Goal: Transaction & Acquisition: Download file/media

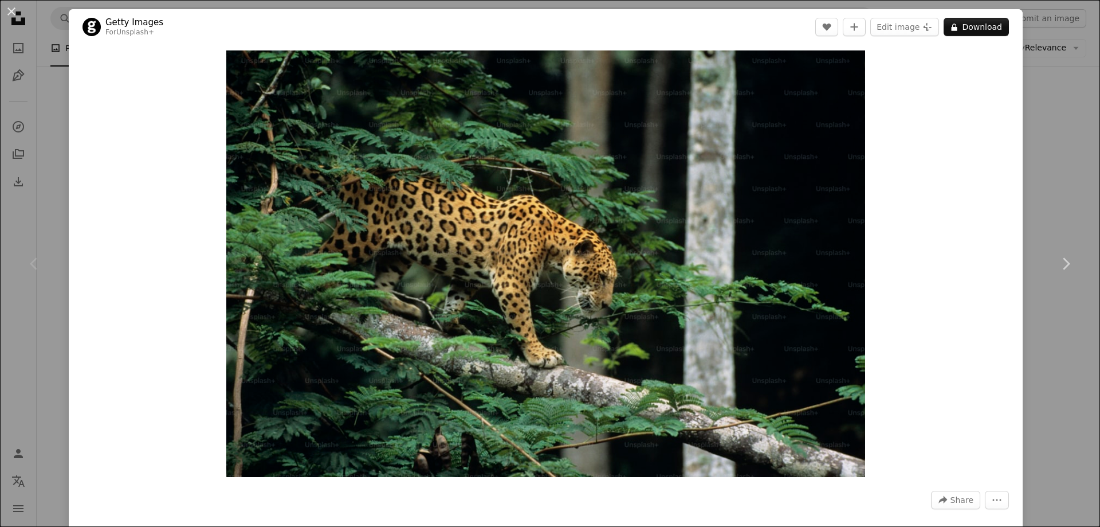
scroll to position [172, 0]
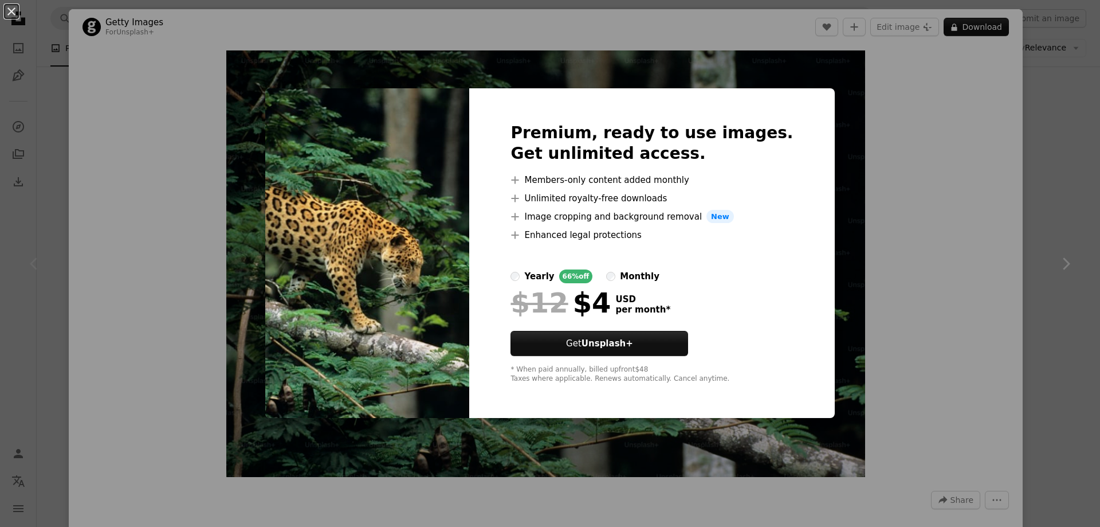
click at [878, 150] on div "An X shape Premium, ready to use images. Get unlimited access. A plus sign Memb…" at bounding box center [550, 263] width 1100 height 527
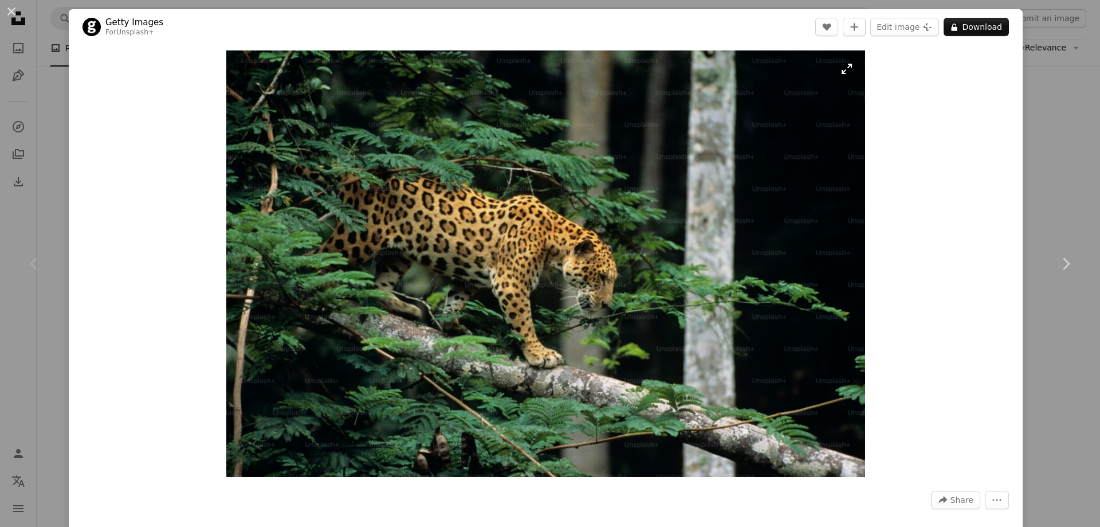
click at [626, 241] on img "Zoom in on this image" at bounding box center [545, 263] width 639 height 426
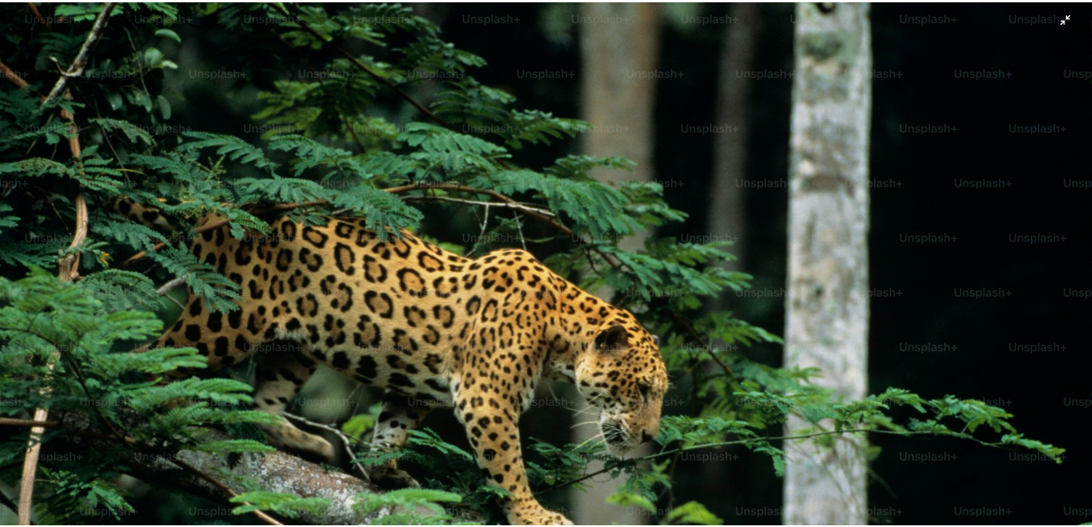
scroll to position [98, 0]
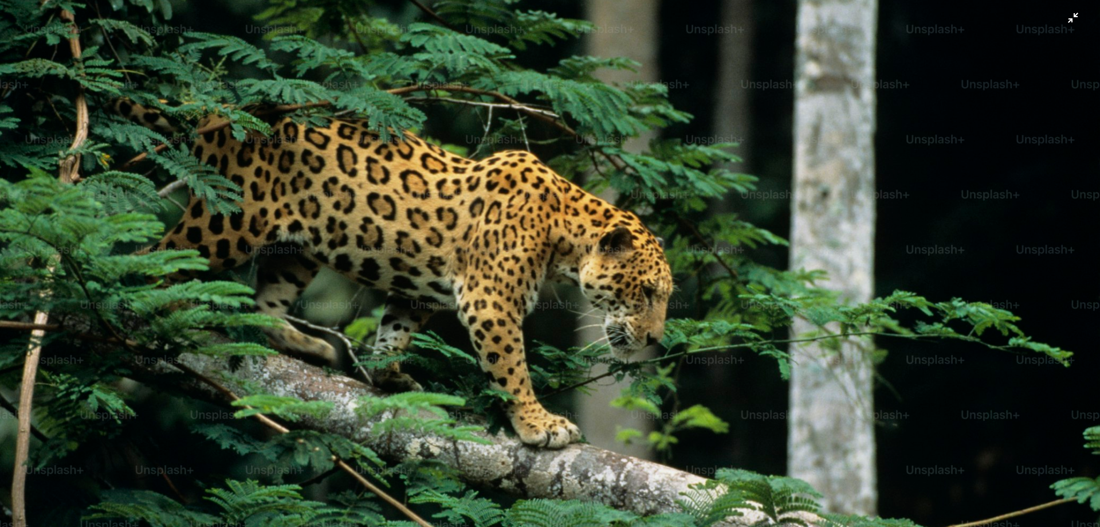
drag, startPoint x: 498, startPoint y: 210, endPoint x: 660, endPoint y: 199, distance: 162.0
click at [660, 199] on img "Zoom out on this image" at bounding box center [549, 268] width 1101 height 734
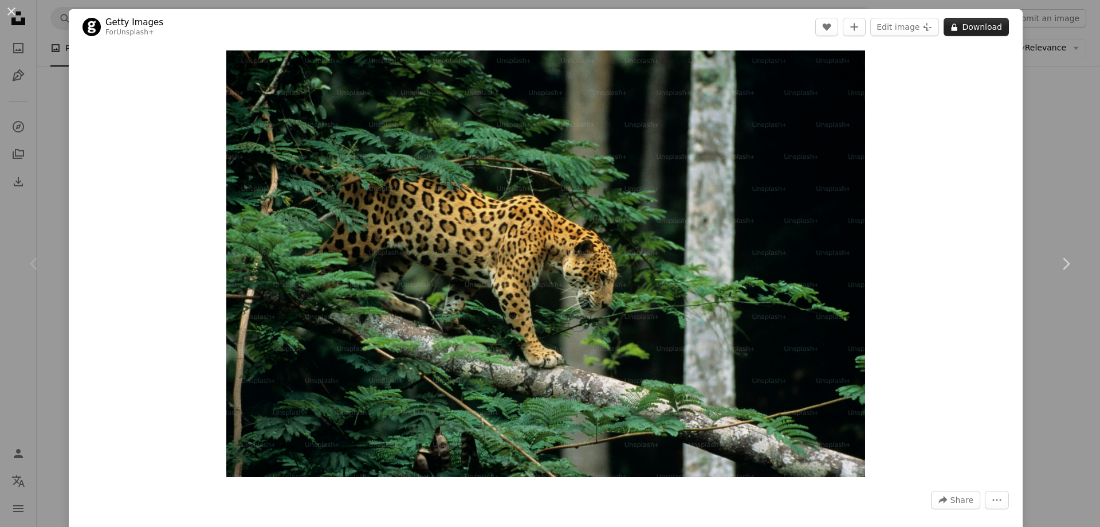
click at [975, 30] on button "A lock Download" at bounding box center [976, 27] width 65 height 18
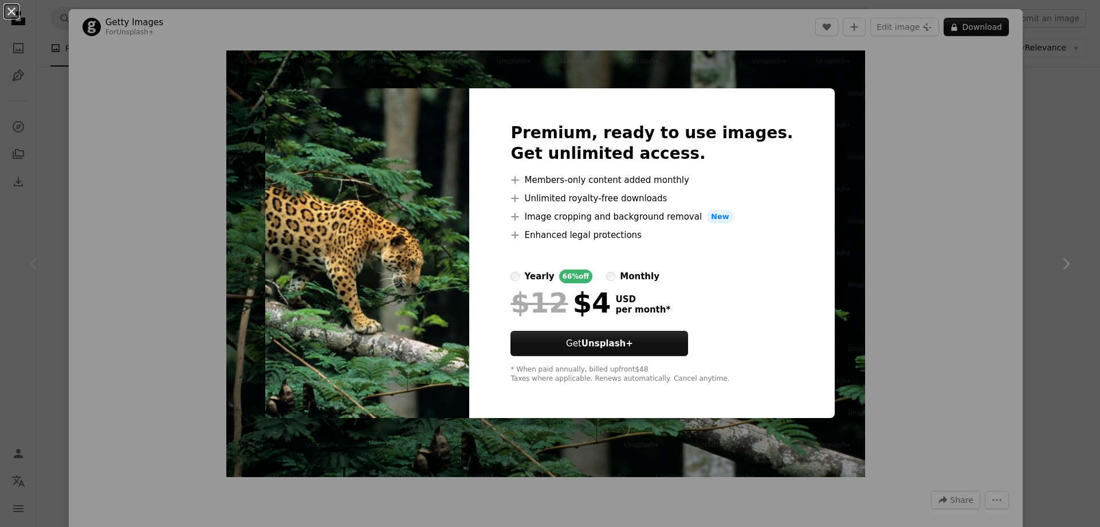
click at [843, 233] on div "An X shape Premium, ready to use images. Get unlimited access. A plus sign Memb…" at bounding box center [550, 263] width 1100 height 527
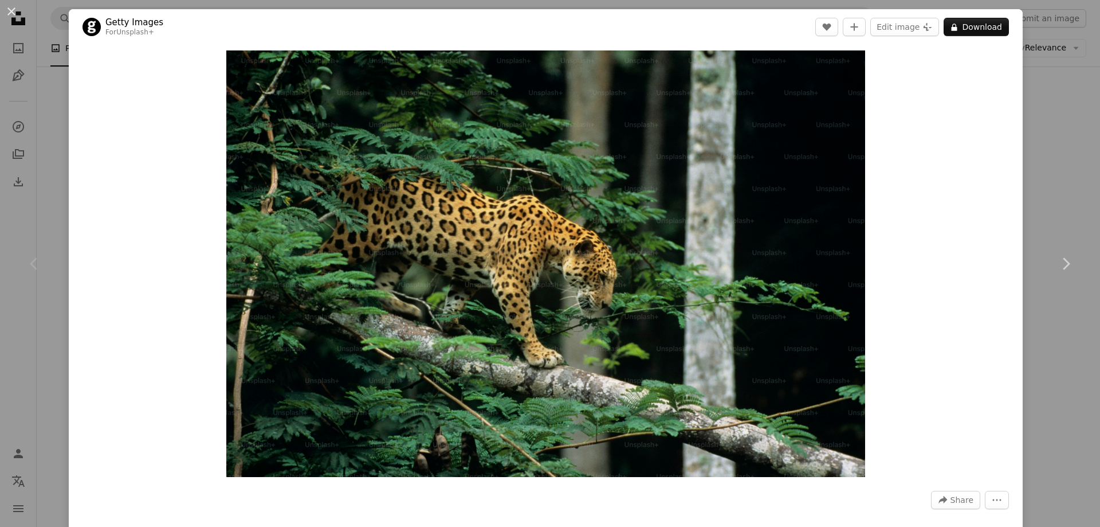
click at [1045, 112] on div "An X shape Chevron left Chevron right Getty Images For Unsplash+ A heart A plus…" at bounding box center [550, 263] width 1100 height 527
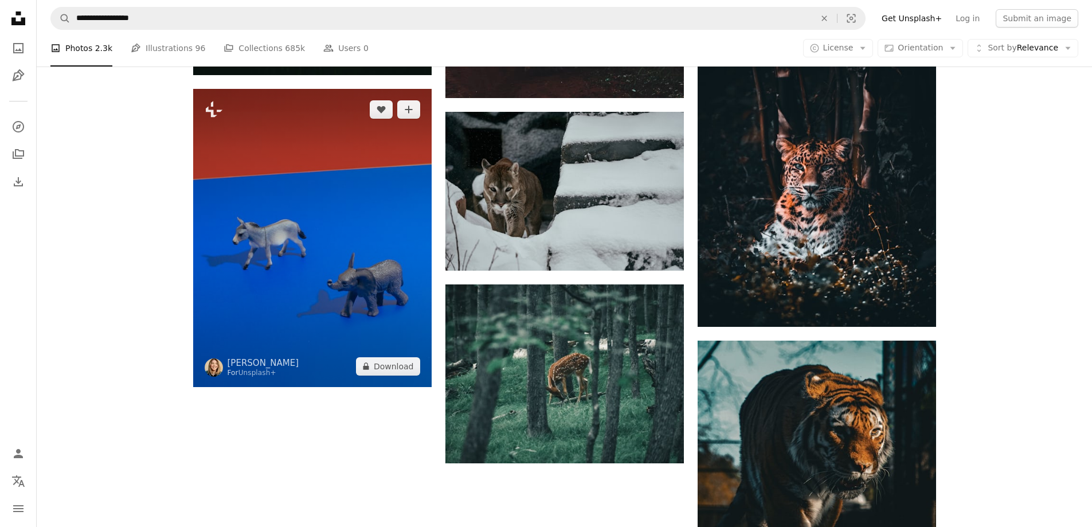
scroll to position [1547, 0]
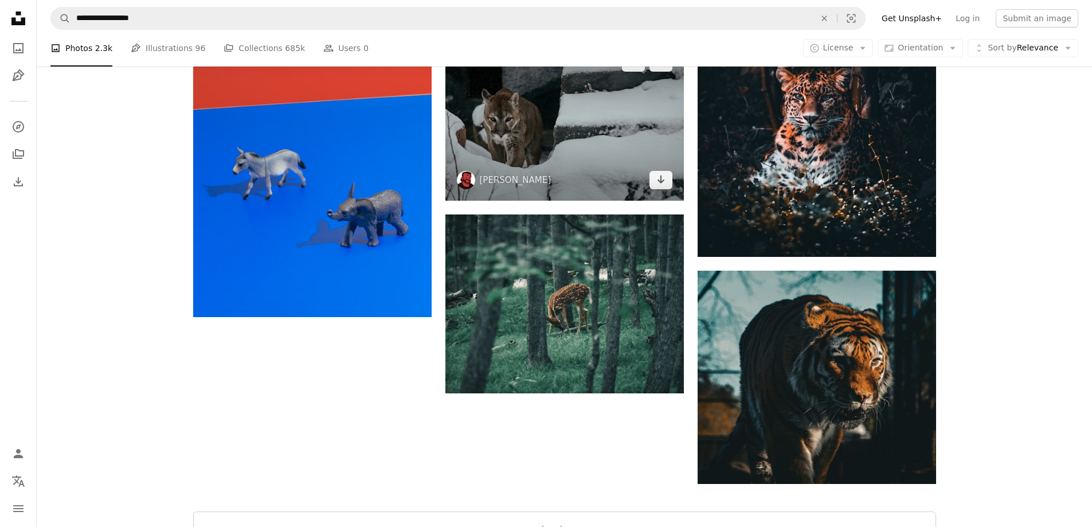
click at [513, 144] on img at bounding box center [564, 121] width 238 height 159
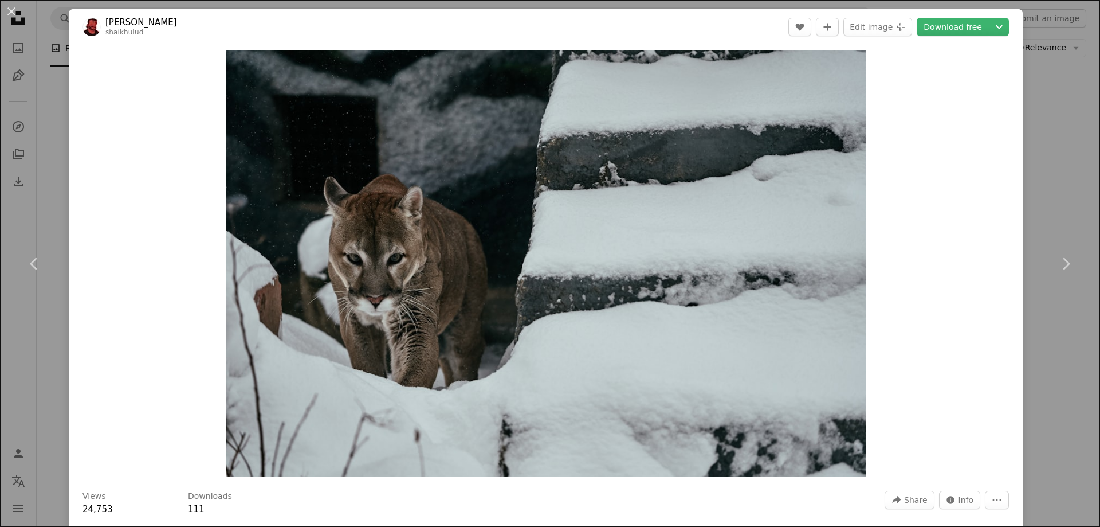
click at [1036, 125] on div "An X shape Chevron left Chevron right [PERSON_NAME] shaikhulud A heart A plus s…" at bounding box center [550, 263] width 1100 height 527
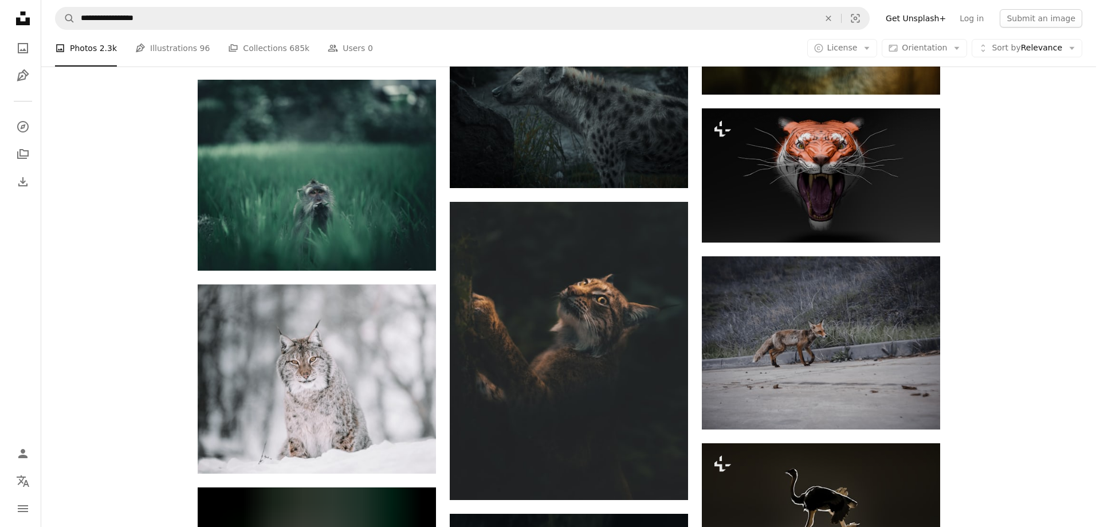
scroll to position [2460, 0]
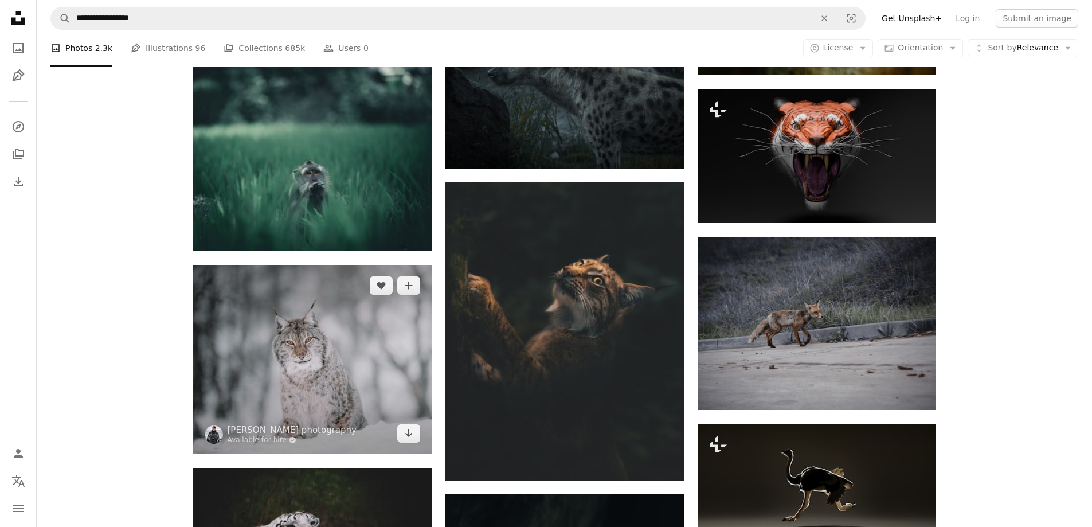
click at [348, 315] on img at bounding box center [312, 359] width 238 height 189
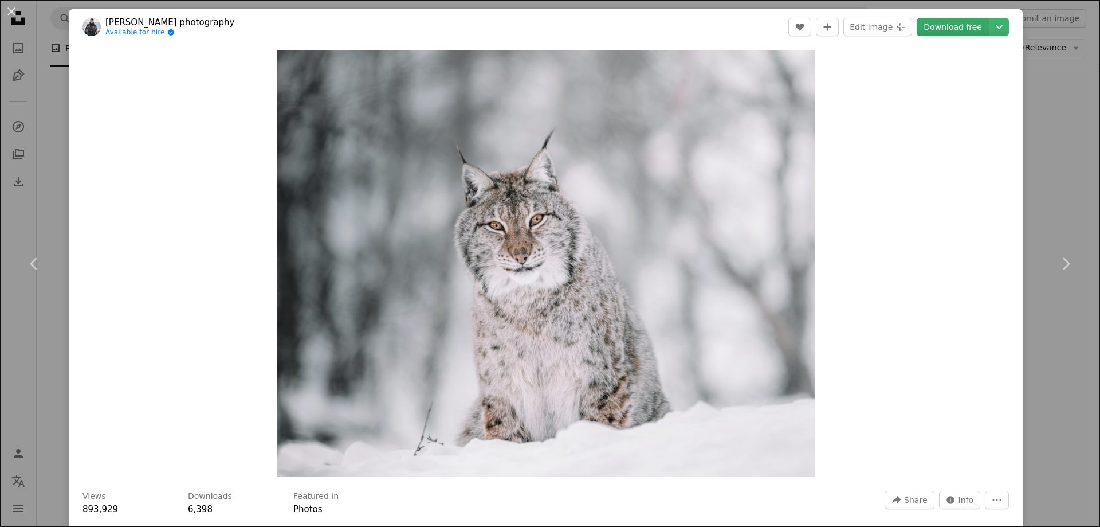
click at [954, 27] on link "Download free" at bounding box center [953, 27] width 72 height 18
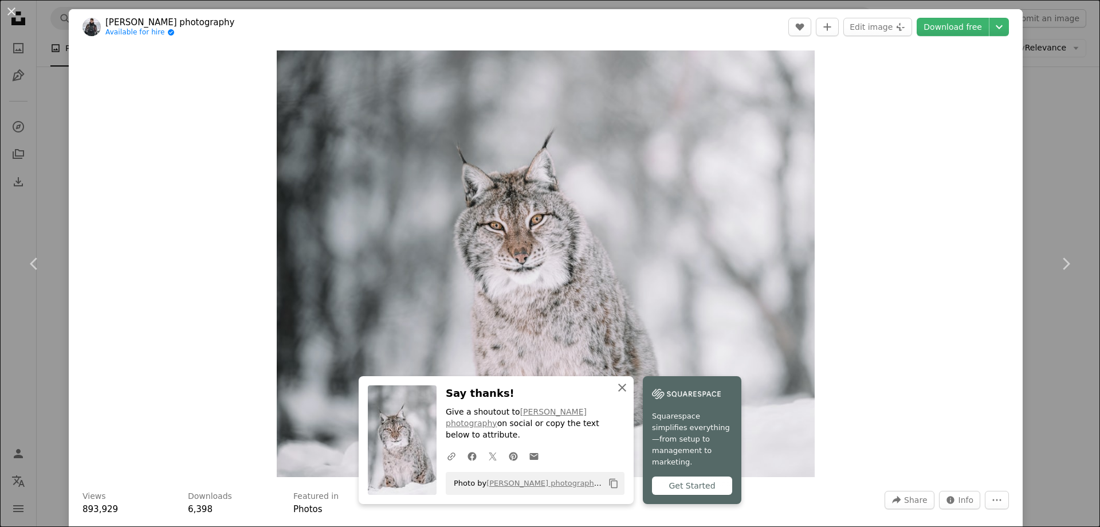
click at [622, 394] on icon "An X shape" at bounding box center [622, 387] width 14 height 14
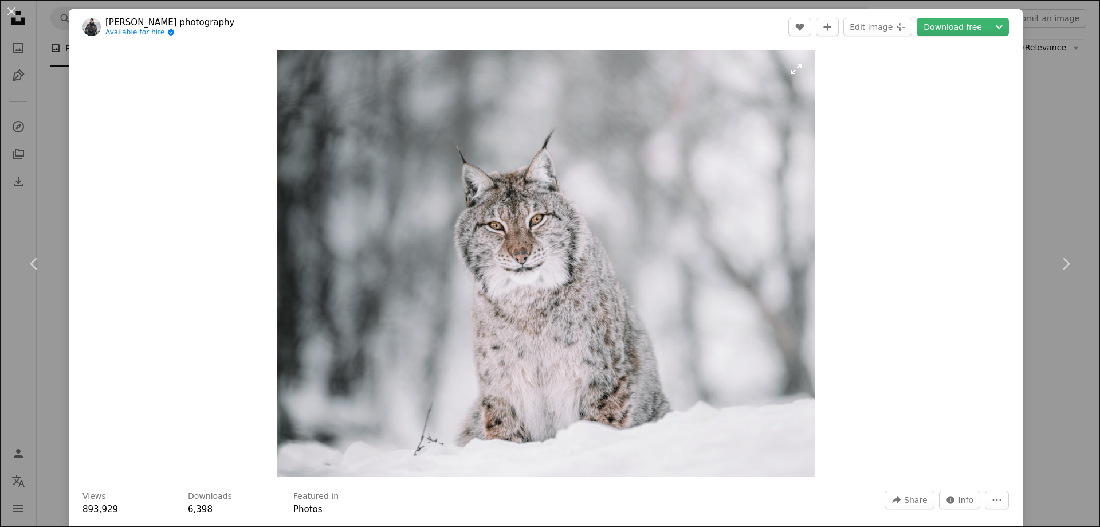
click at [592, 285] on img "Zoom in on this image" at bounding box center [546, 263] width 538 height 426
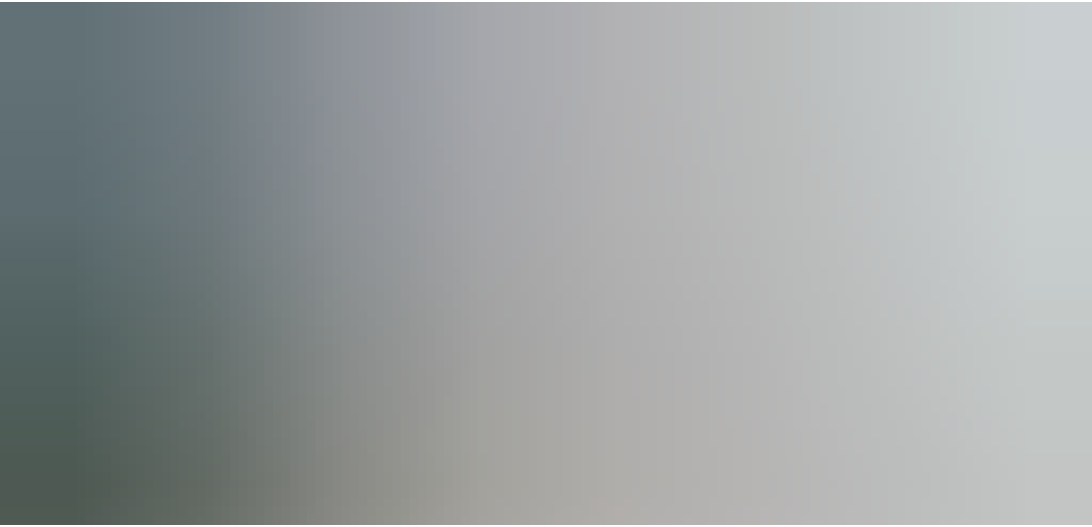
scroll to position [166, 0]
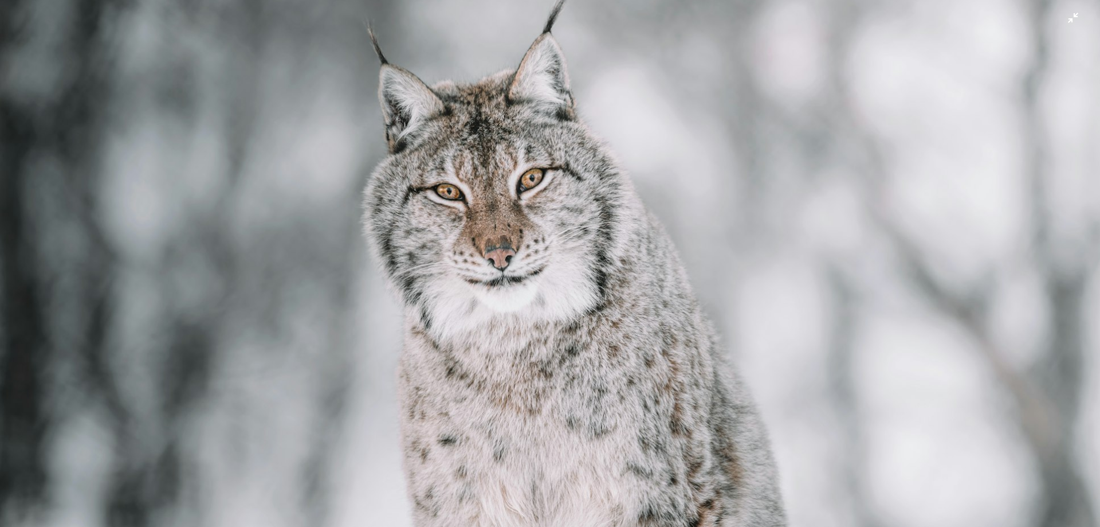
click at [591, 284] on img "Zoom out on this image" at bounding box center [549, 269] width 1101 height 872
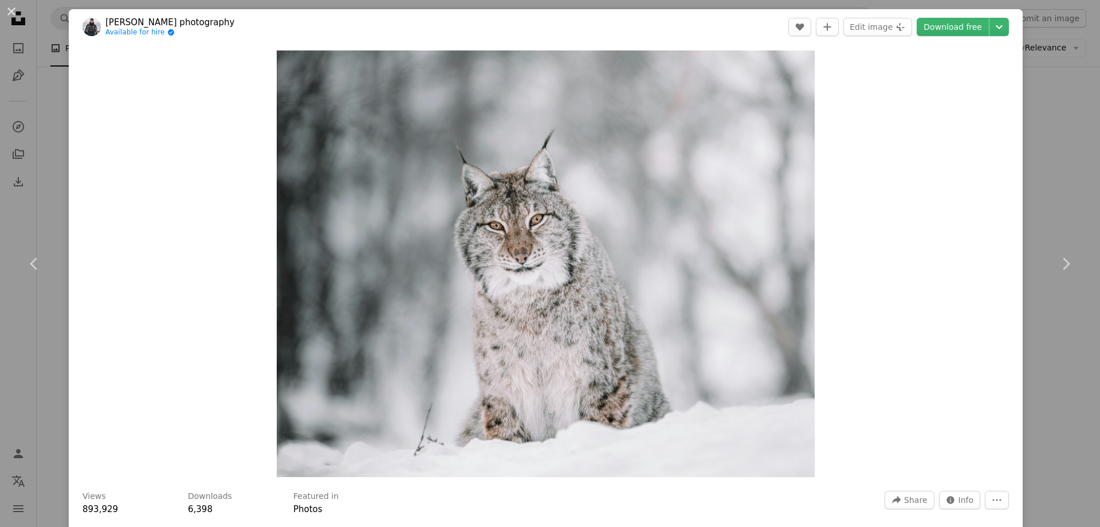
click at [901, 163] on div "Zoom in" at bounding box center [546, 264] width 954 height 438
click at [1042, 132] on div "An X shape Chevron left Chevron right [PERSON_NAME] photography Available for h…" at bounding box center [550, 263] width 1100 height 527
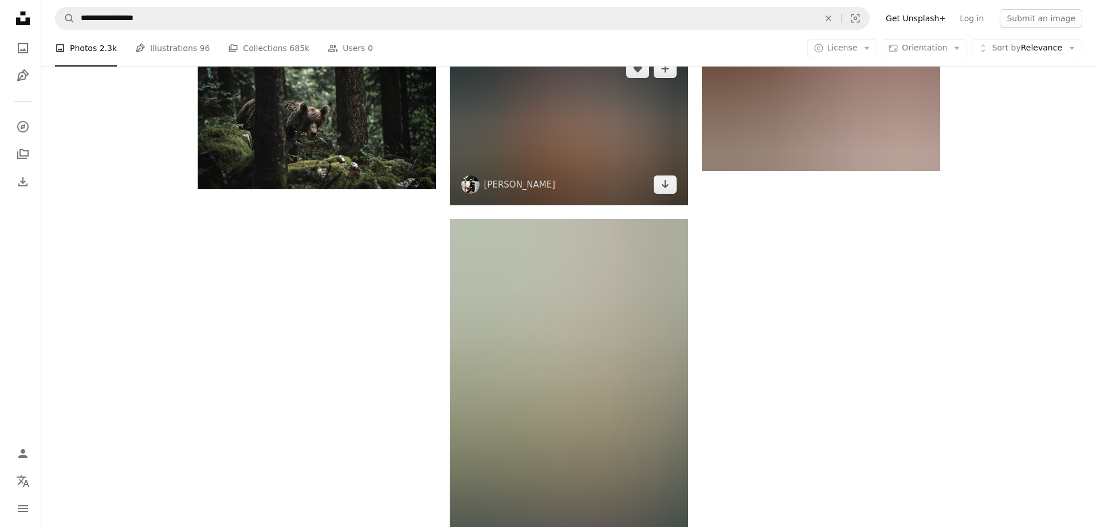
scroll to position [3148, 0]
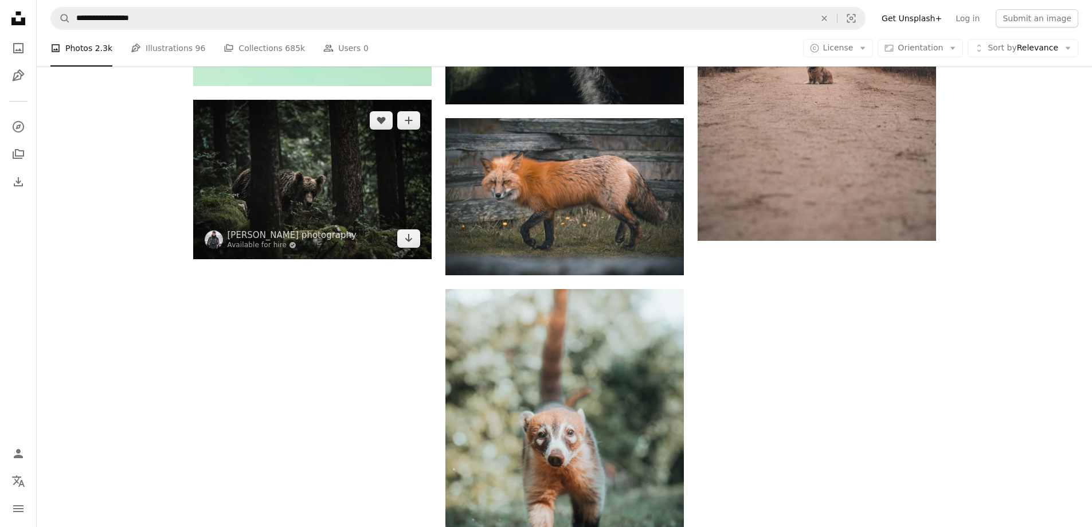
click at [344, 171] on img at bounding box center [312, 179] width 238 height 159
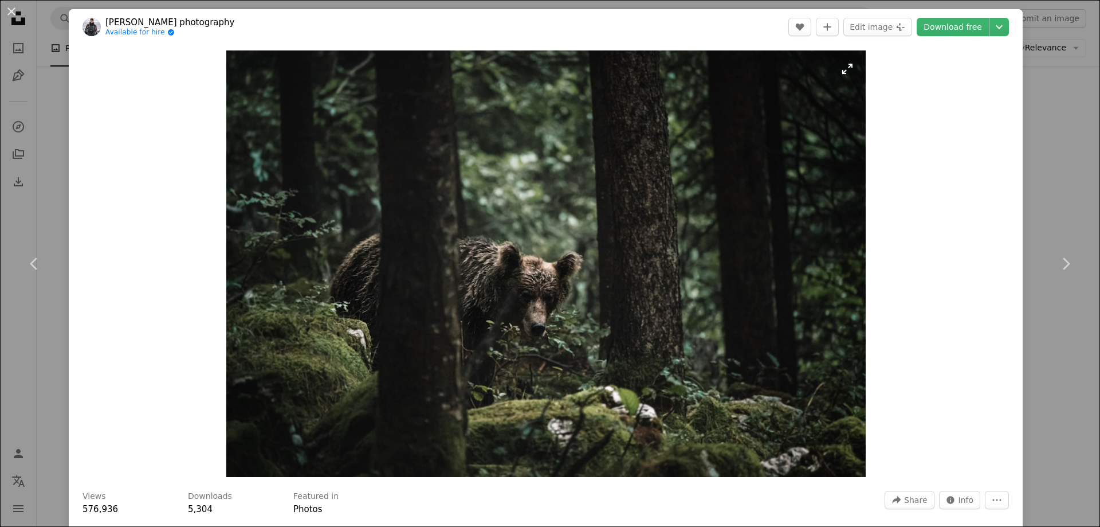
click at [636, 287] on img "Zoom in on this image" at bounding box center [545, 263] width 639 height 426
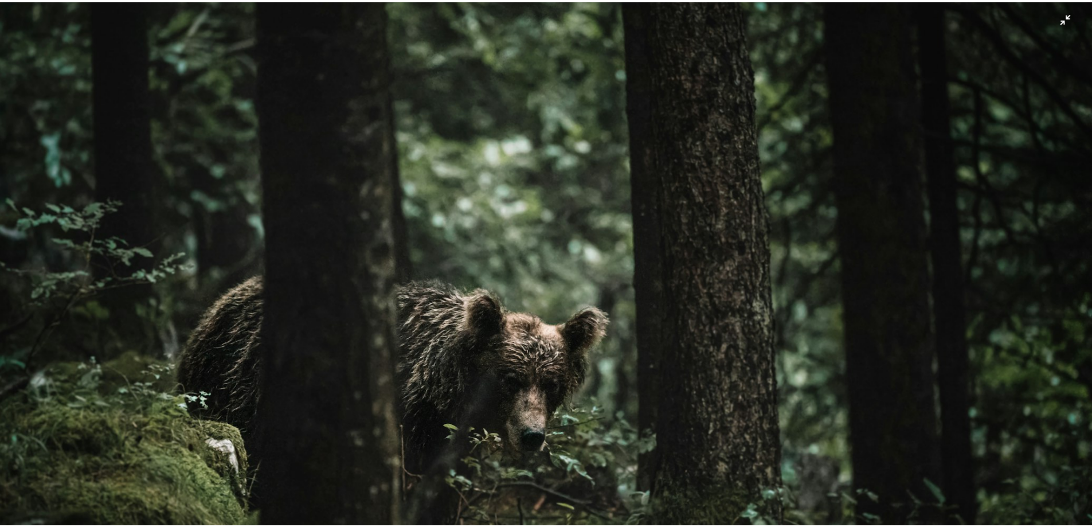
scroll to position [23, 0]
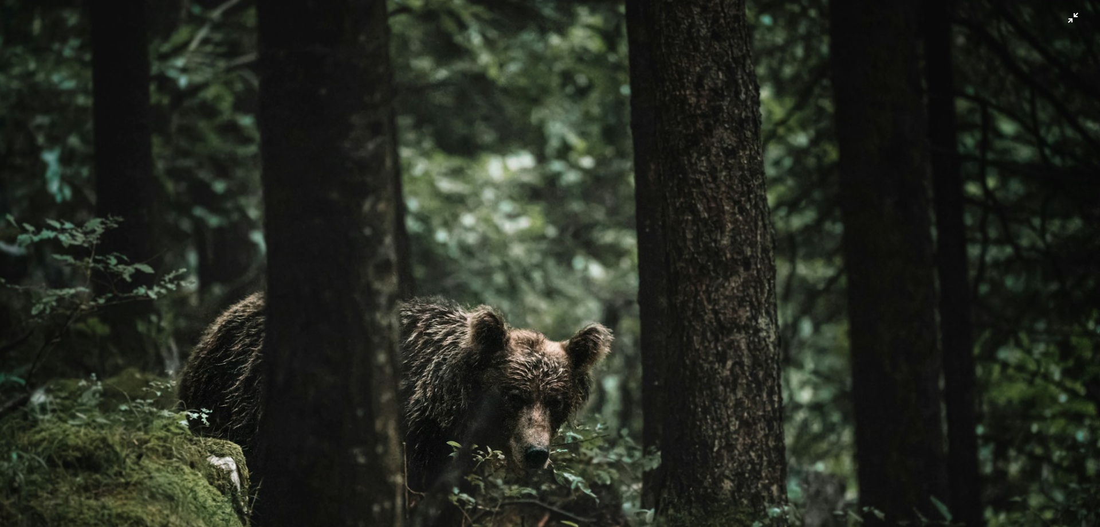
click at [630, 236] on img "Zoom out on this image" at bounding box center [549, 344] width 1101 height 734
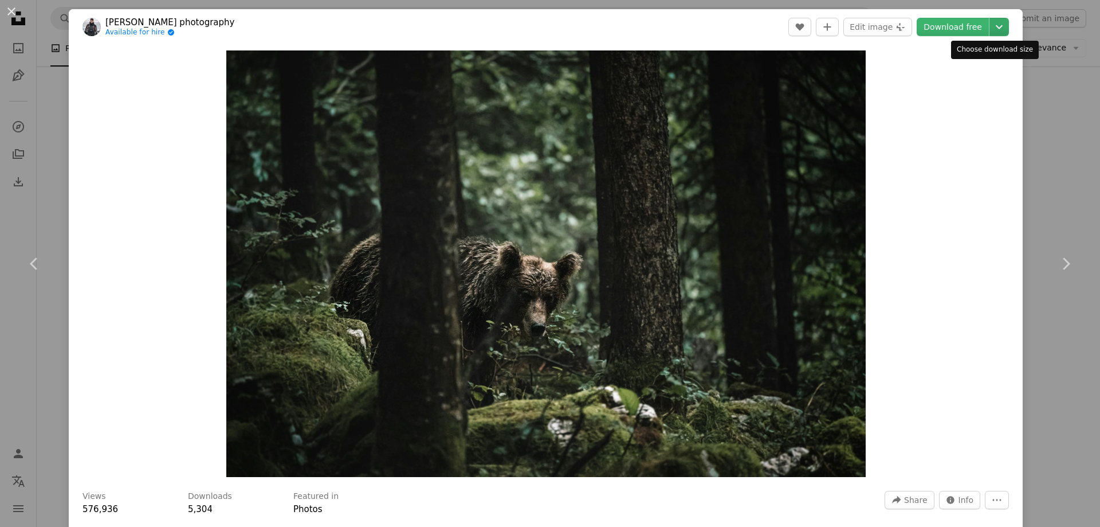
click at [996, 26] on icon "Choose download size" at bounding box center [999, 27] width 7 height 4
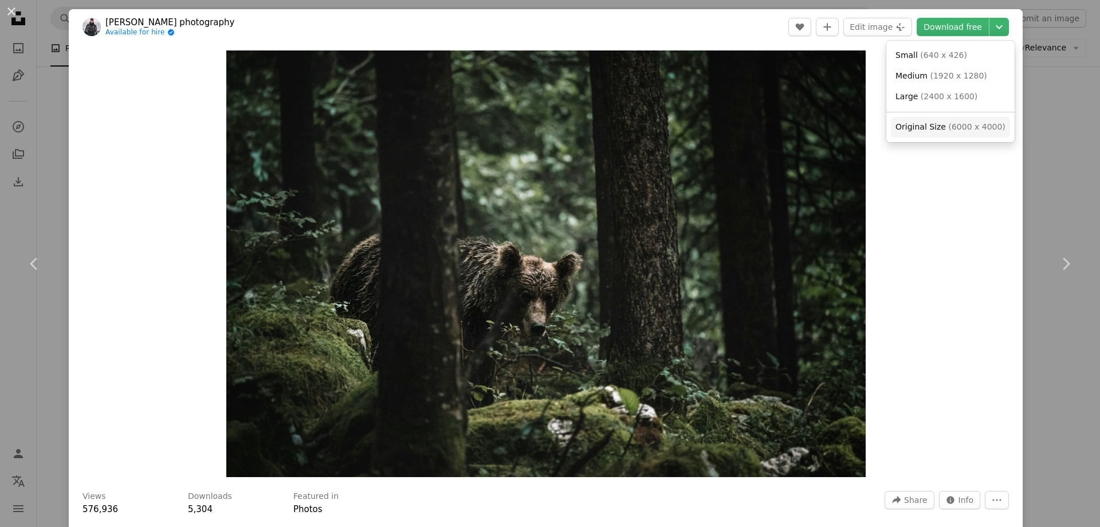
click at [935, 122] on span "Original Size" at bounding box center [921, 126] width 50 height 9
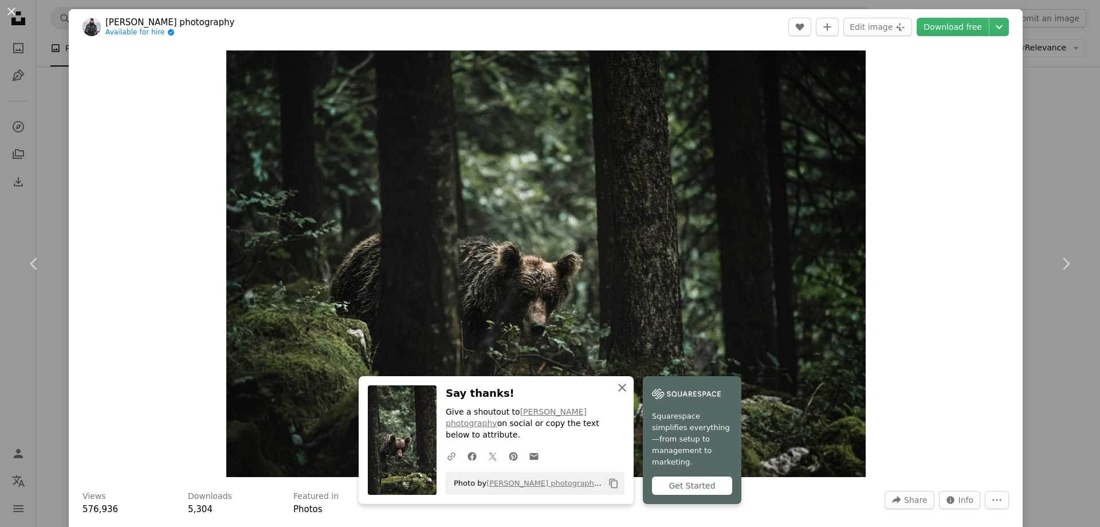
click at [618, 391] on icon "button" at bounding box center [622, 387] width 8 height 8
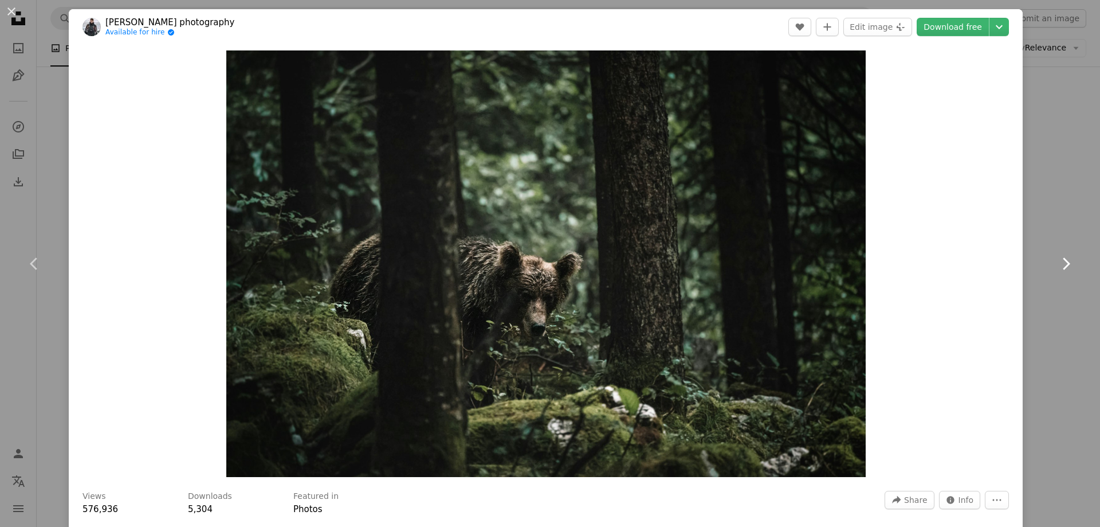
click at [1031, 209] on link "Chevron right" at bounding box center [1065, 264] width 69 height 110
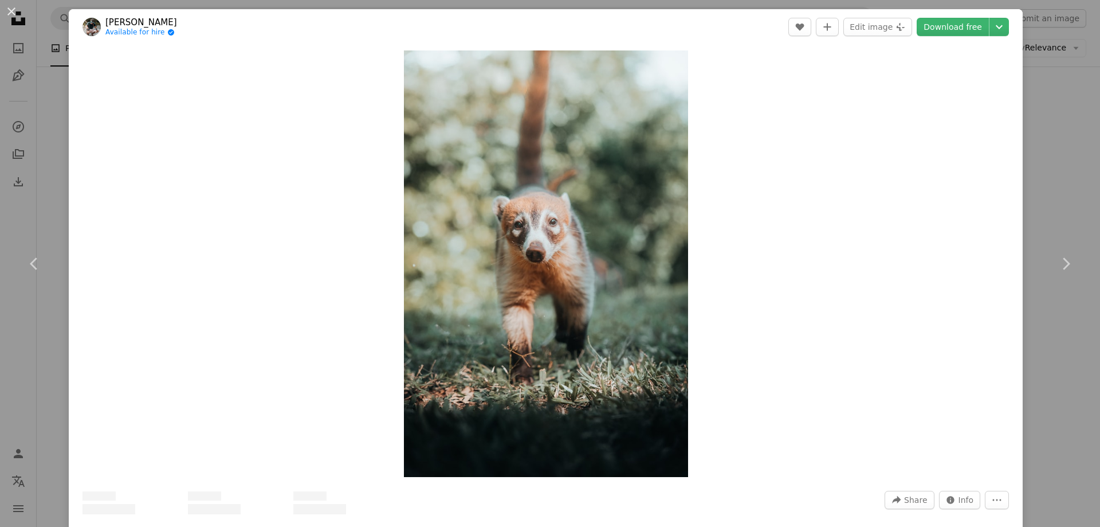
click at [1051, 99] on div "An X shape Chevron left Chevron right [PERSON_NAME] Available for hire A checkm…" at bounding box center [550, 263] width 1100 height 527
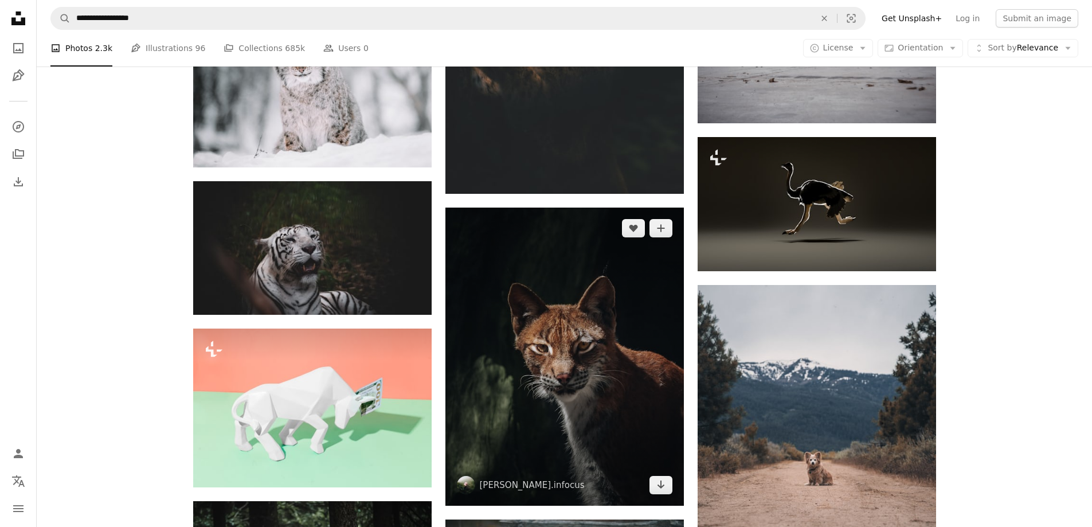
scroll to position [2632, 0]
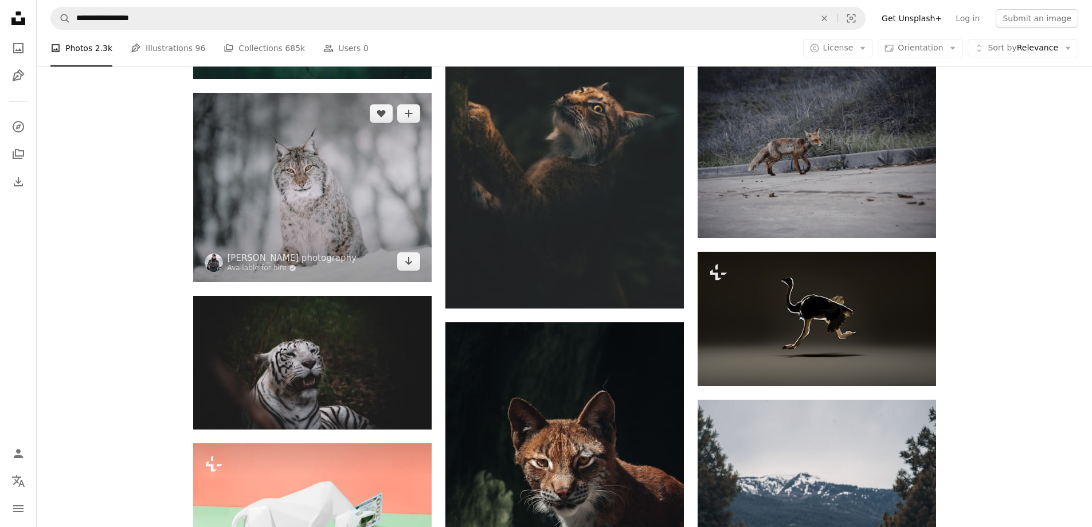
click at [302, 221] on img at bounding box center [312, 187] width 238 height 189
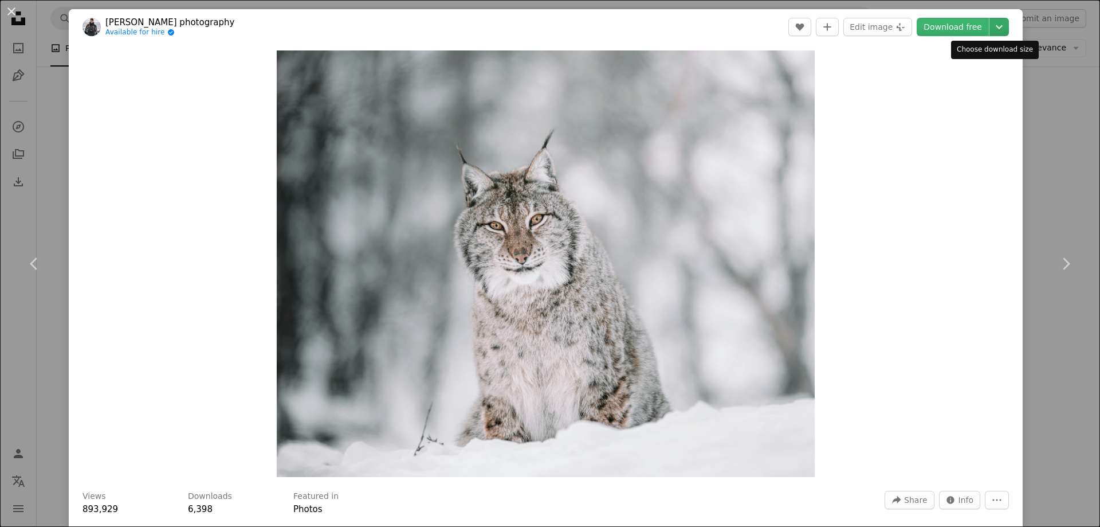
click at [996, 26] on icon "Choose download size" at bounding box center [999, 27] width 7 height 4
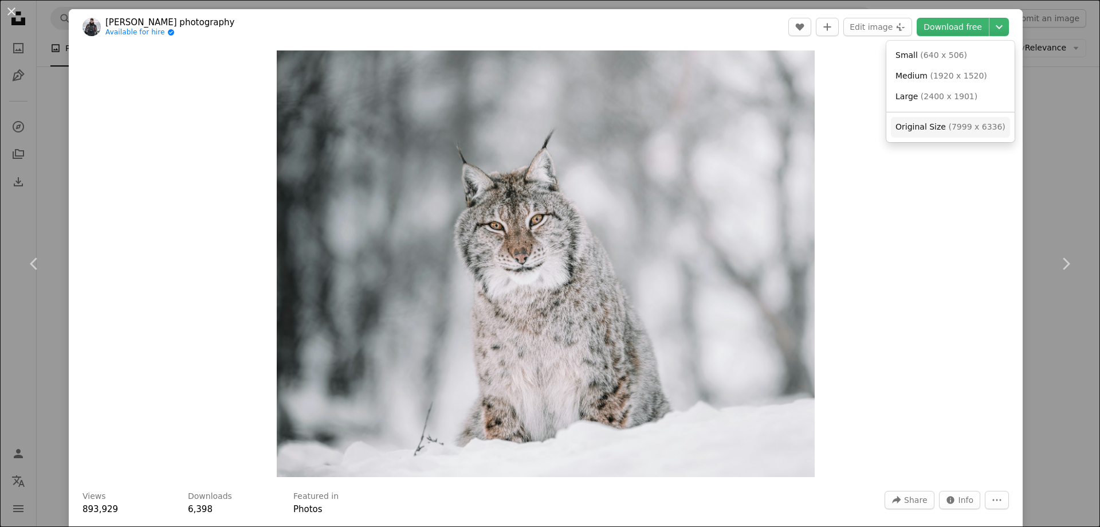
click at [941, 124] on span "Original Size" at bounding box center [921, 126] width 50 height 9
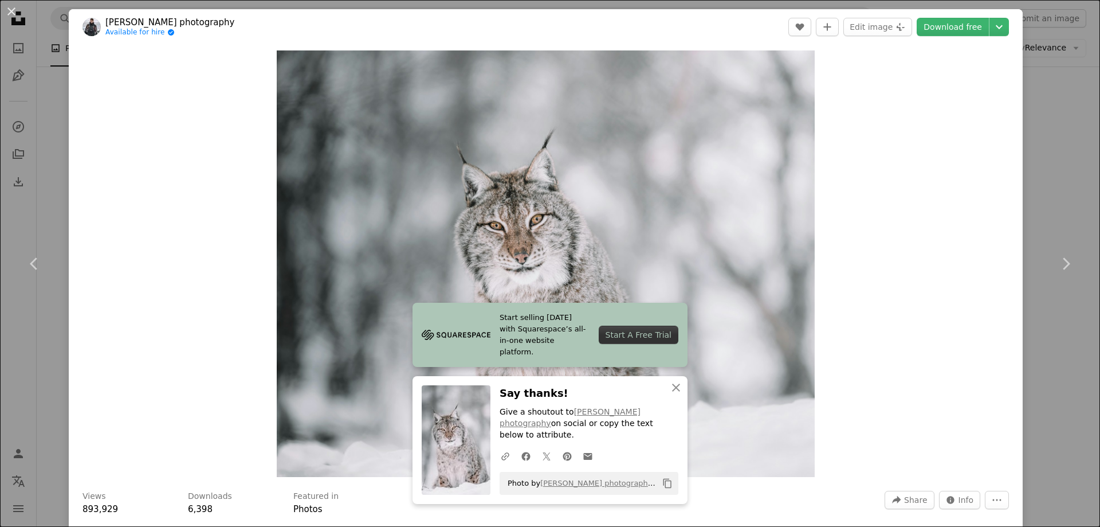
click at [1050, 150] on div "An X shape Chevron left Chevron right [PERSON_NAME] photography Available for h…" at bounding box center [550, 263] width 1100 height 527
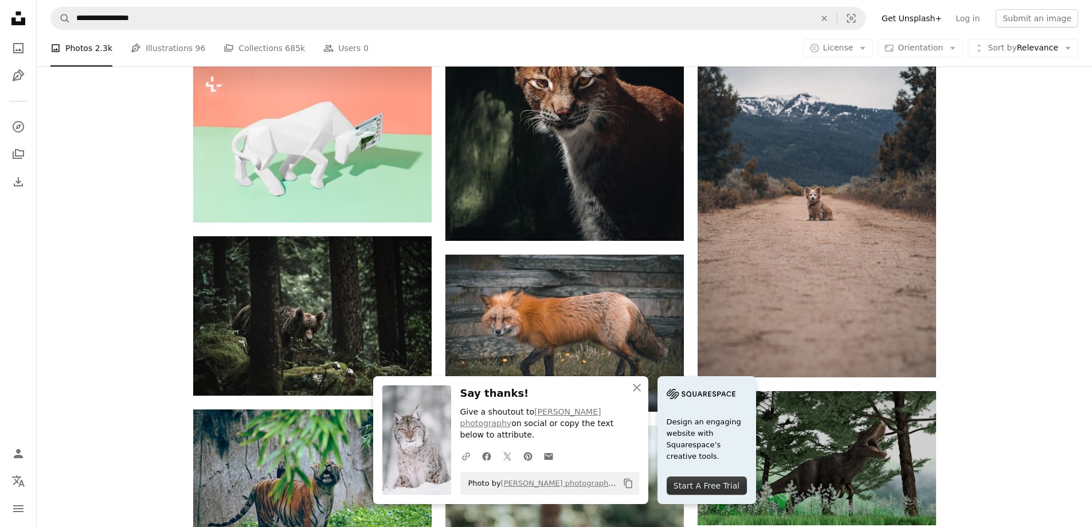
scroll to position [3033, 0]
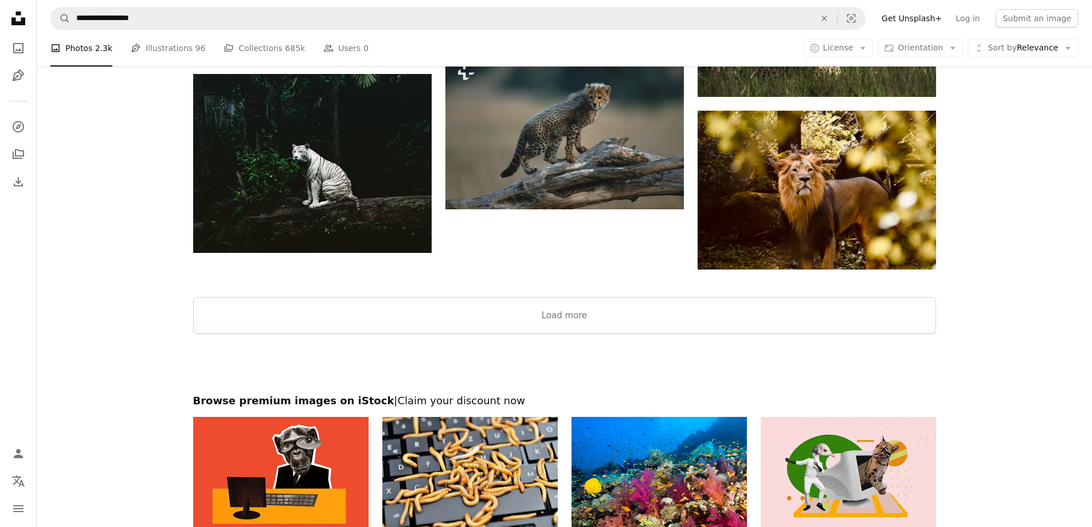
scroll to position [4906, 0]
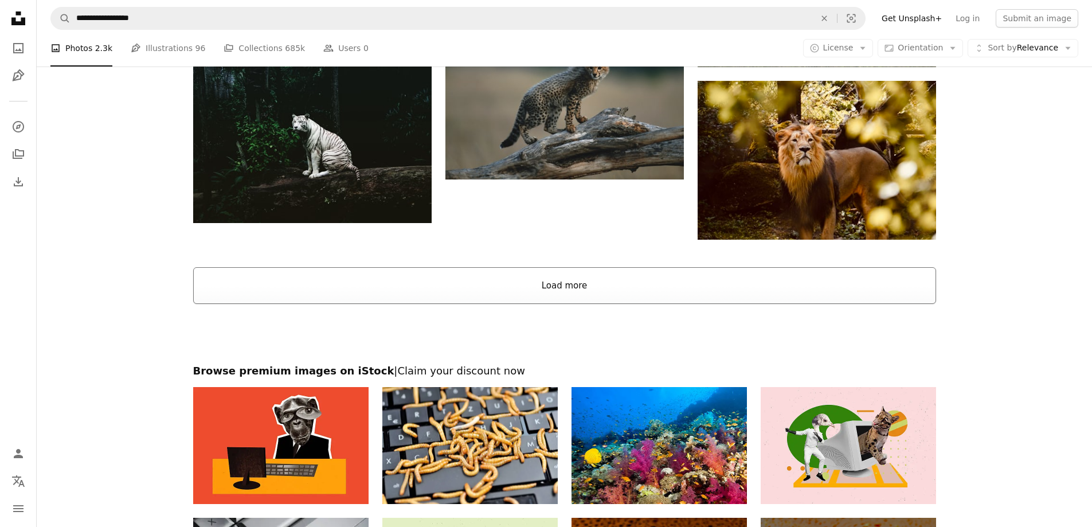
click at [610, 280] on button "Load more" at bounding box center [564, 285] width 743 height 37
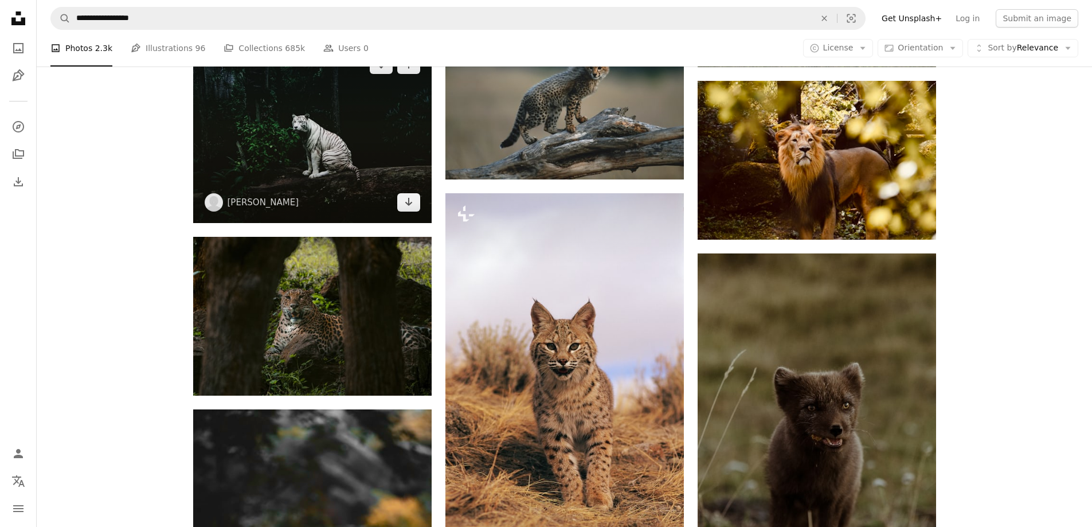
click at [324, 153] on img at bounding box center [312, 133] width 238 height 179
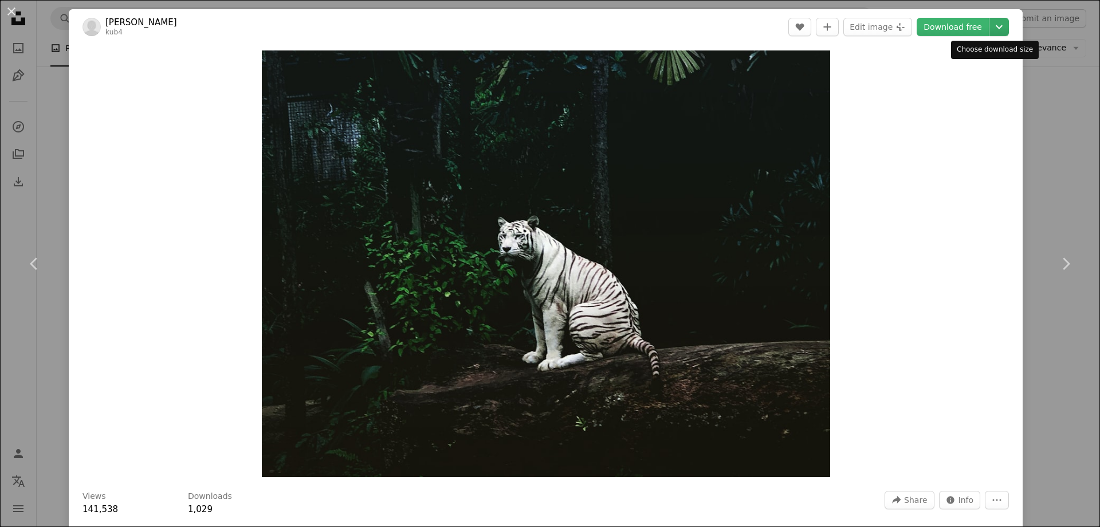
click at [994, 22] on icon "Chevron down" at bounding box center [999, 27] width 18 height 14
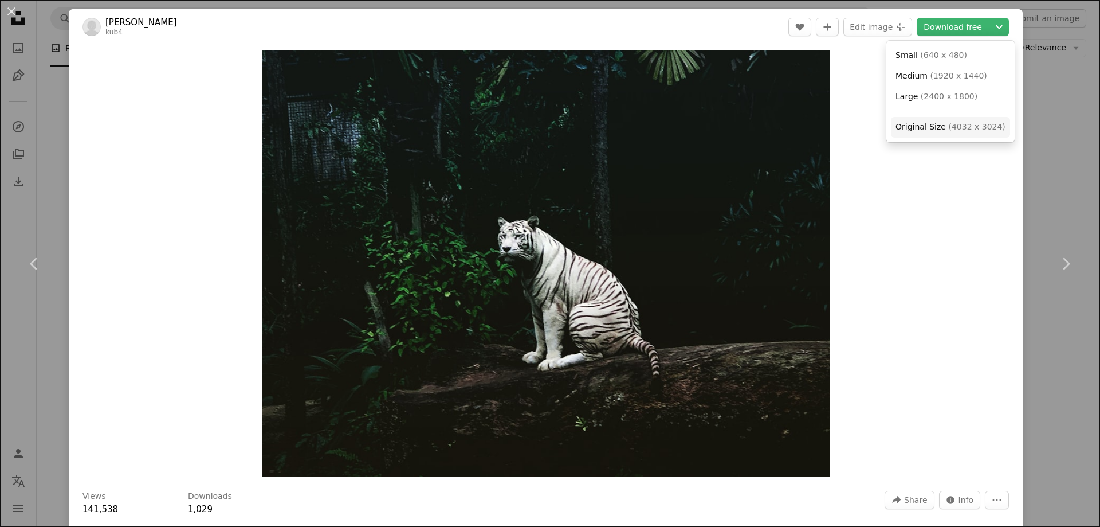
click at [948, 125] on span "( 4032 x 3024 )" at bounding box center [976, 126] width 57 height 9
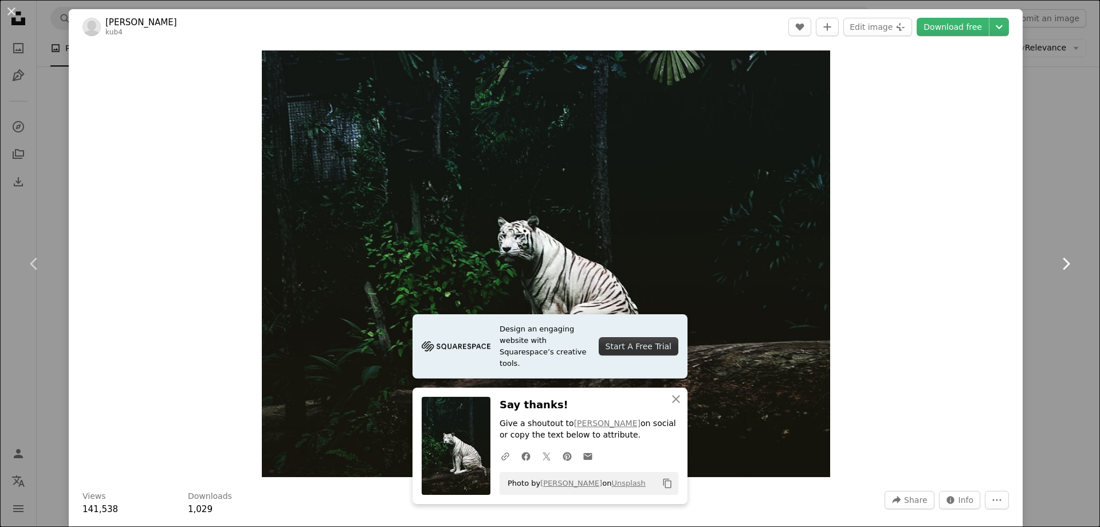
click at [1054, 210] on link "Chevron right" at bounding box center [1065, 264] width 69 height 110
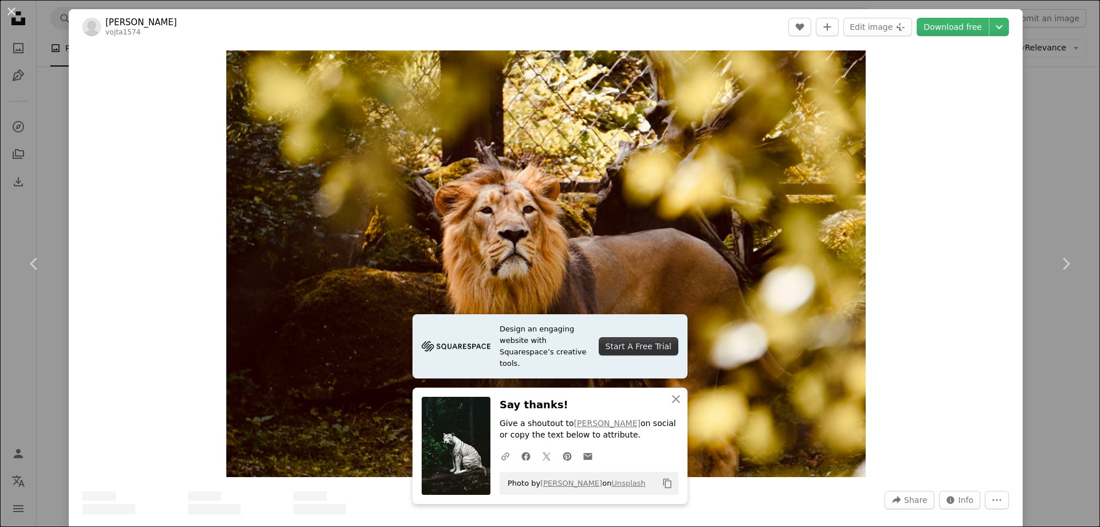
click at [1060, 135] on div "An X shape Chevron left Chevron right [PERSON_NAME] vojta1574 A heart A plus si…" at bounding box center [550, 263] width 1100 height 527
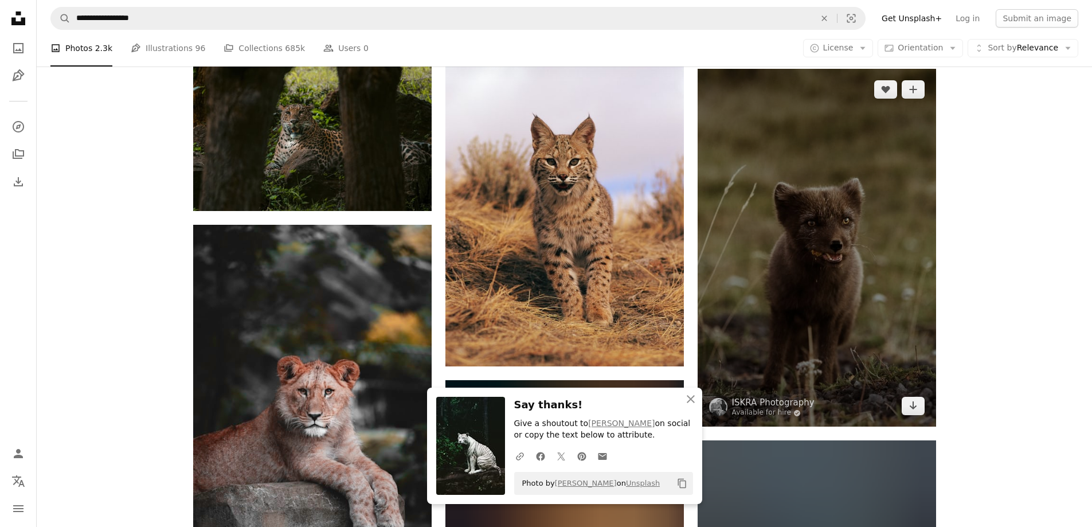
scroll to position [5135, 0]
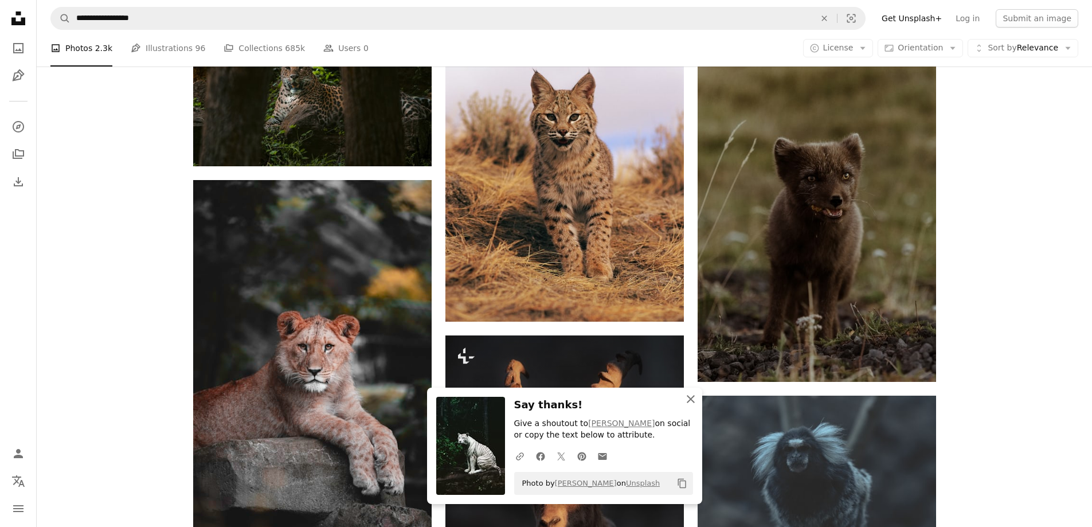
click at [690, 399] on icon "button" at bounding box center [690, 399] width 8 height 8
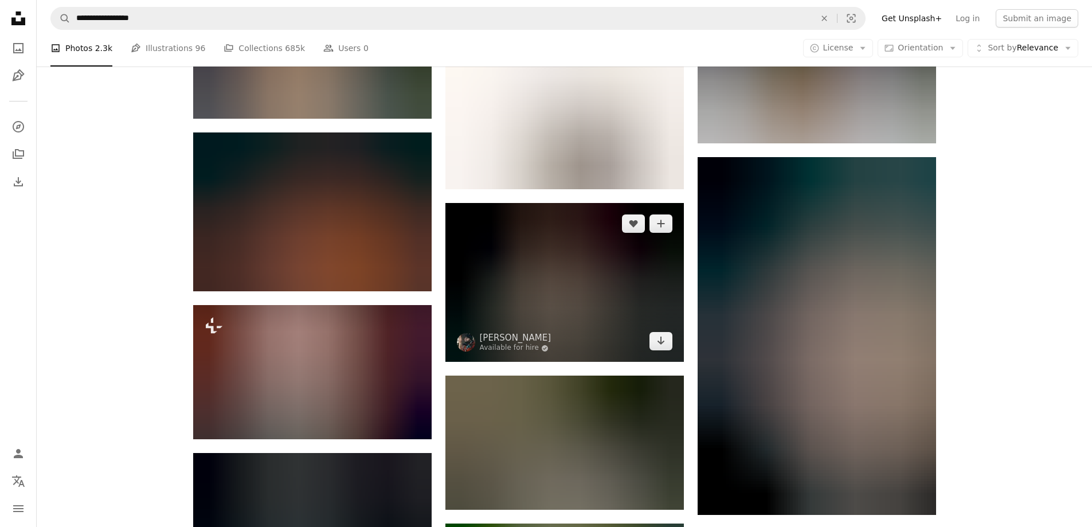
scroll to position [5765, 0]
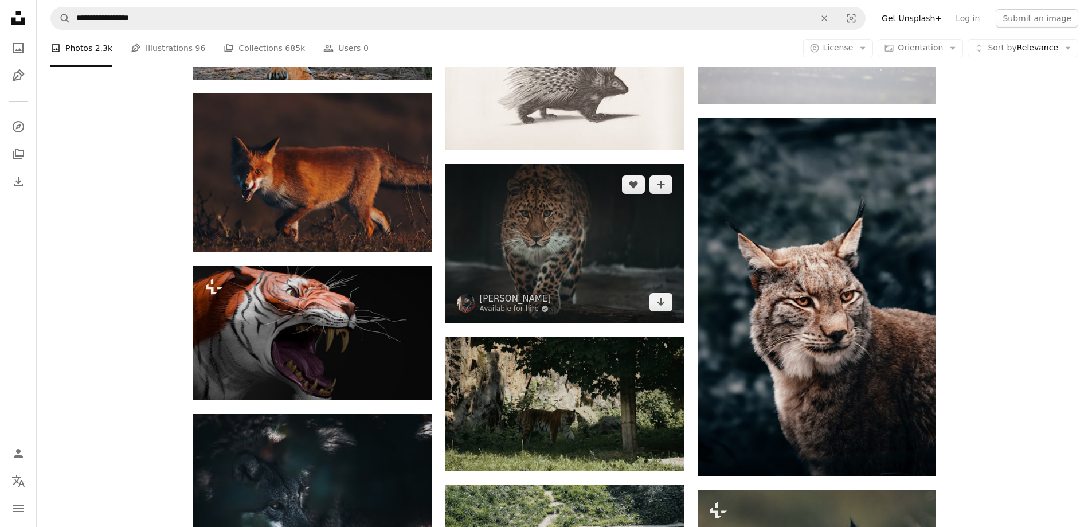
click at [578, 216] on img at bounding box center [564, 243] width 238 height 159
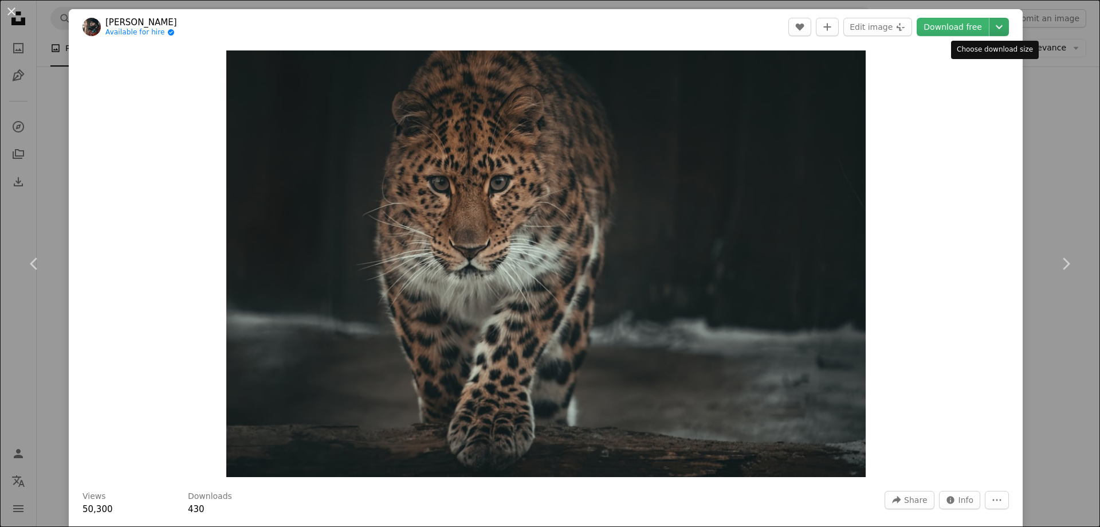
click at [994, 29] on icon "Chevron down" at bounding box center [999, 27] width 18 height 14
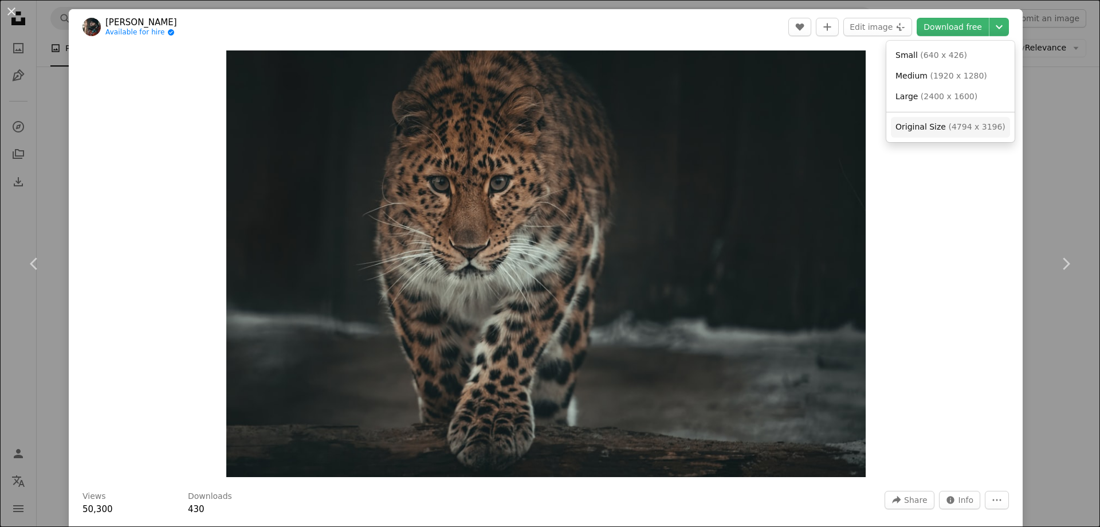
click at [951, 125] on span "( 4794 x 3196 )" at bounding box center [976, 126] width 57 height 9
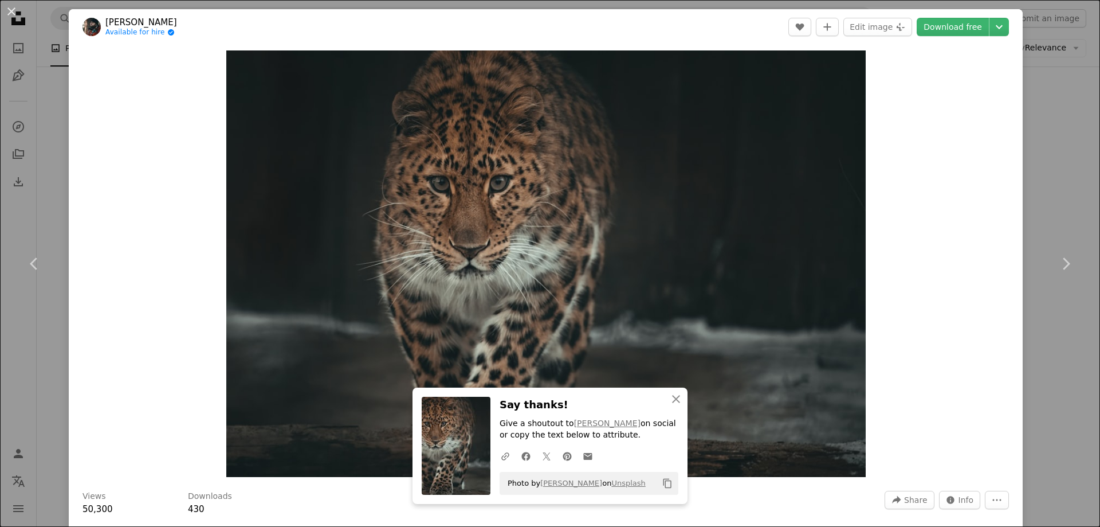
click at [1051, 174] on div "An X shape Chevron left Chevron right Jevgeni Fil Available for hire A checkmar…" at bounding box center [550, 263] width 1100 height 527
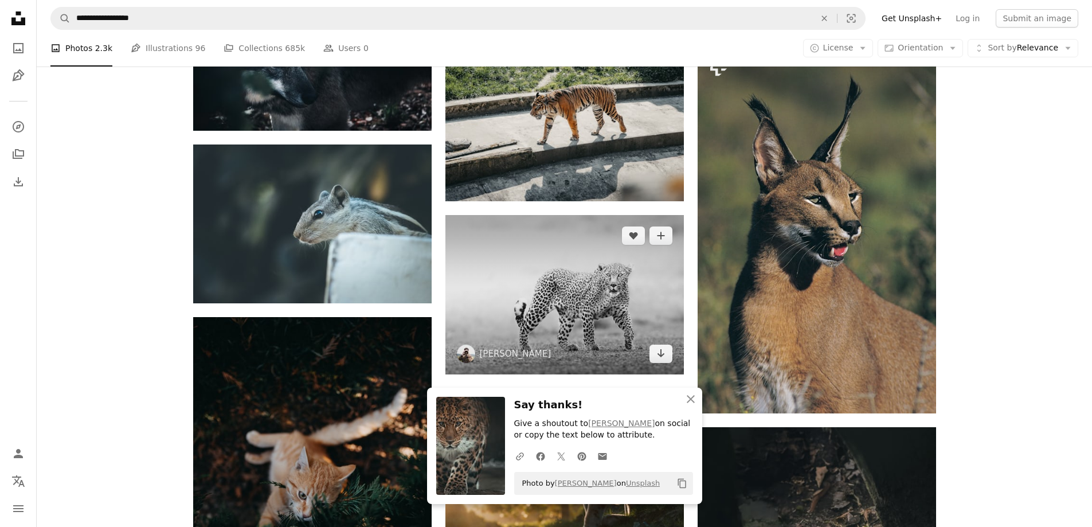
scroll to position [6223, 0]
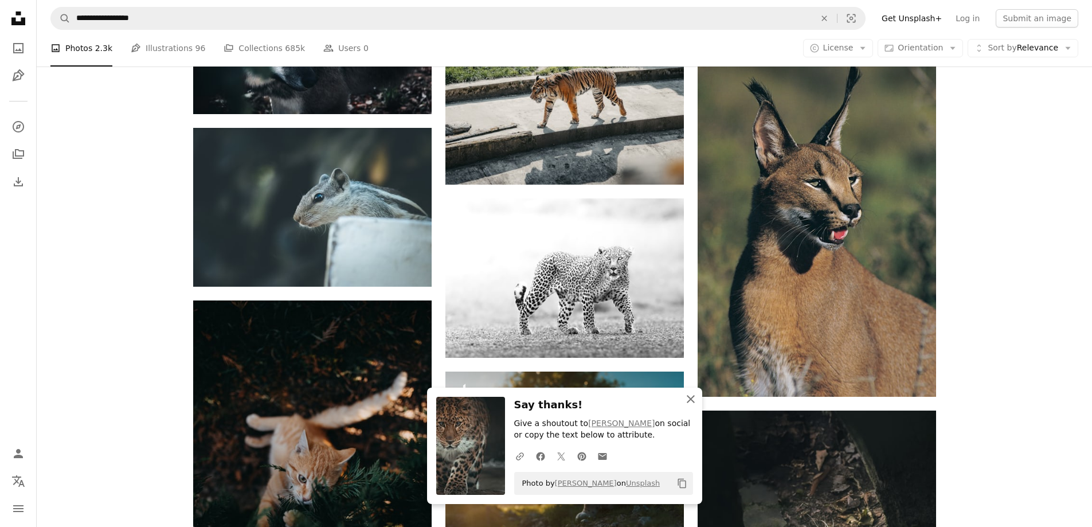
click at [688, 395] on icon "button" at bounding box center [690, 399] width 8 height 8
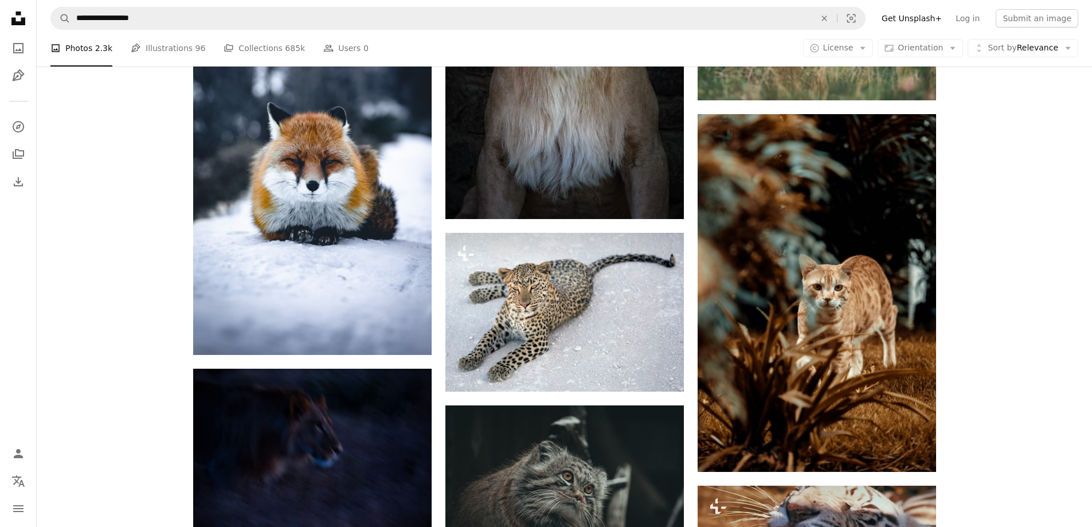
scroll to position [9004, 0]
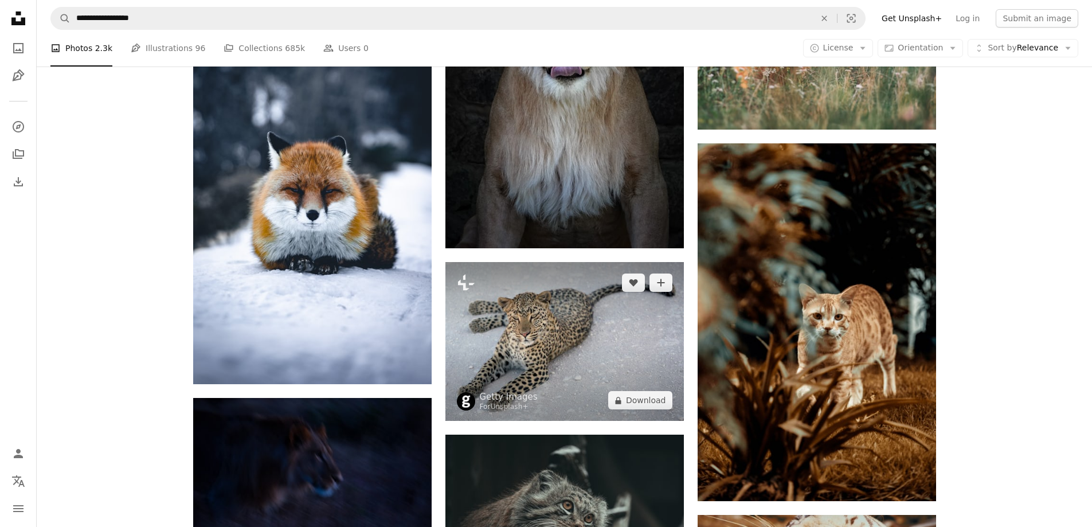
click at [556, 352] on img at bounding box center [564, 341] width 238 height 159
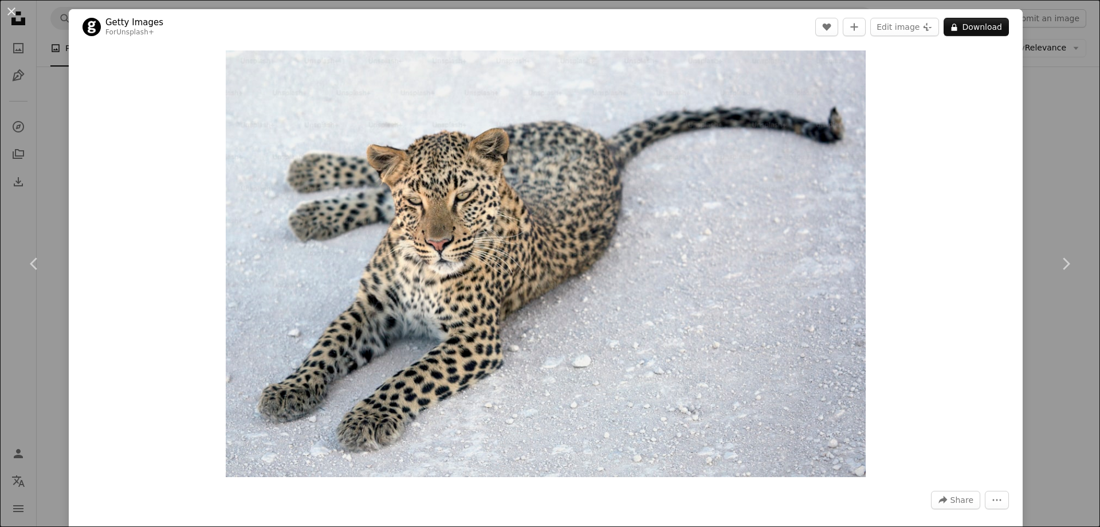
click at [1046, 195] on div "An X shape Chevron left Chevron right Getty Images For Unsplash+ A heart A plus…" at bounding box center [550, 263] width 1100 height 527
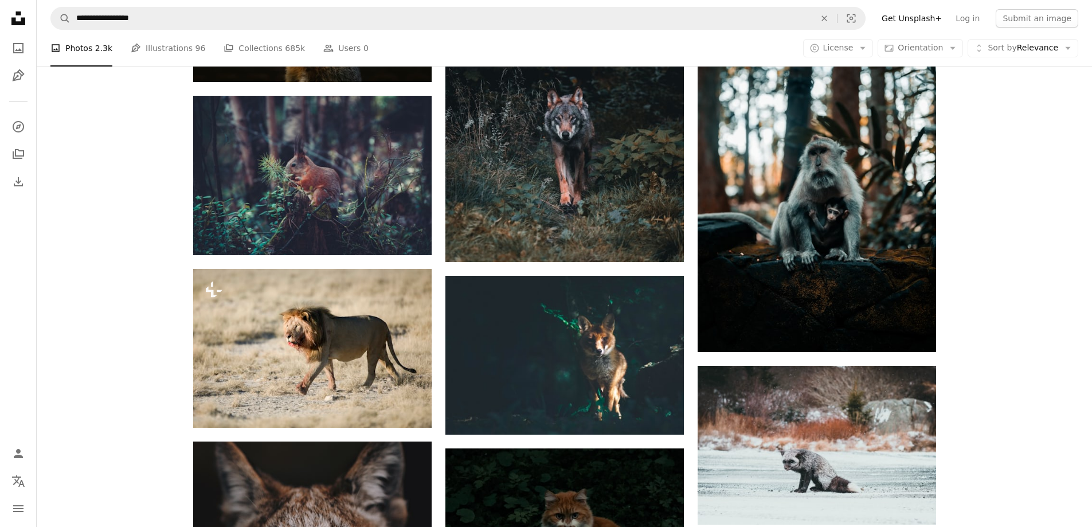
scroll to position [12015, 0]
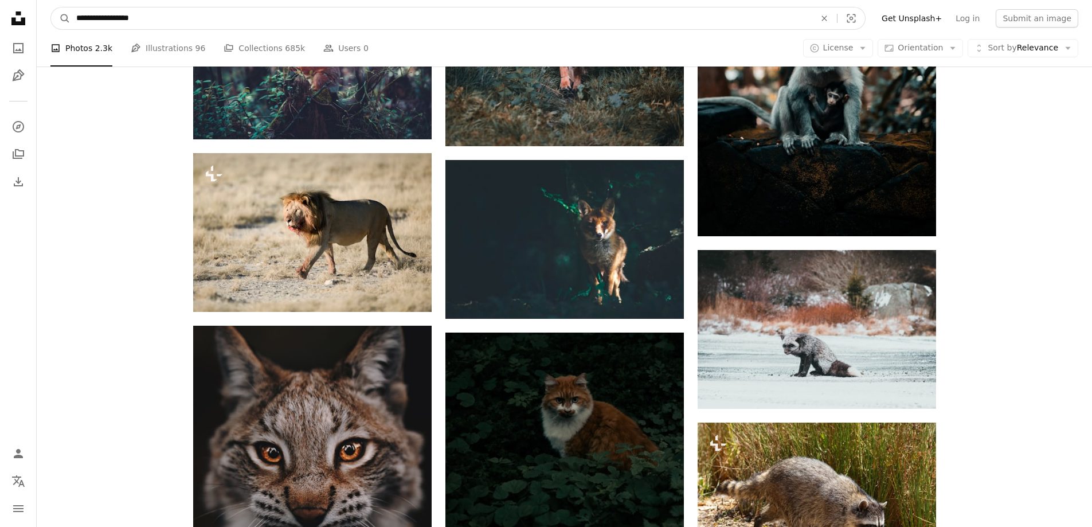
click at [295, 21] on input "**********" at bounding box center [440, 18] width 741 height 22
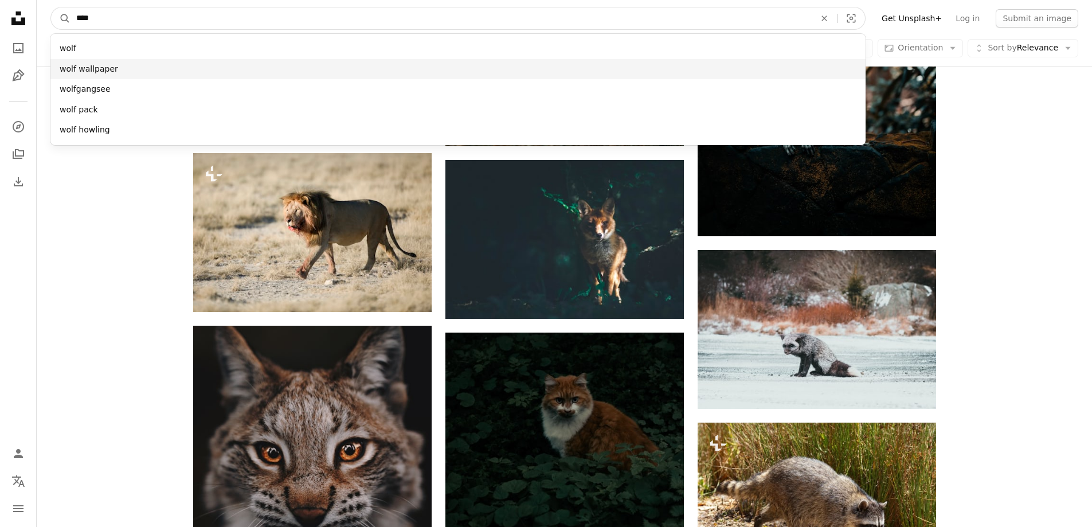
type input "****"
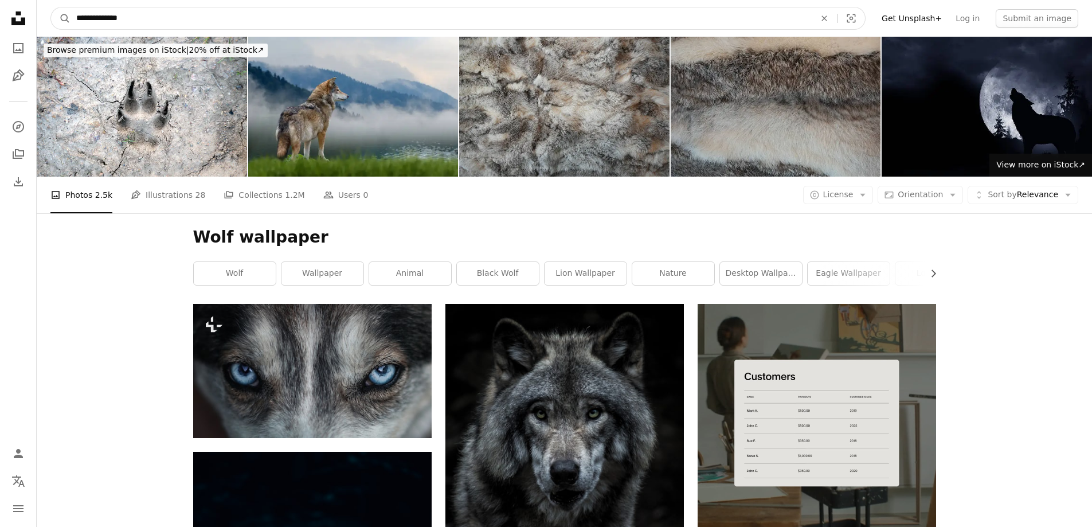
click at [122, 17] on input "**********" at bounding box center [440, 18] width 741 height 22
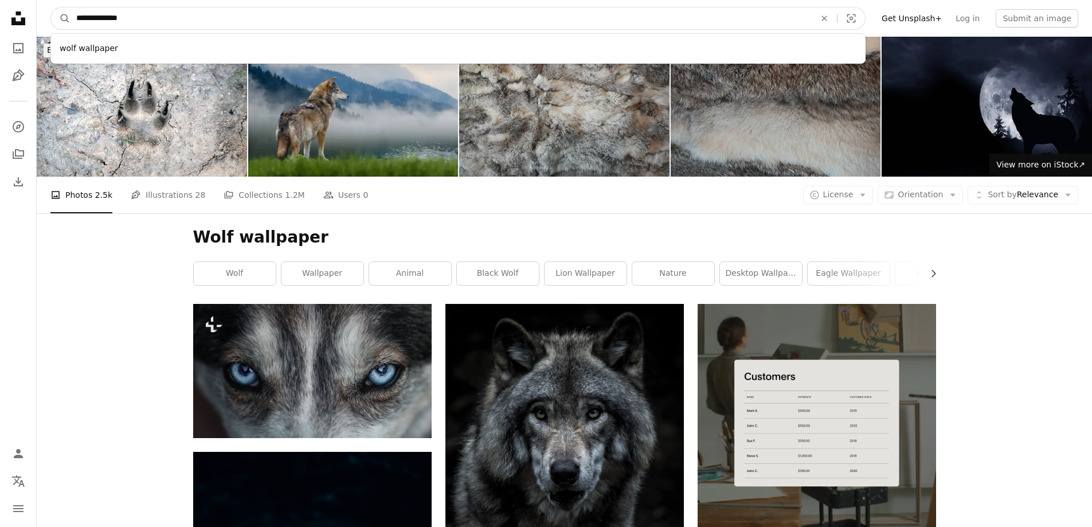
click at [122, 17] on input "**********" at bounding box center [440, 18] width 741 height 22
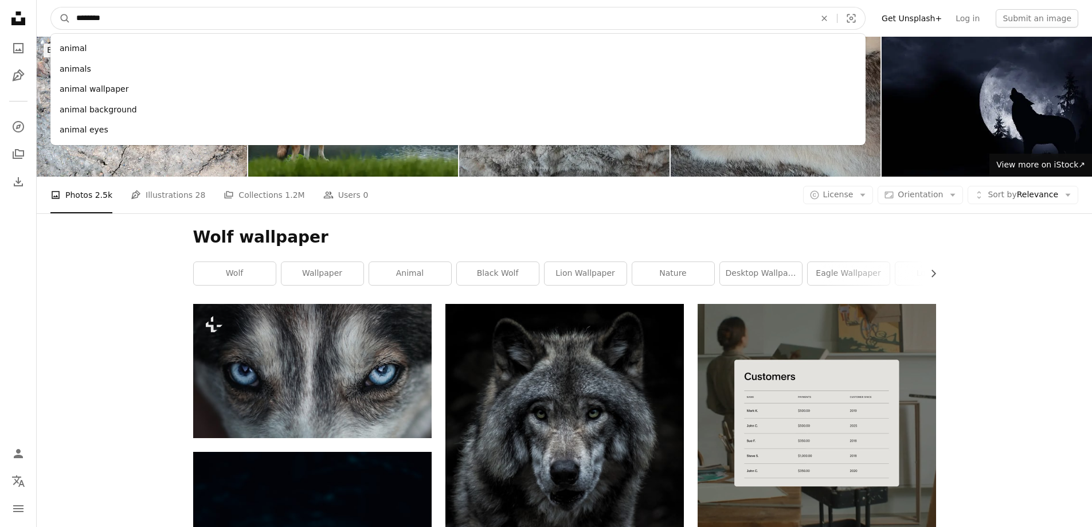
type input "*********"
click button "A magnifying glass" at bounding box center [60, 18] width 19 height 22
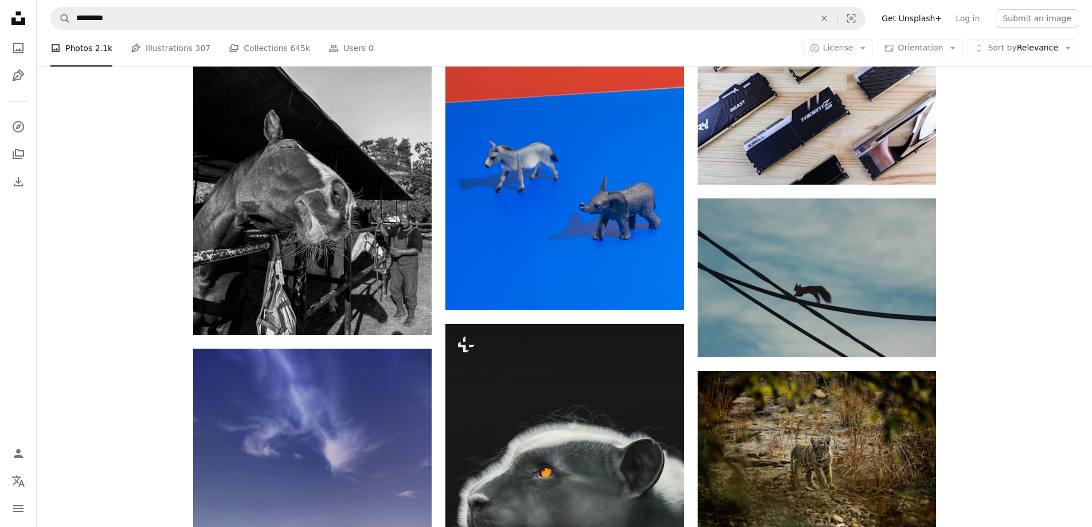
scroll to position [1341, 0]
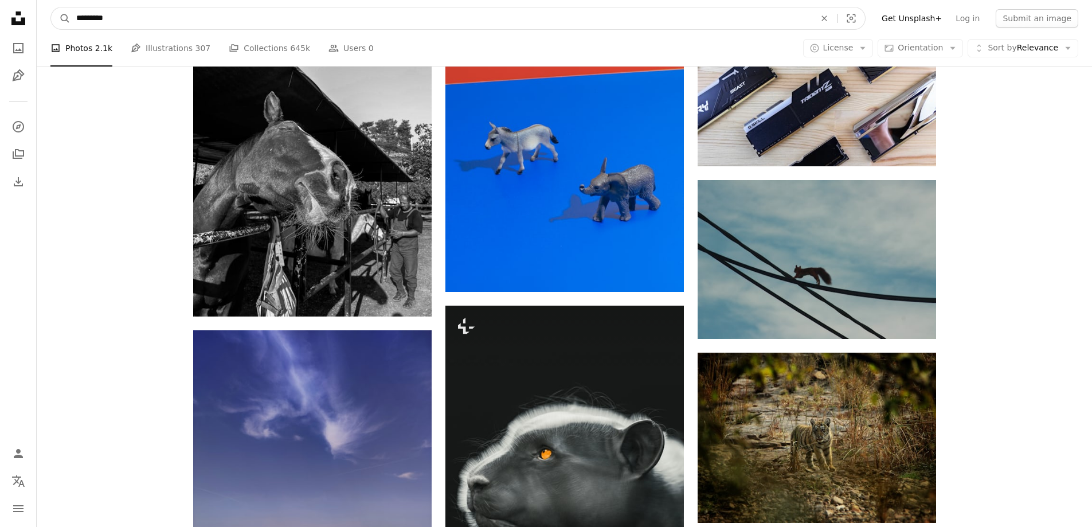
click at [268, 11] on input "*********" at bounding box center [440, 18] width 741 height 22
type input "*****"
click button "A magnifying glass" at bounding box center [60, 18] width 19 height 22
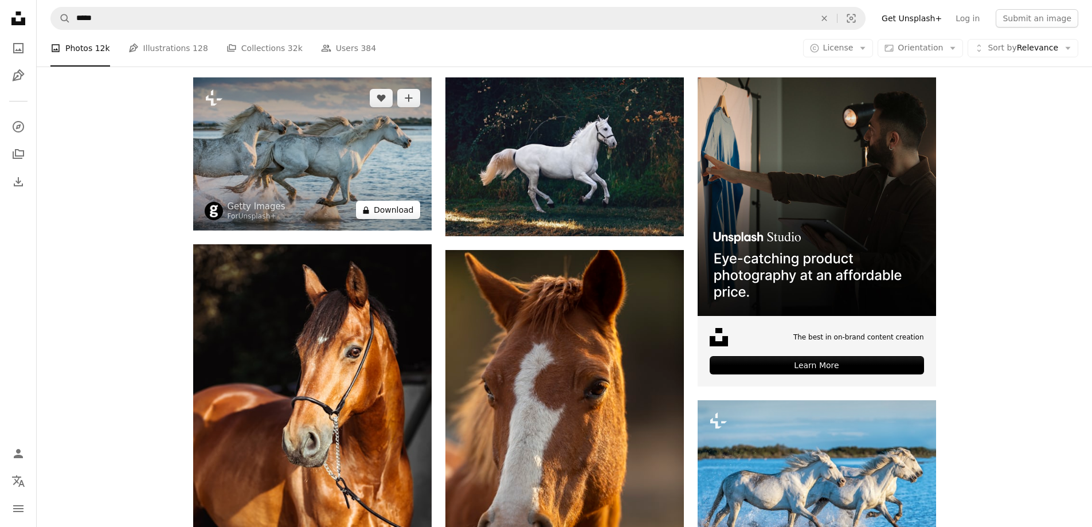
scroll to position [229, 0]
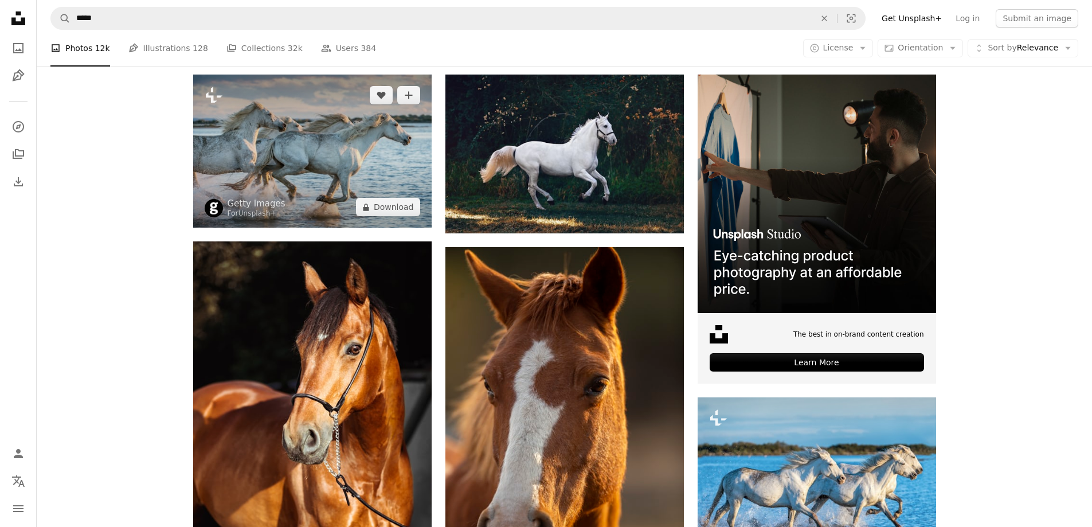
click at [297, 155] on img at bounding box center [312, 150] width 238 height 153
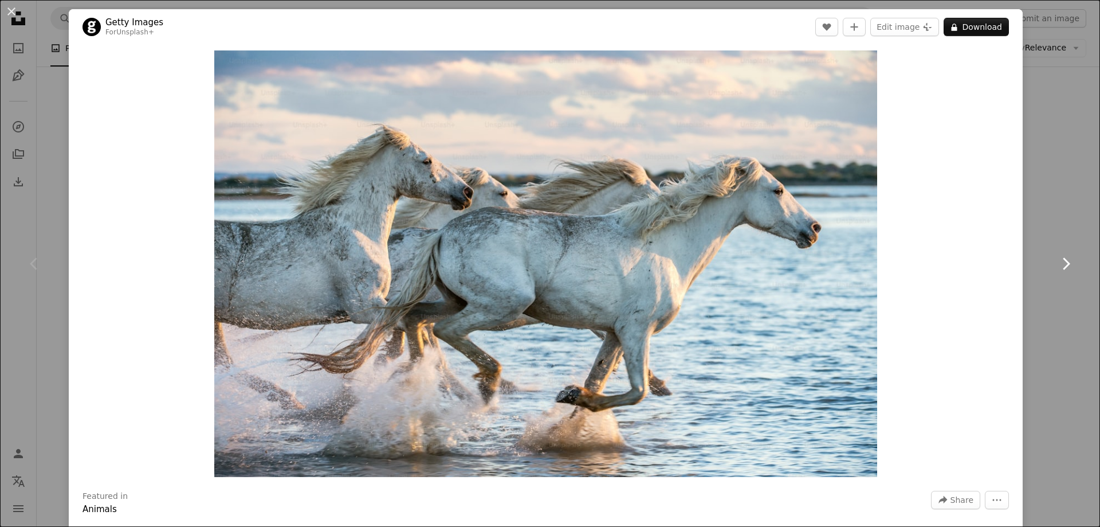
click at [1058, 224] on link "Chevron right" at bounding box center [1065, 264] width 69 height 110
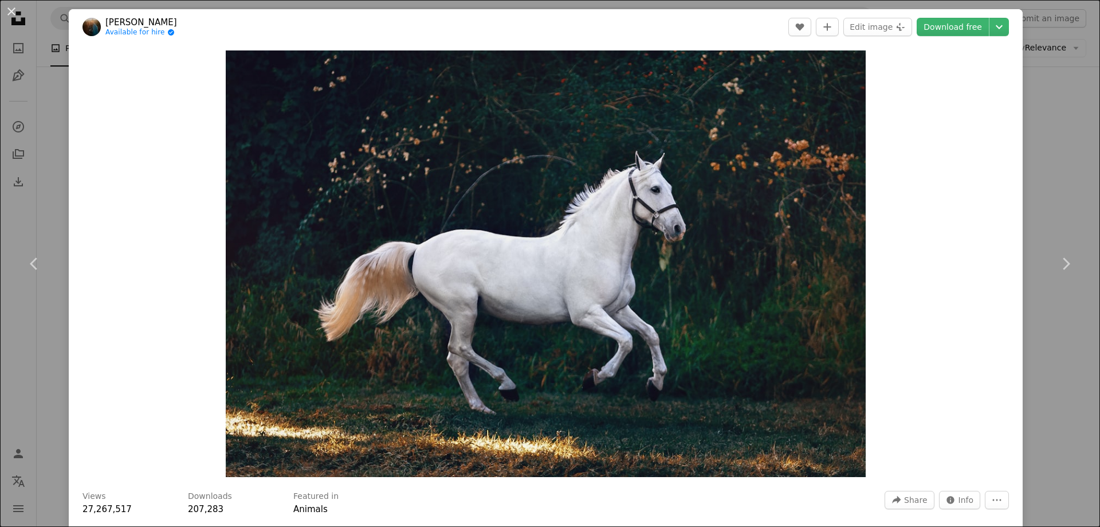
click at [1042, 97] on div "An X shape Chevron left Chevron right [PERSON_NAME] Available for hire A checkm…" at bounding box center [550, 263] width 1100 height 527
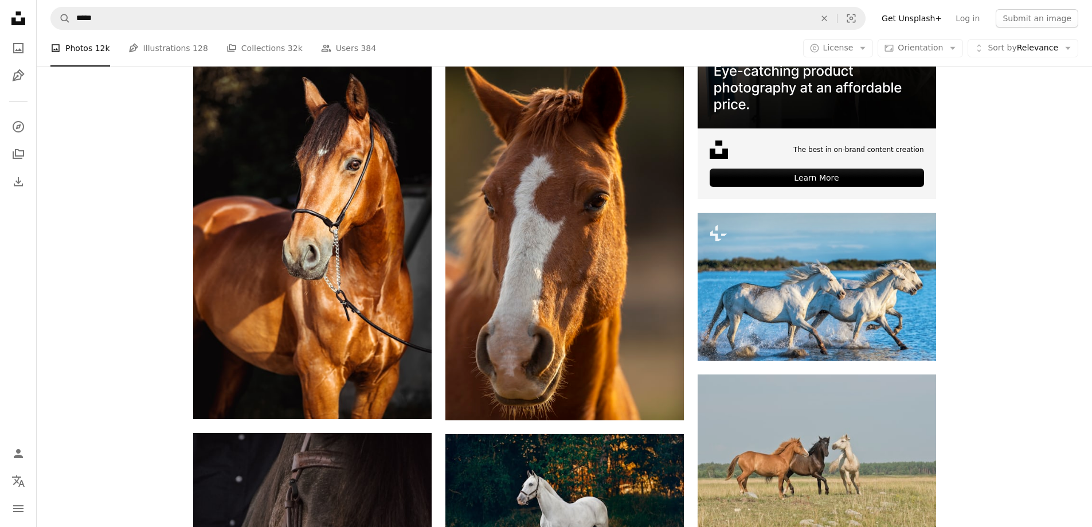
scroll to position [458, 0]
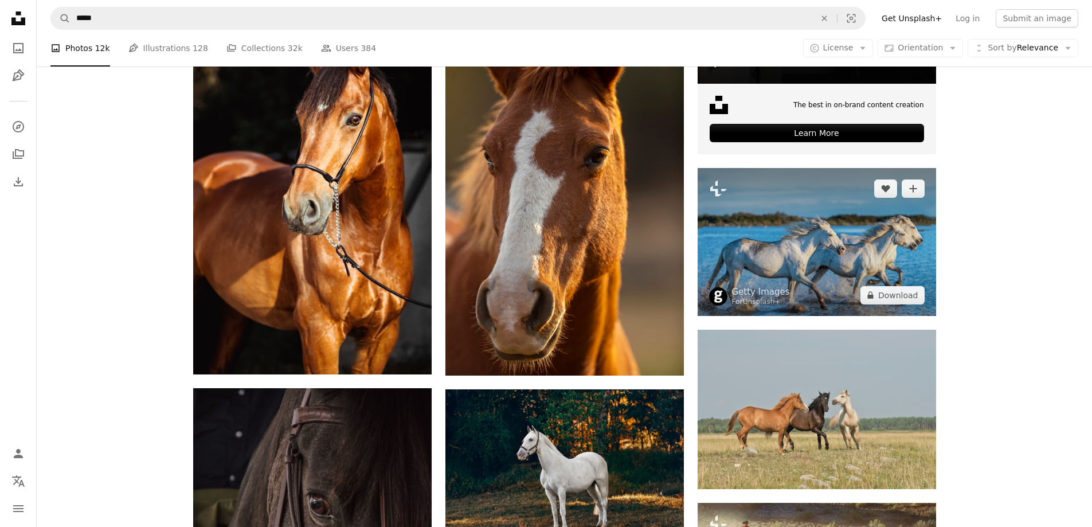
click at [810, 234] on img at bounding box center [816, 242] width 238 height 148
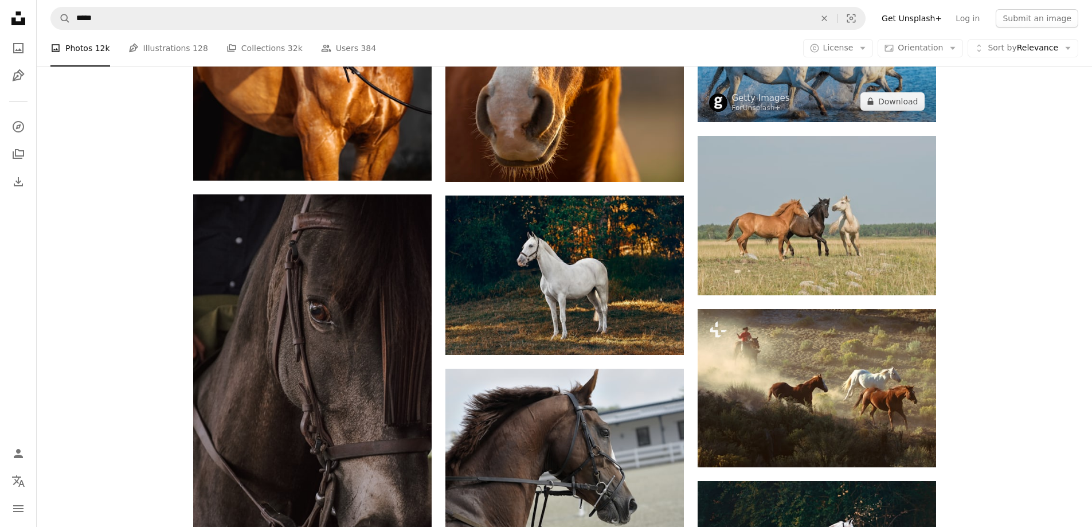
scroll to position [688, 0]
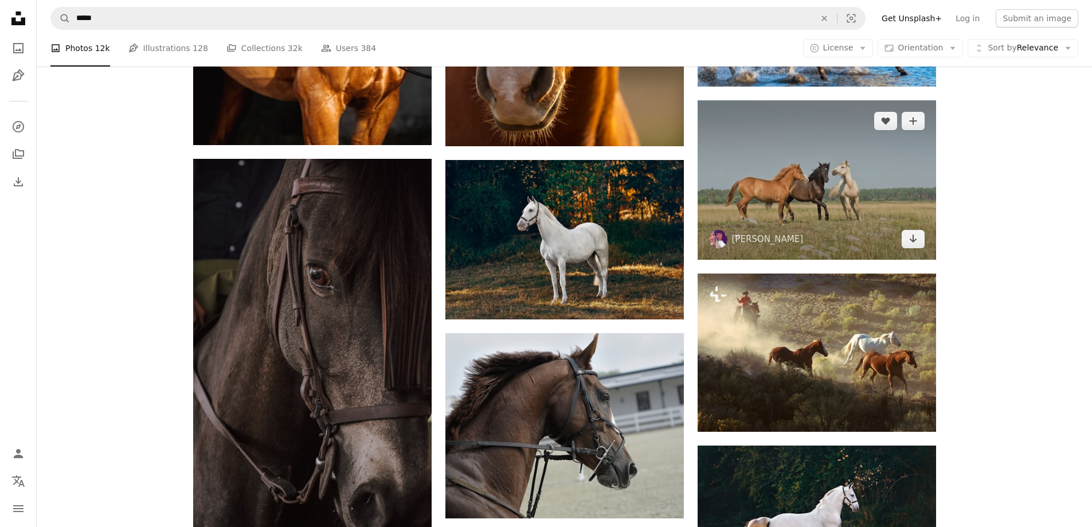
click at [855, 183] on img at bounding box center [816, 179] width 238 height 159
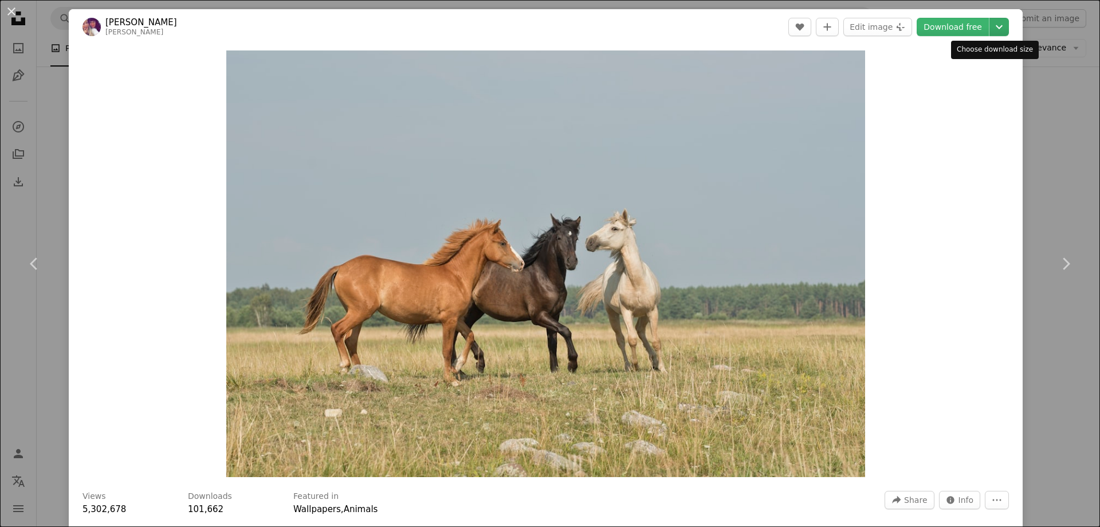
click at [996, 26] on icon "Choose download size" at bounding box center [999, 27] width 7 height 4
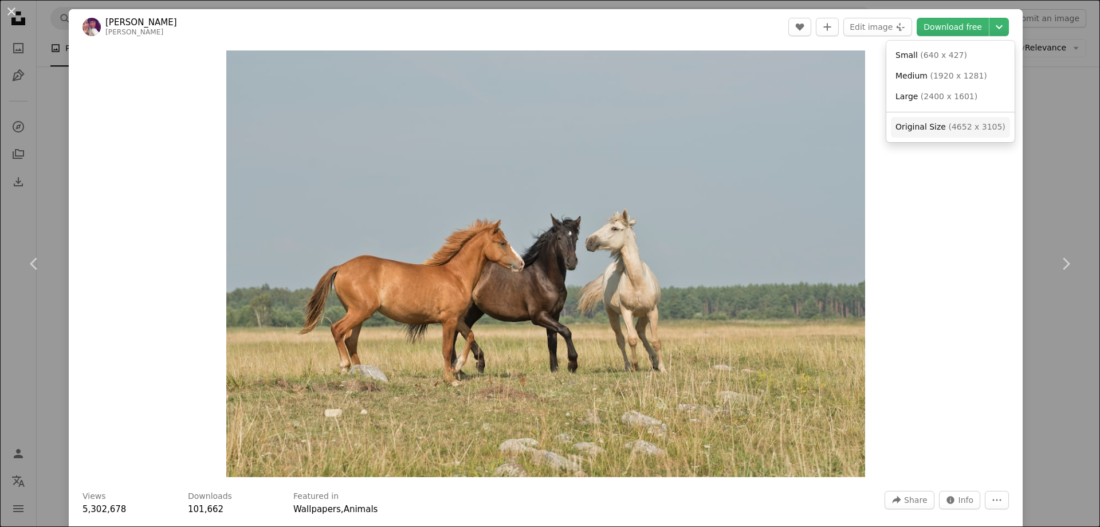
click at [950, 122] on span "( 4652 x 3105 )" at bounding box center [976, 126] width 57 height 9
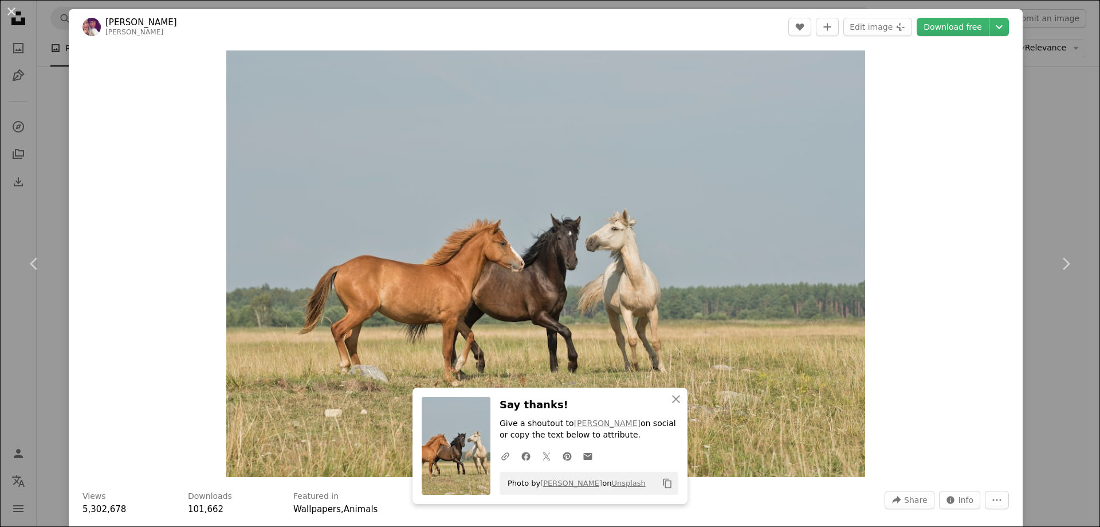
click at [1045, 140] on div "An X shape Chevron left Chevron right Annika Treial [PERSON_NAME] A heart A plu…" at bounding box center [550, 263] width 1100 height 527
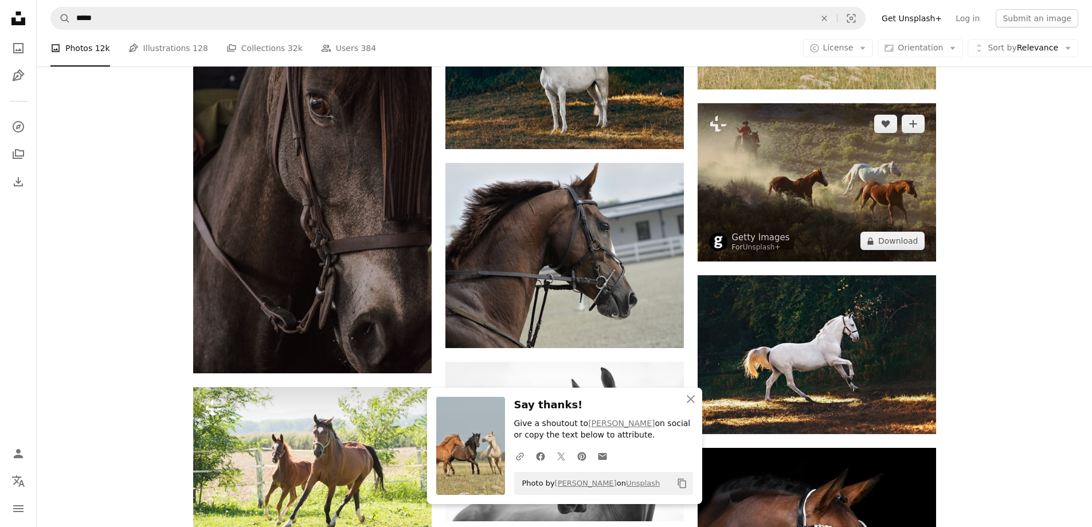
scroll to position [860, 0]
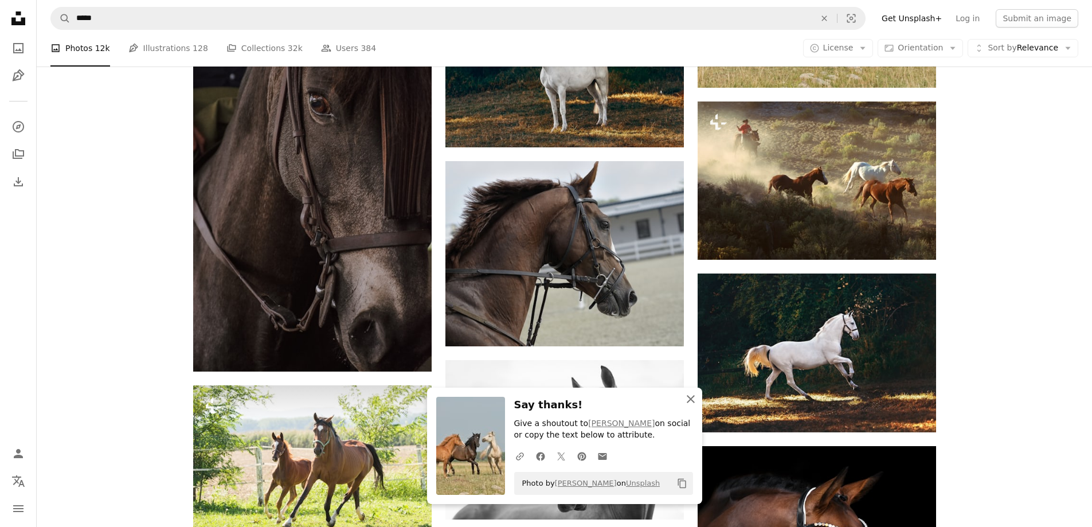
click at [695, 403] on icon "An X shape" at bounding box center [691, 399] width 14 height 14
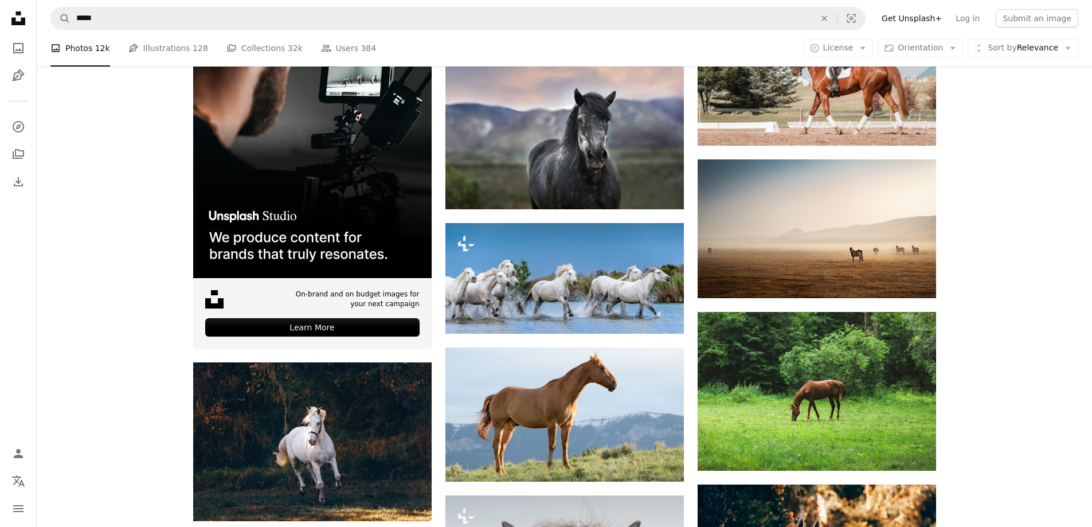
scroll to position [2071, 0]
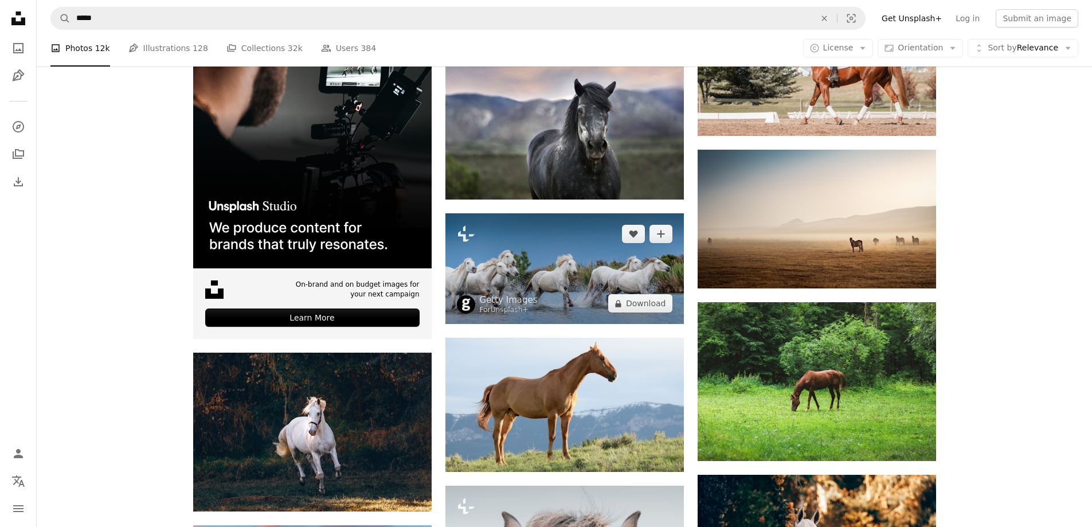
click at [587, 277] on img at bounding box center [564, 268] width 238 height 111
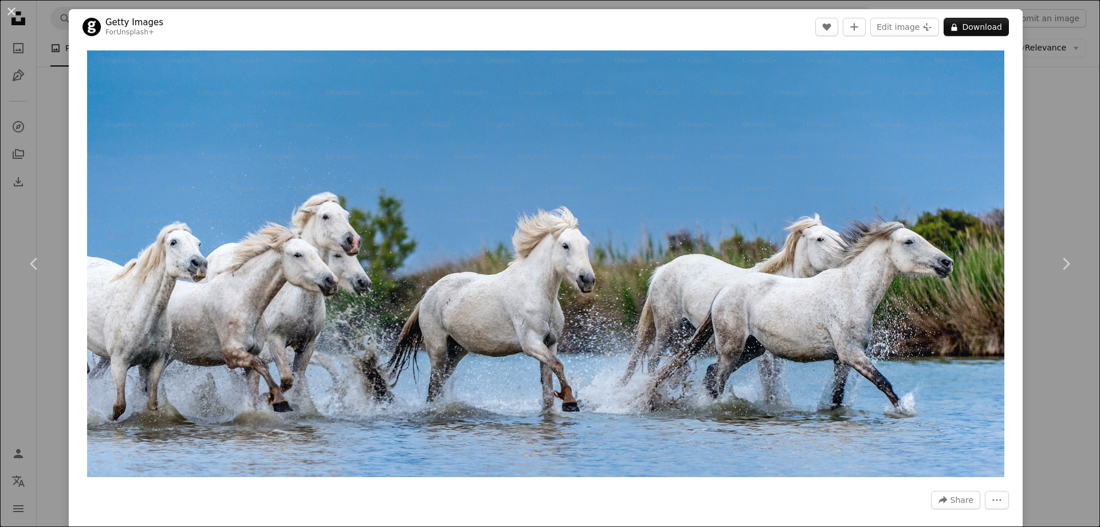
click at [1054, 96] on div "An X shape Chevron left Chevron right Getty Images For Unsplash+ A heart A plus…" at bounding box center [550, 263] width 1100 height 527
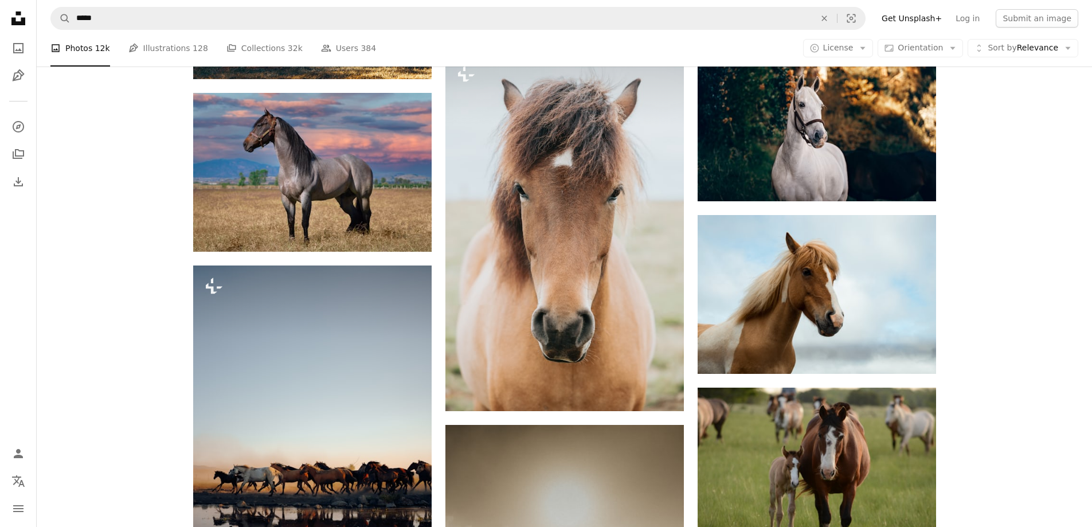
scroll to position [2529, 0]
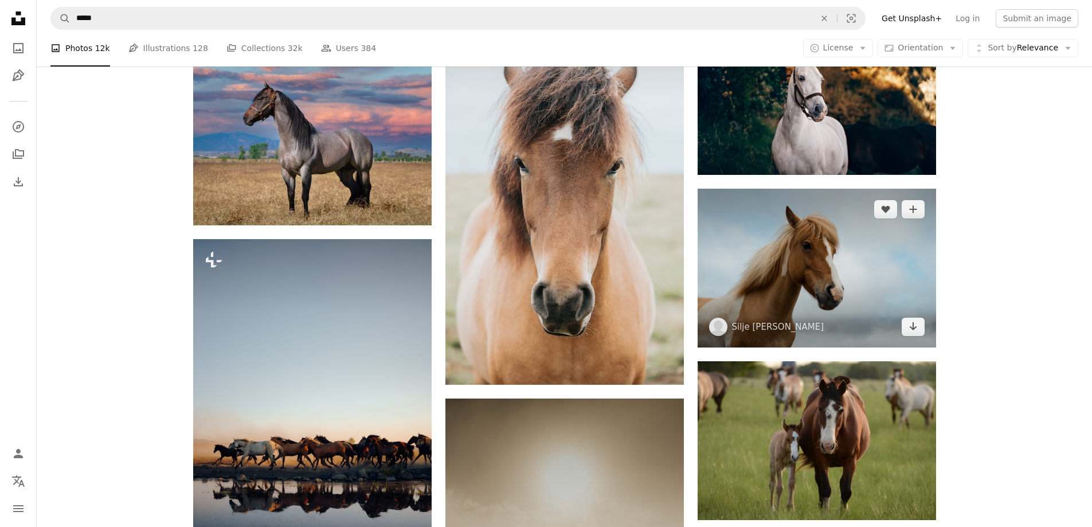
click at [828, 248] on img at bounding box center [816, 268] width 238 height 159
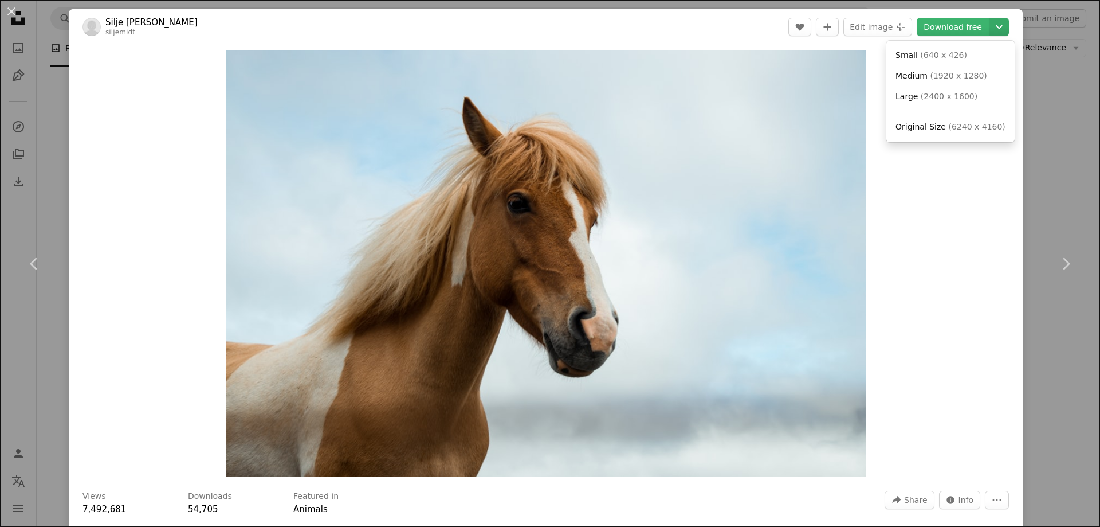
click at [990, 29] on icon "Chevron down" at bounding box center [999, 27] width 18 height 14
click at [945, 96] on span "( 2400 x 1600 )" at bounding box center [949, 96] width 57 height 9
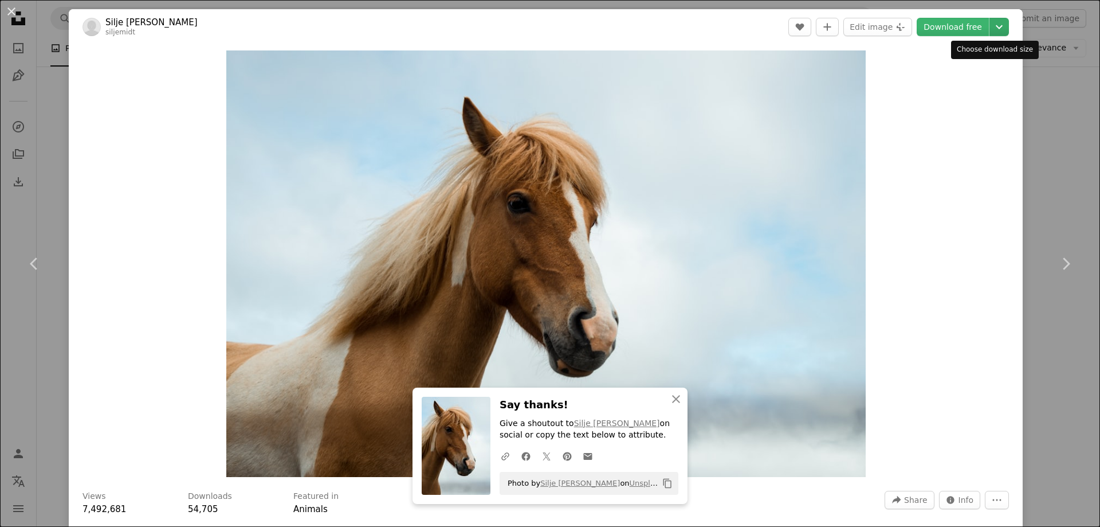
click at [990, 23] on icon "Chevron down" at bounding box center [999, 27] width 18 height 14
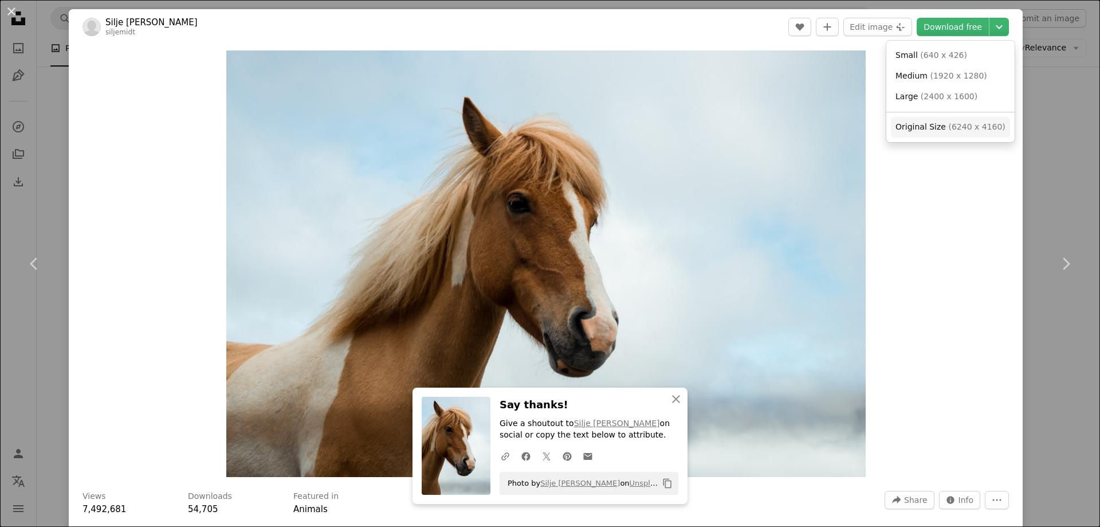
click at [945, 120] on link "Original Size ( 6240 x 4160 )" at bounding box center [950, 127] width 119 height 21
click at [1039, 162] on div "An X shape Chevron left Chevron right Silje [PERSON_NAME] siljemidt A heart A p…" at bounding box center [550, 263] width 1100 height 527
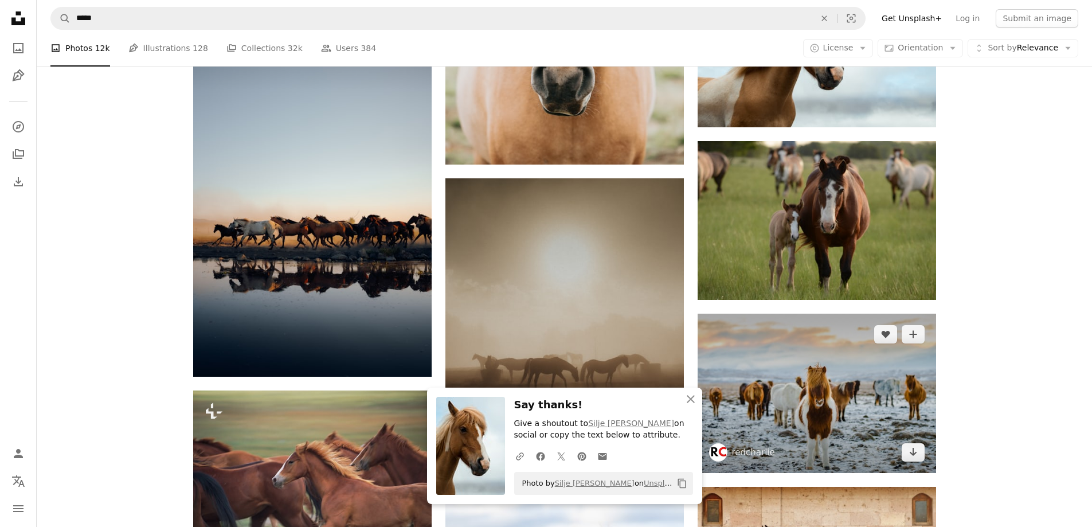
scroll to position [2758, 0]
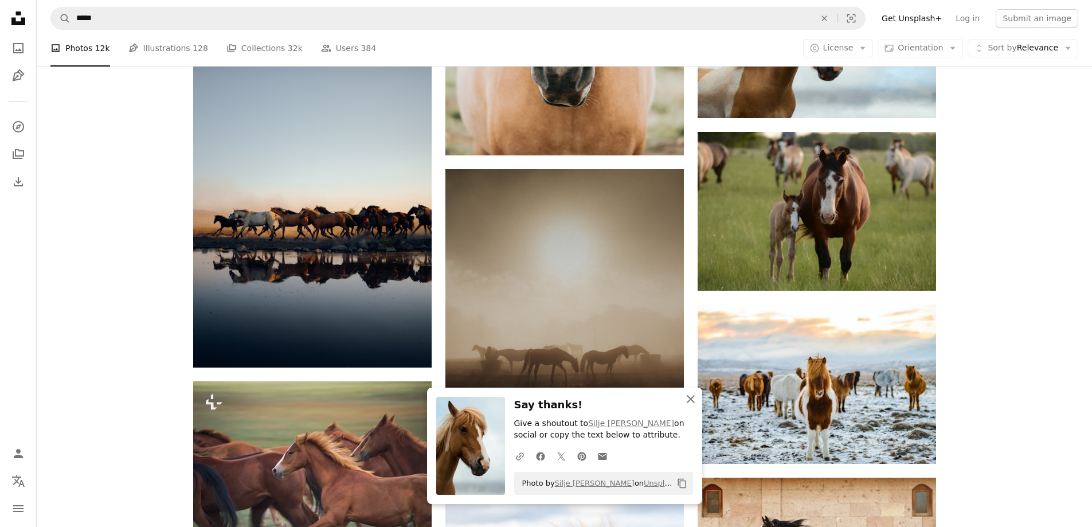
click at [694, 398] on icon "An X shape" at bounding box center [691, 399] width 14 height 14
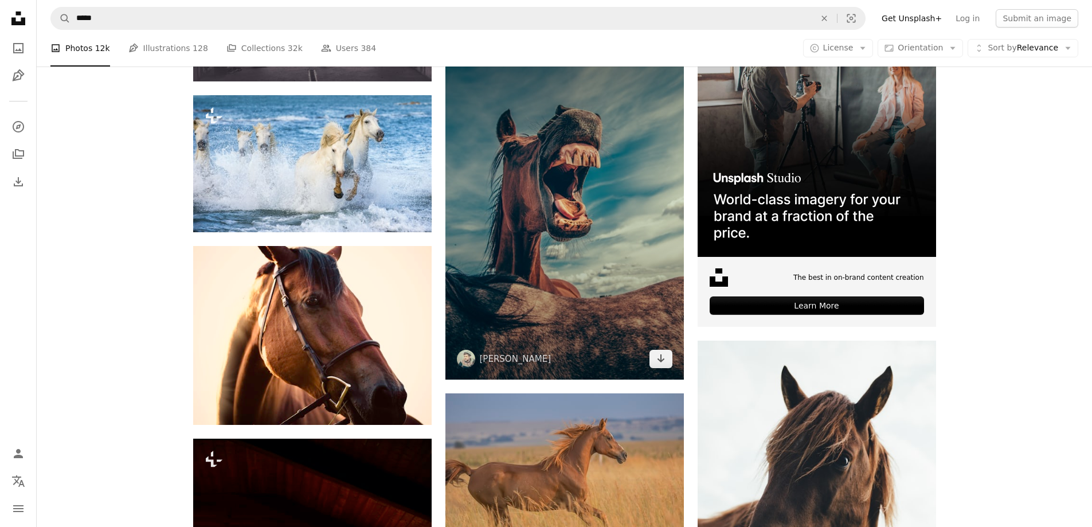
scroll to position [3733, 0]
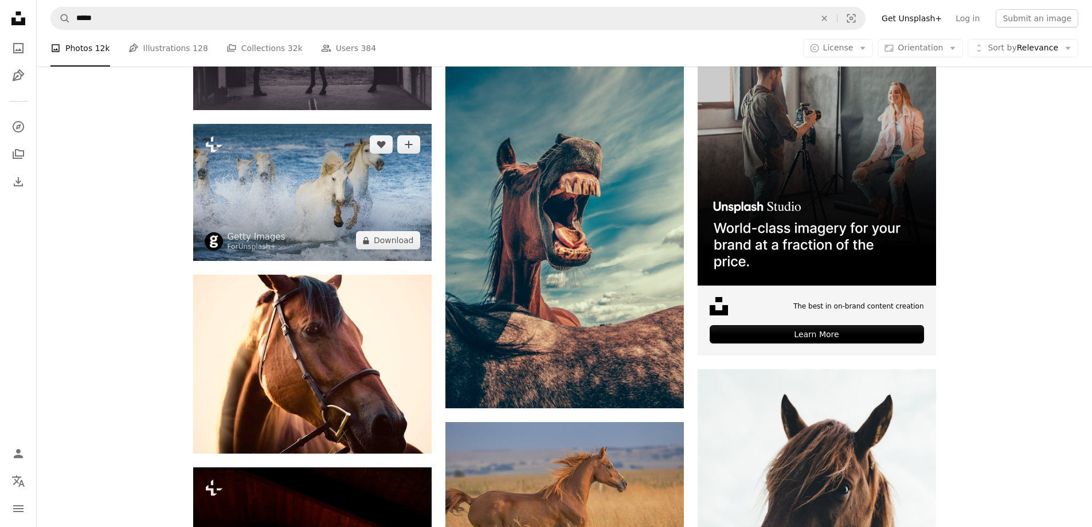
click at [300, 198] on img at bounding box center [312, 192] width 238 height 137
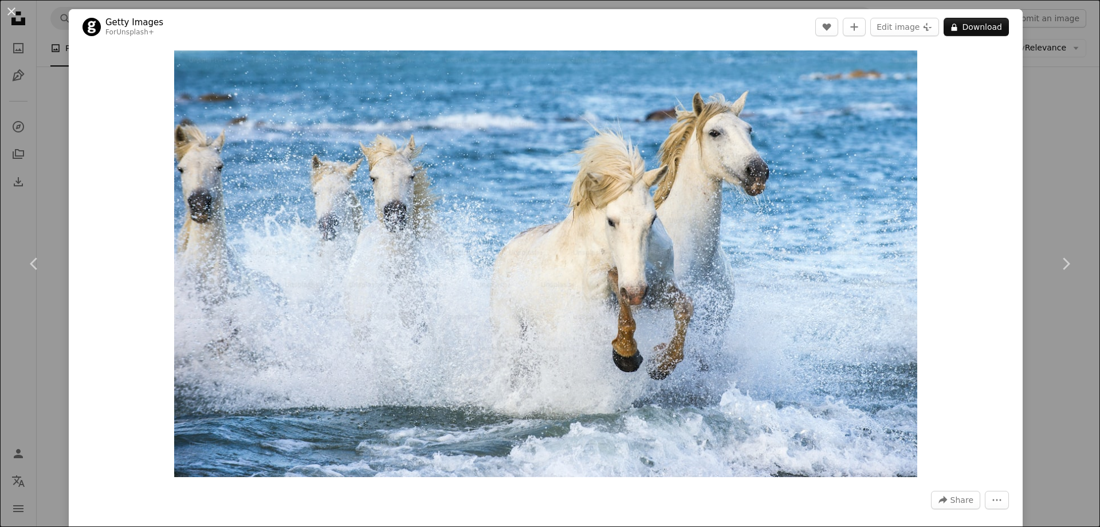
click at [1044, 118] on div "An X shape Chevron left Chevron right Getty Images For Unsplash+ A heart A plus…" at bounding box center [550, 263] width 1100 height 527
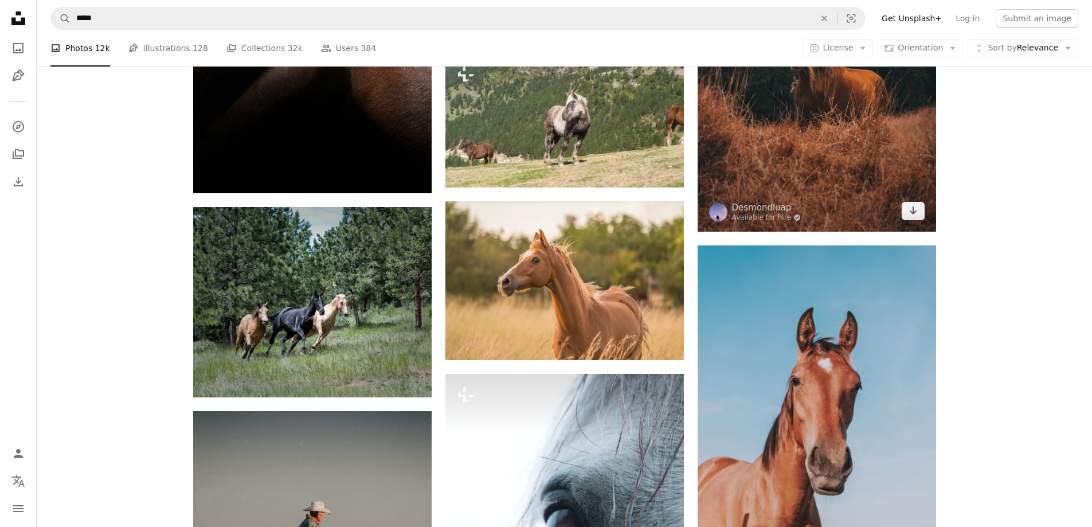
scroll to position [6201, 0]
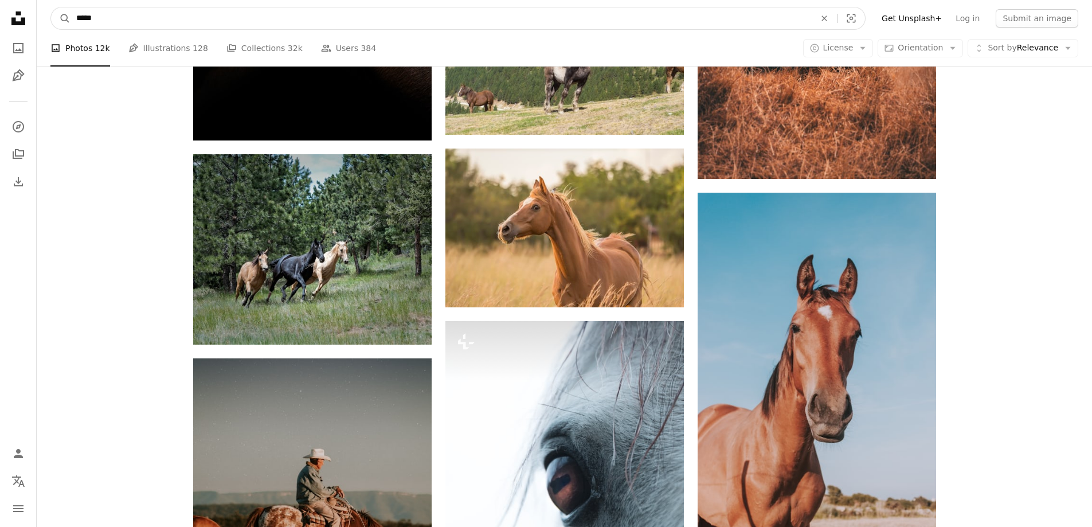
click at [384, 22] on input "*****" at bounding box center [440, 18] width 741 height 22
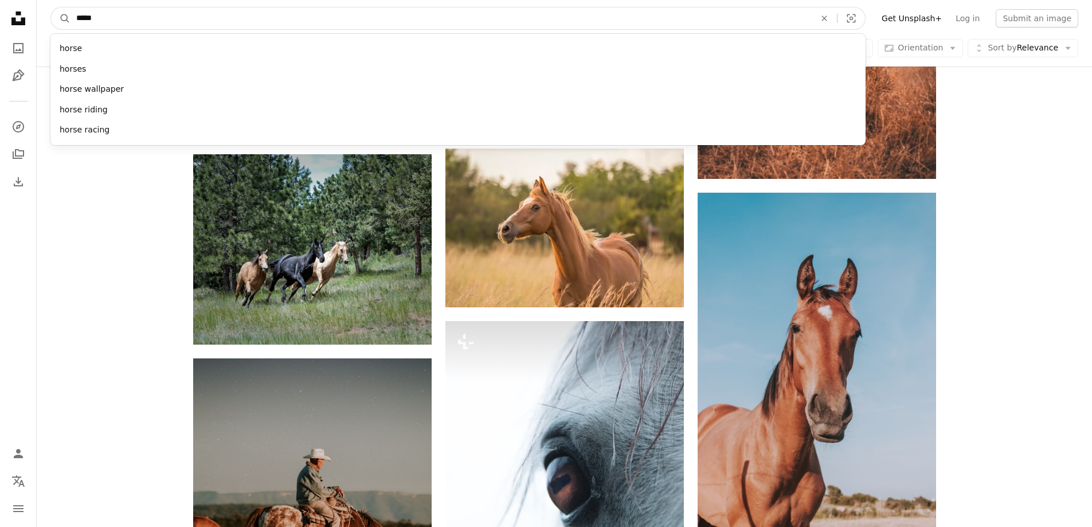
click at [384, 22] on input "*****" at bounding box center [440, 18] width 741 height 22
type input "****"
click at [51, 7] on button "A magnifying glass" at bounding box center [60, 18] width 19 height 22
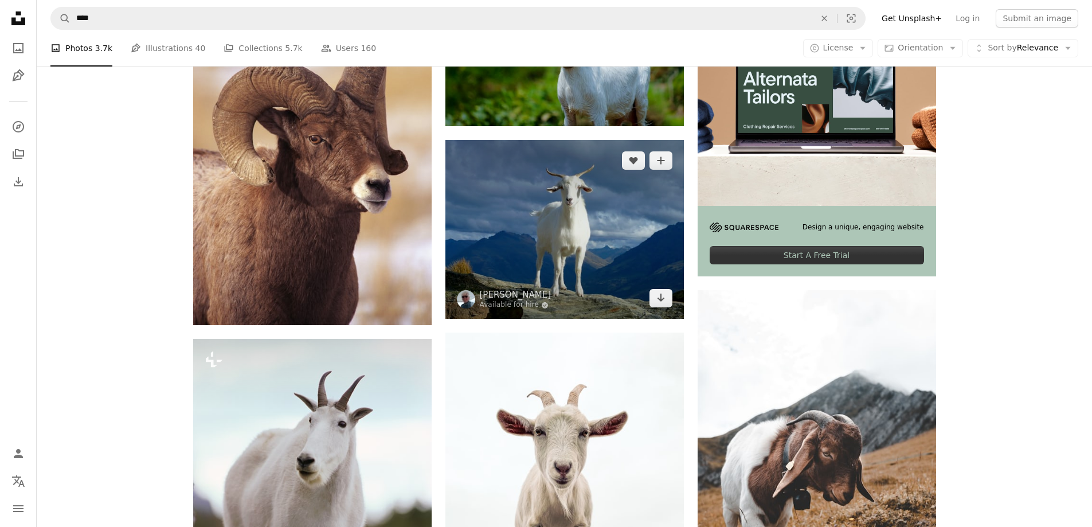
scroll to position [344, 0]
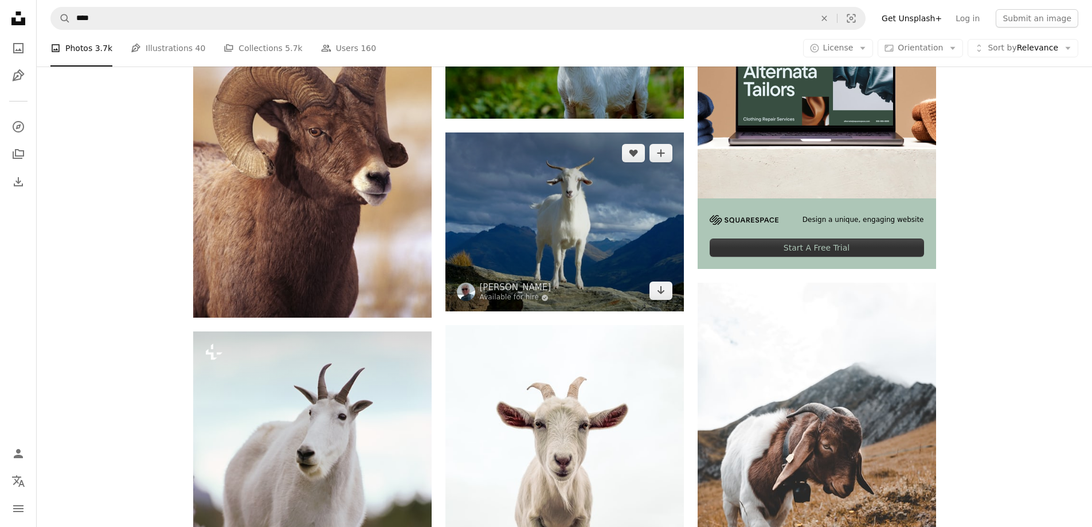
click at [545, 217] on img at bounding box center [564, 221] width 238 height 179
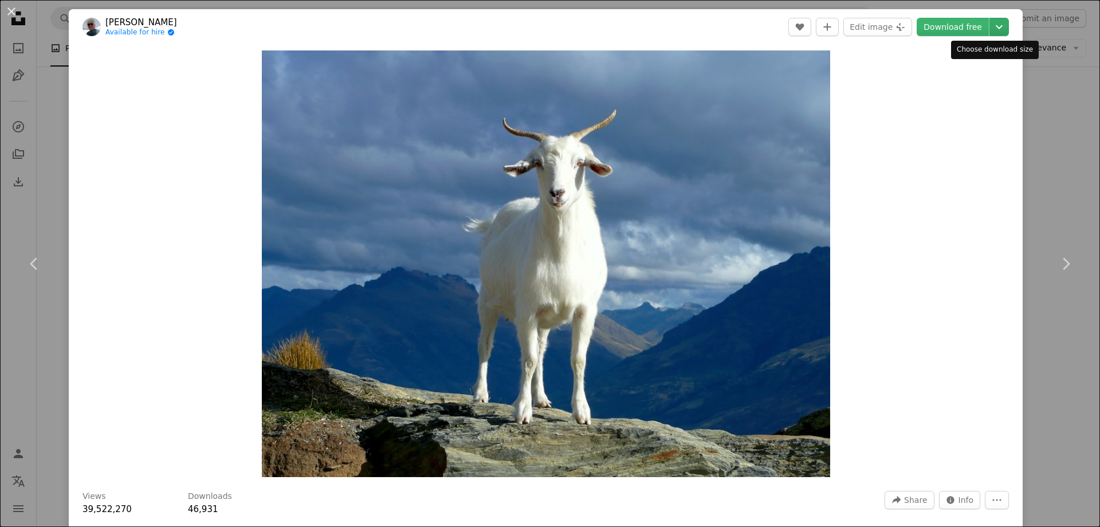
click at [990, 28] on icon "Chevron down" at bounding box center [999, 27] width 18 height 14
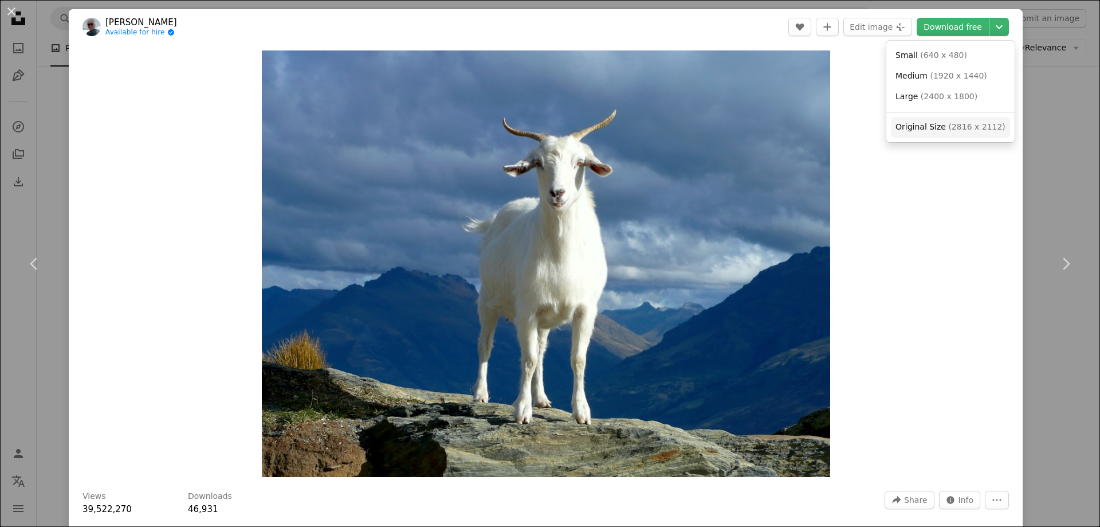
click at [948, 124] on span "( 2816 x 2112 )" at bounding box center [976, 126] width 57 height 9
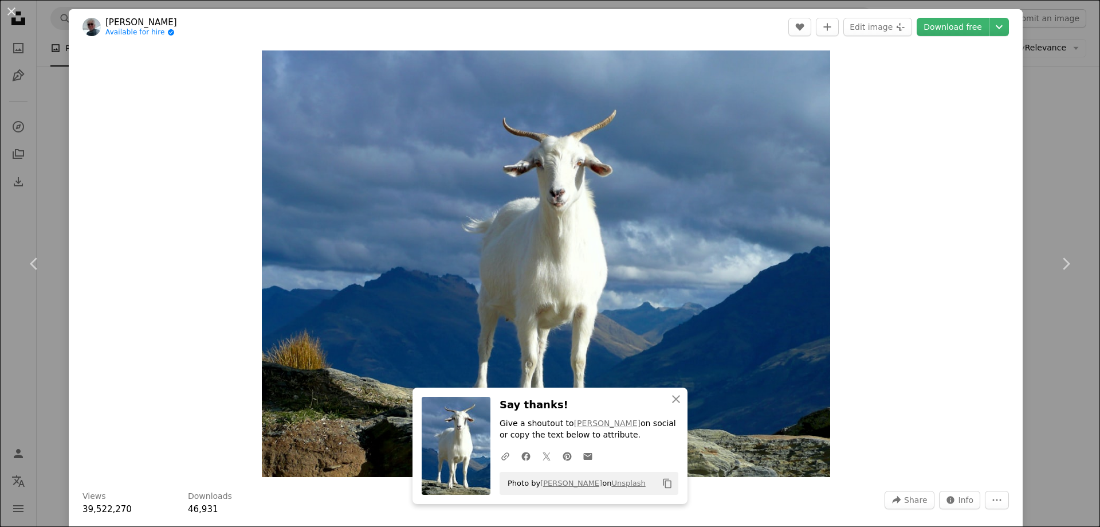
click at [1040, 179] on div "An X shape Chevron left Chevron right [PERSON_NAME] Available for hire A checkm…" at bounding box center [550, 263] width 1100 height 527
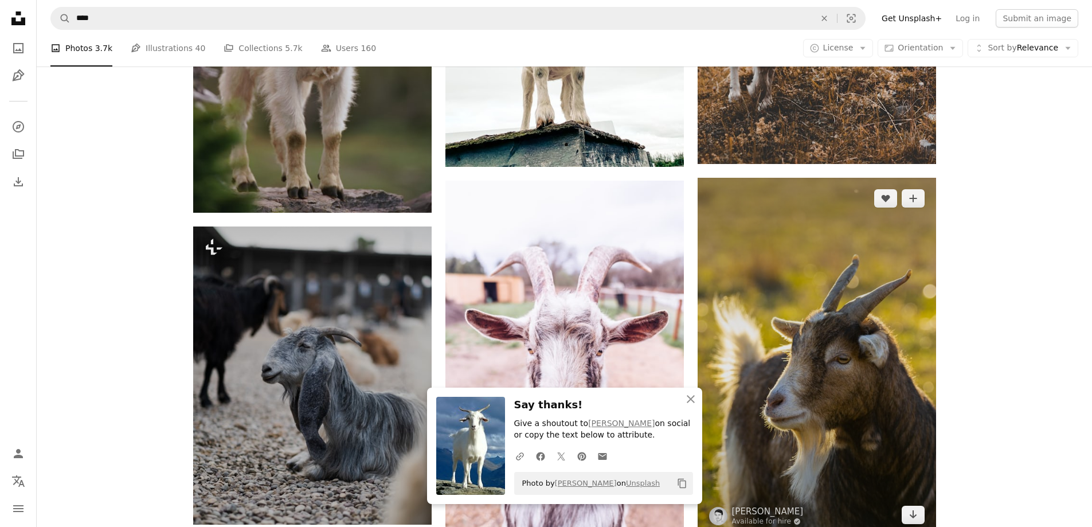
scroll to position [860, 0]
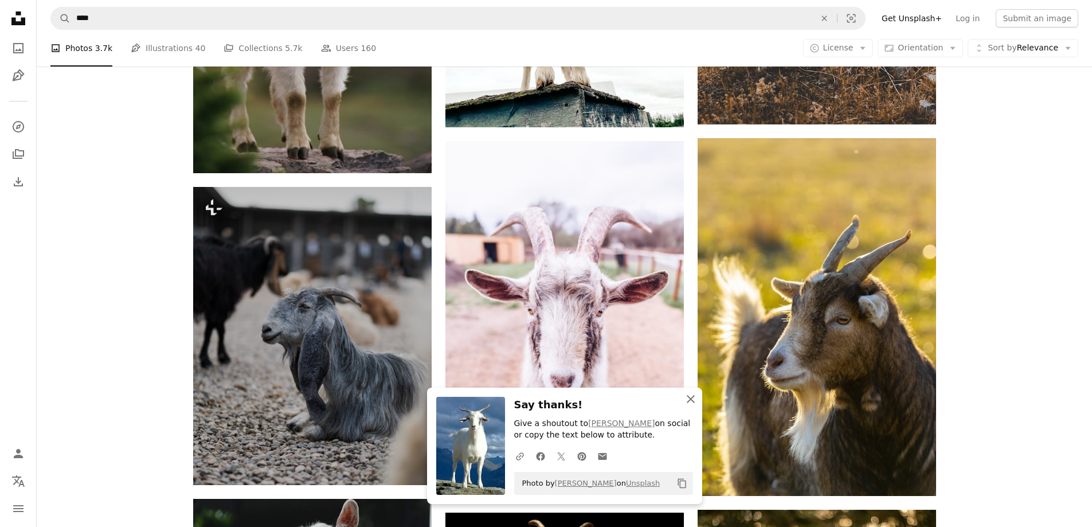
click at [691, 396] on icon "An X shape" at bounding box center [691, 399] width 14 height 14
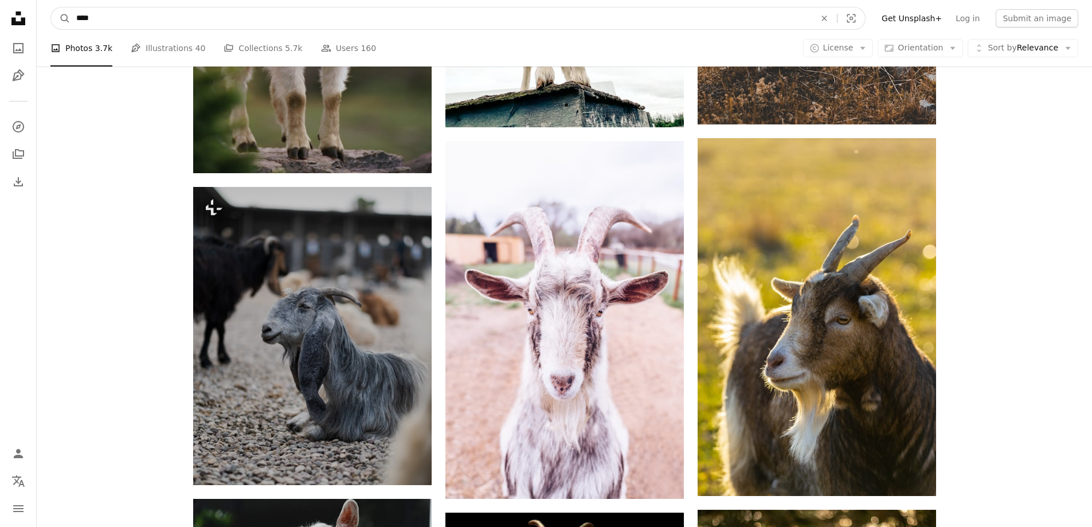
click at [420, 22] on input "****" at bounding box center [440, 18] width 741 height 22
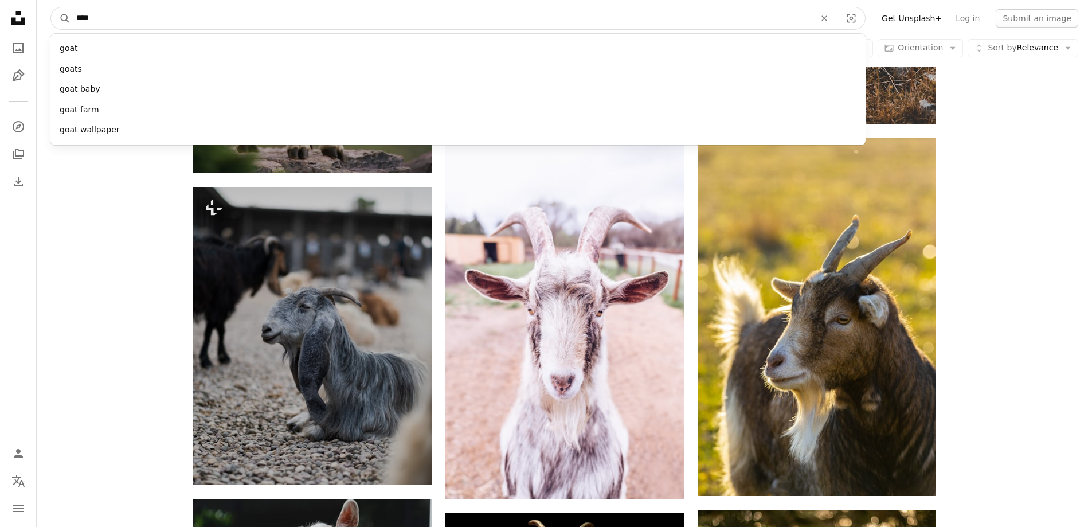
click at [420, 22] on input "****" at bounding box center [440, 18] width 741 height 22
type input "***"
click at [51, 7] on button "A magnifying glass" at bounding box center [60, 18] width 19 height 22
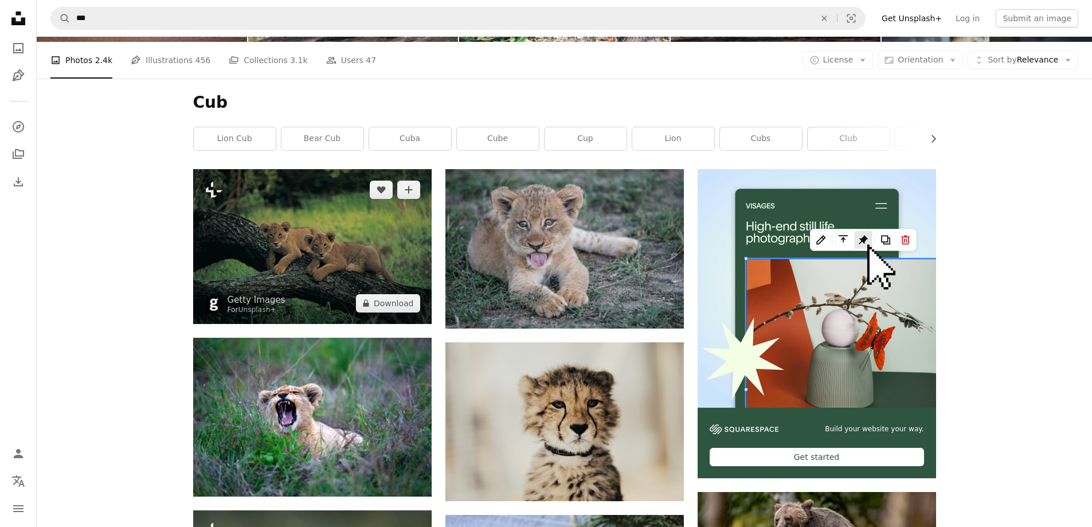
scroll to position [115, 0]
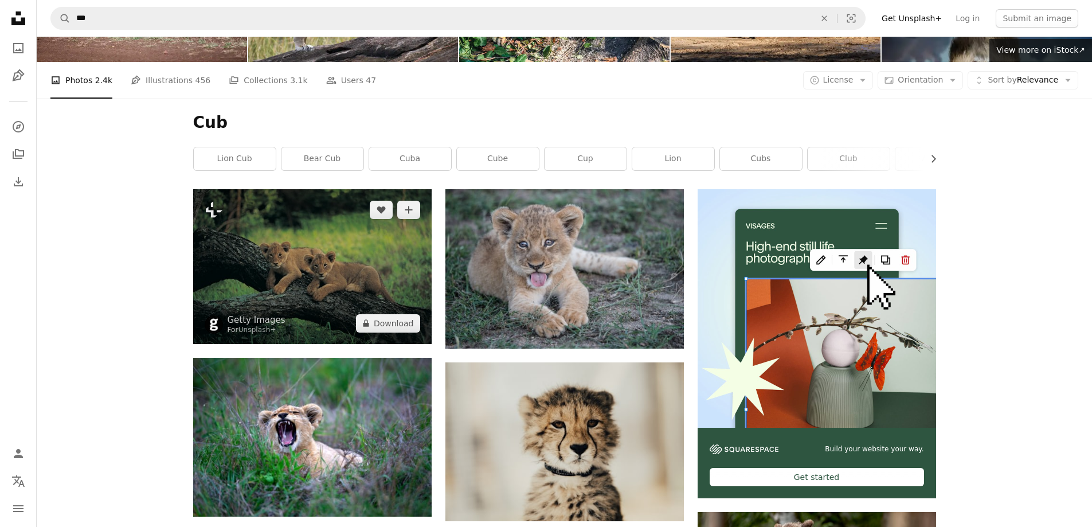
click at [285, 240] on img at bounding box center [312, 266] width 238 height 155
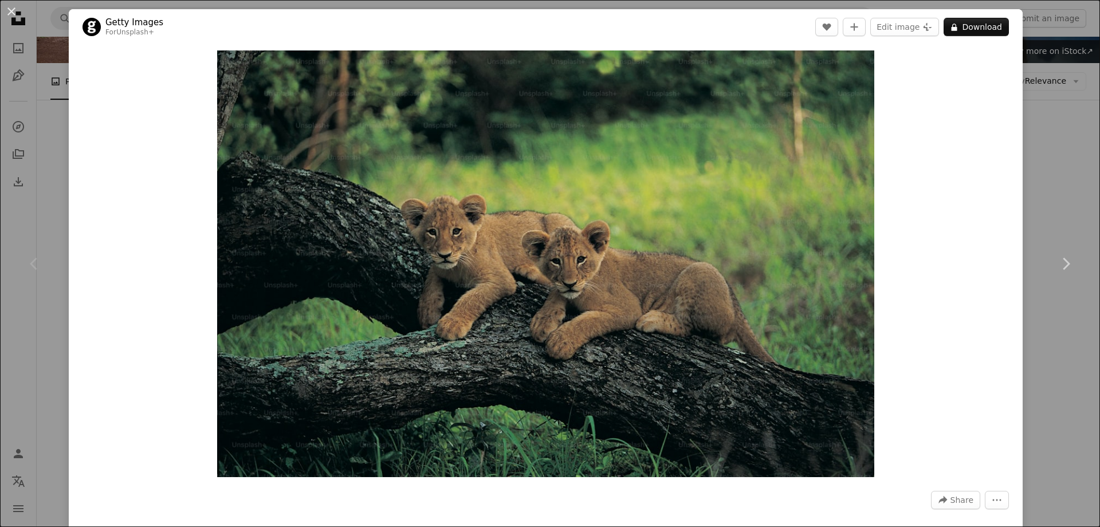
click at [1053, 188] on div "An X shape Chevron left Chevron right Getty Images For Unsplash+ A heart A plus…" at bounding box center [550, 263] width 1100 height 527
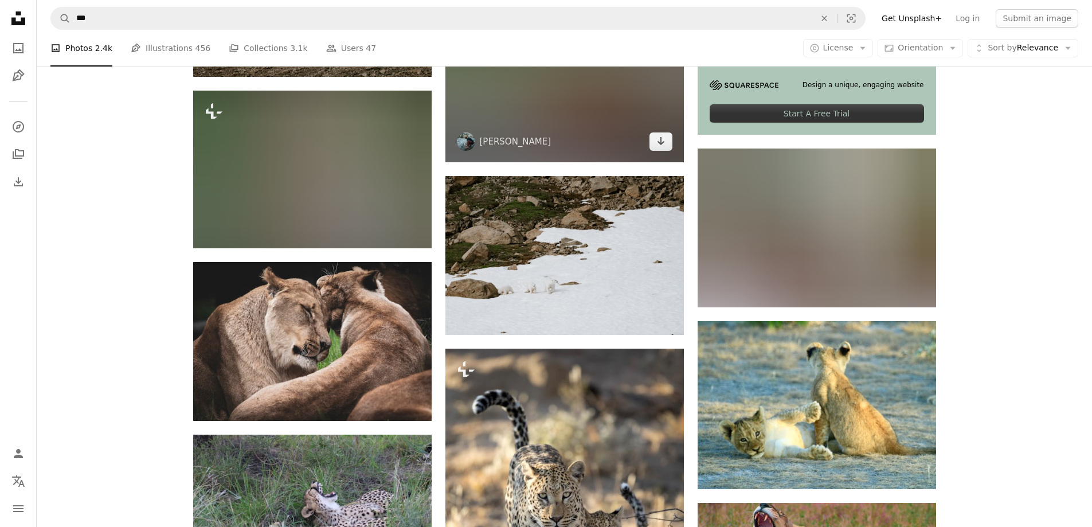
scroll to position [3896, 0]
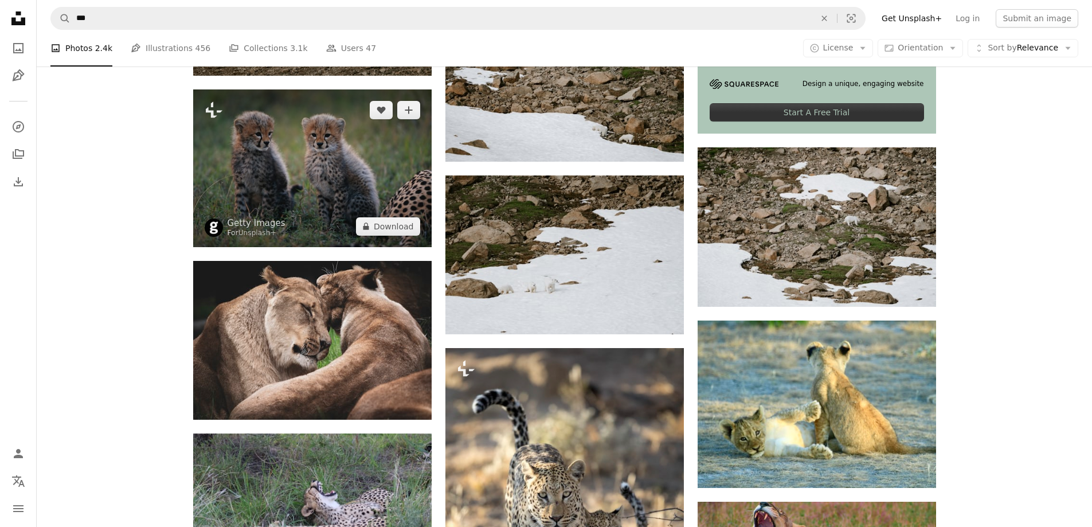
click at [340, 158] on img at bounding box center [312, 168] width 238 height 158
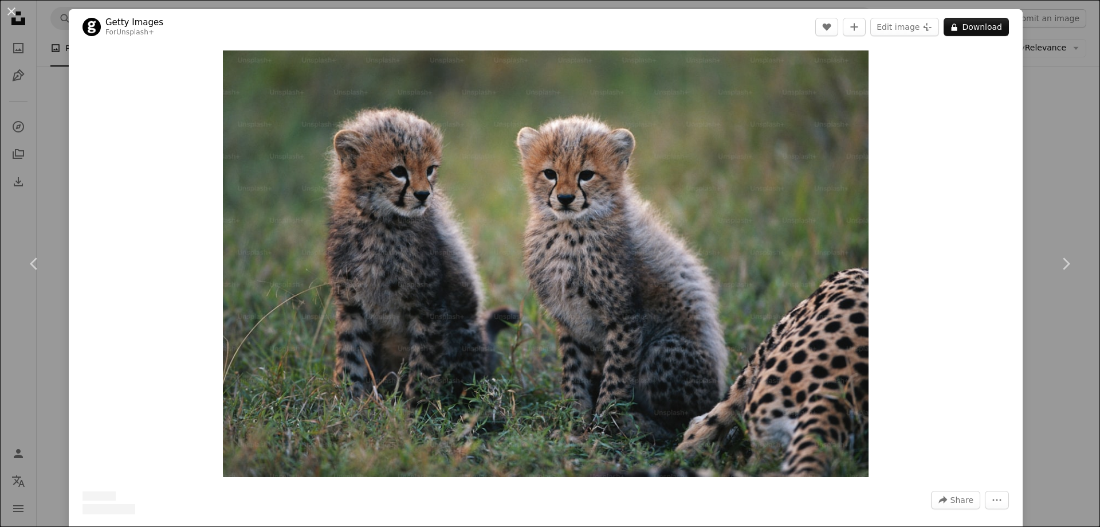
click at [1042, 127] on div "An X shape Chevron left Chevron right Getty Images For Unsplash+ A heart A plus…" at bounding box center [550, 263] width 1100 height 527
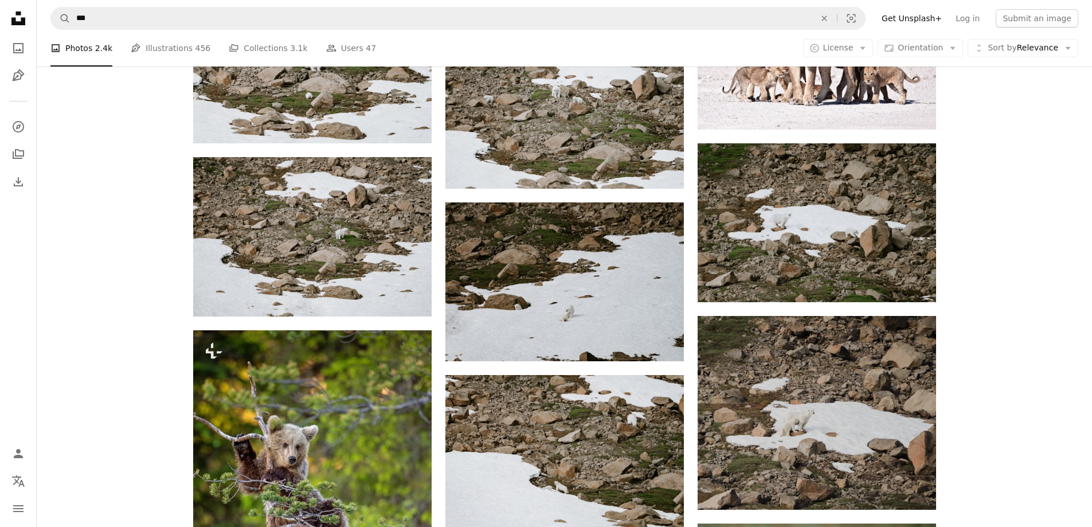
scroll to position [5386, 0]
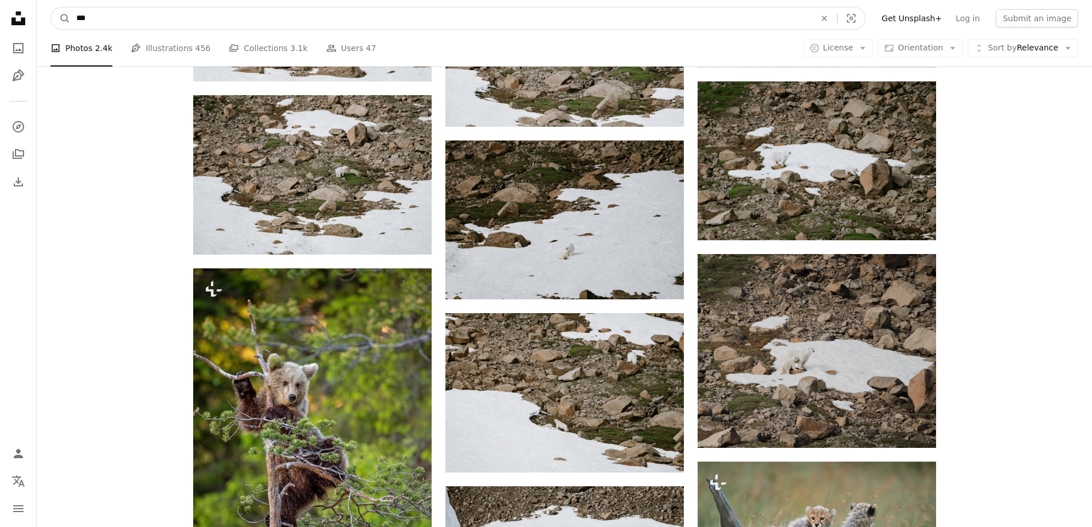
click at [340, 17] on input "***" at bounding box center [440, 18] width 741 height 22
click at [117, 17] on input "***" at bounding box center [440, 18] width 741 height 22
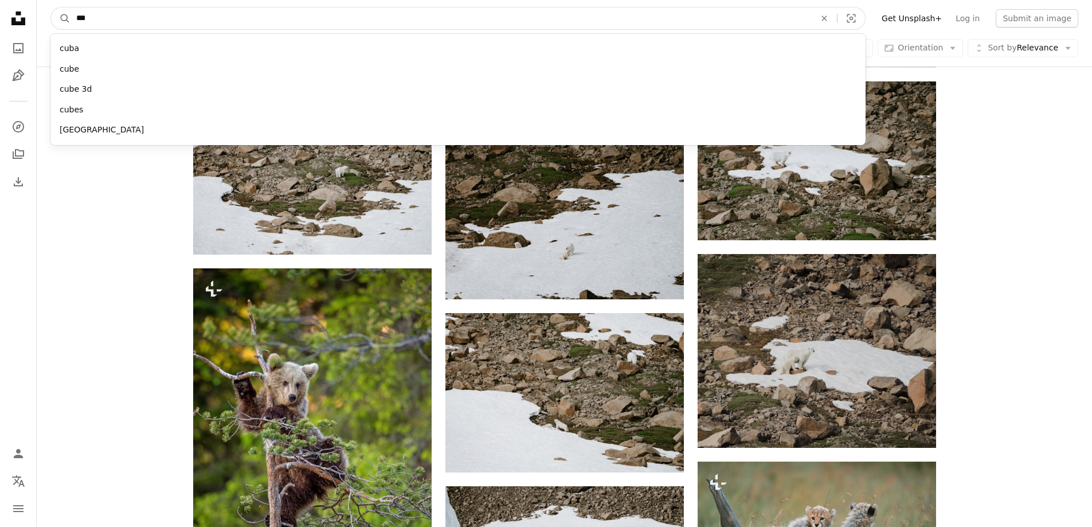
click at [117, 17] on input "***" at bounding box center [440, 18] width 741 height 22
type input "****"
click button "A magnifying glass" at bounding box center [60, 18] width 19 height 22
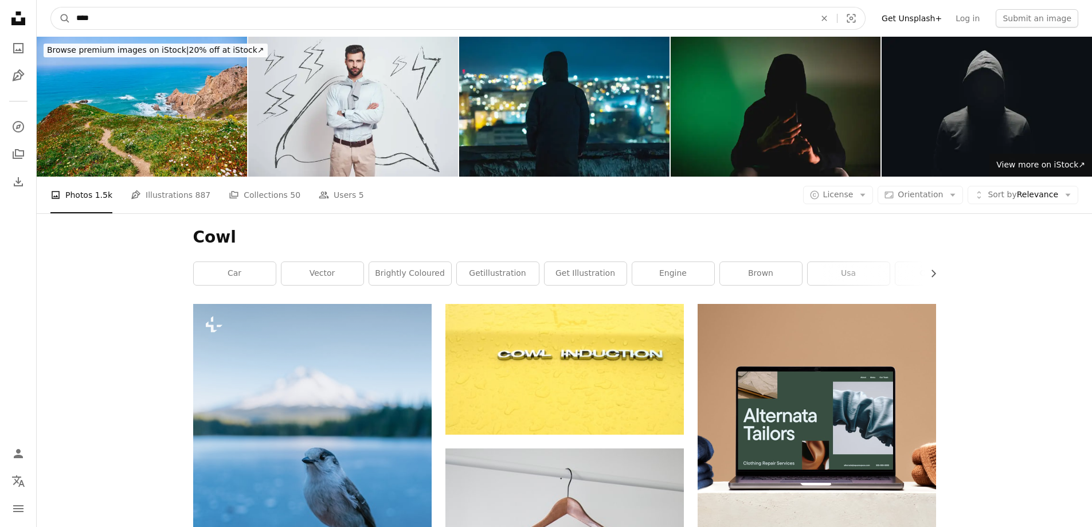
click at [195, 9] on input "****" at bounding box center [440, 18] width 741 height 22
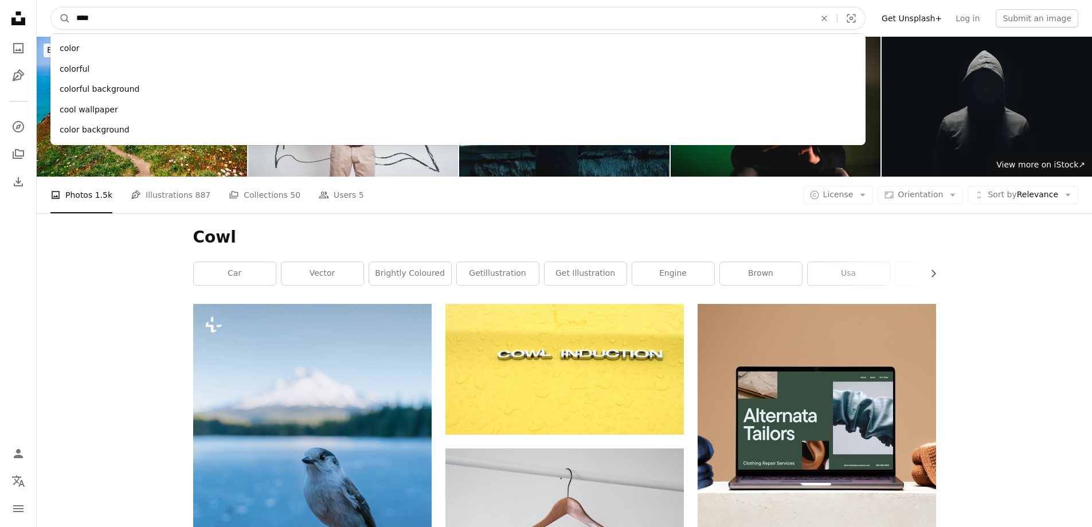
click at [195, 9] on input "****" at bounding box center [440, 18] width 741 height 22
type input "****"
click at [51, 7] on button "A magnifying glass" at bounding box center [60, 18] width 19 height 22
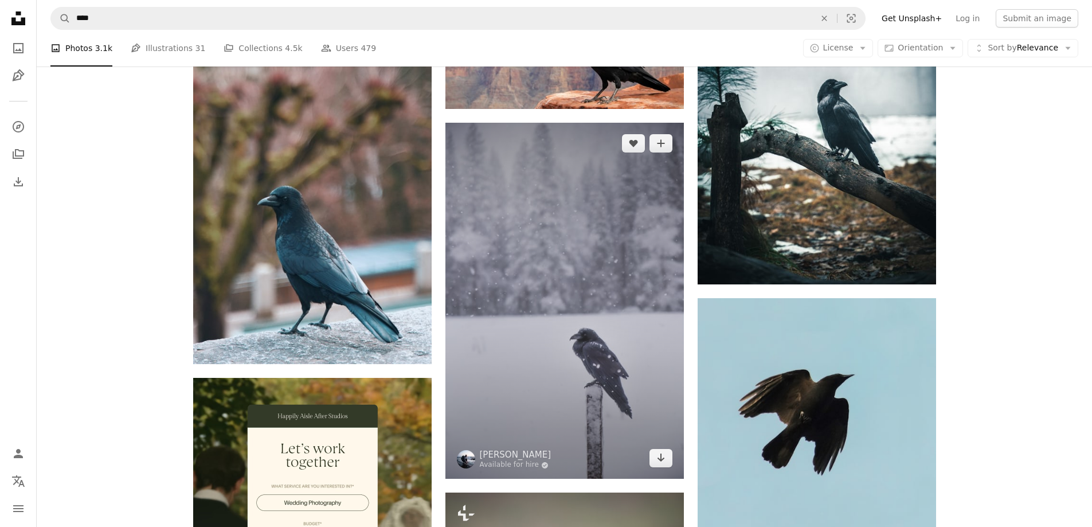
scroll to position [2063, 0]
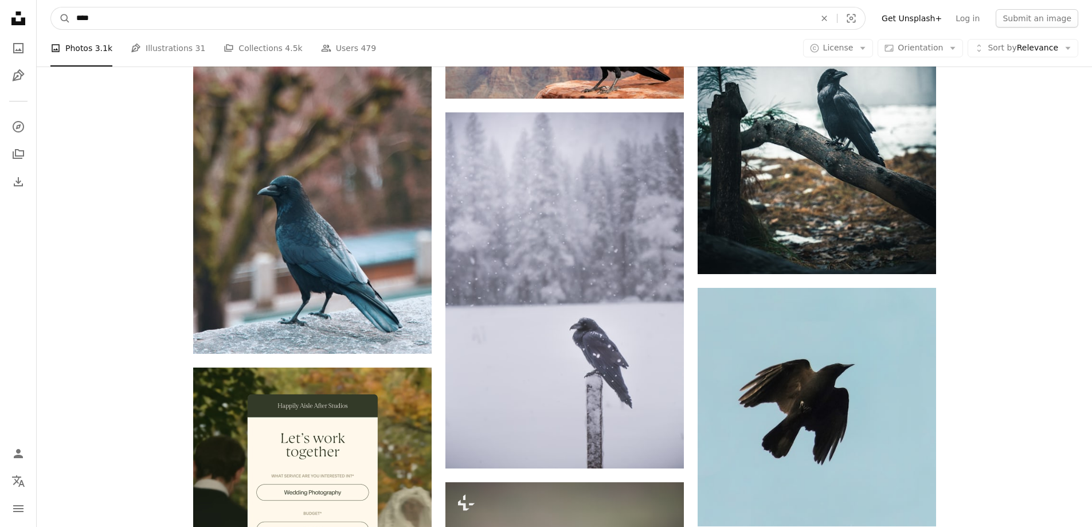
click at [323, 14] on input "****" at bounding box center [440, 18] width 741 height 22
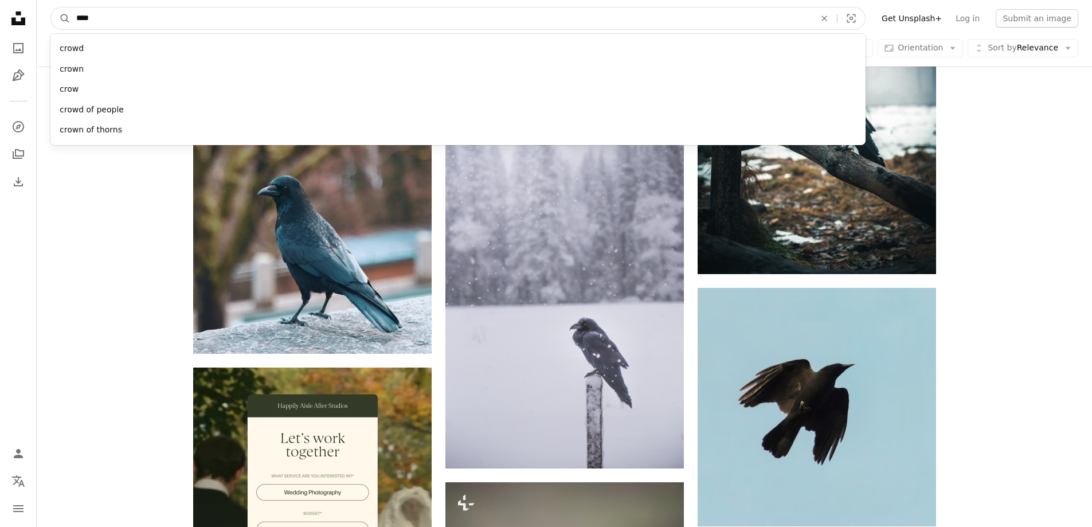
click at [323, 14] on input "****" at bounding box center [440, 18] width 741 height 22
type input "*******"
click at [51, 7] on button "A magnifying glass" at bounding box center [60, 18] width 19 height 22
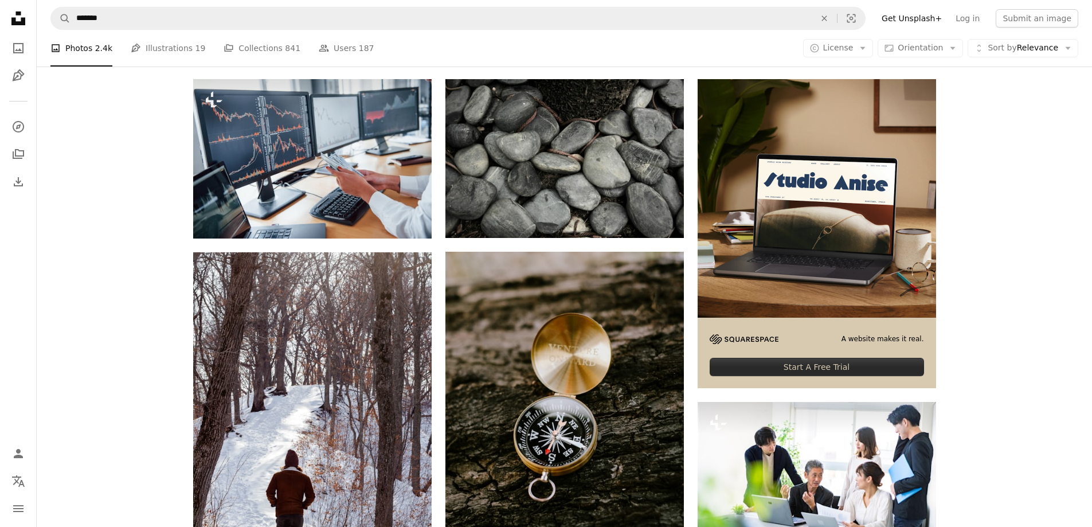
scroll to position [229, 0]
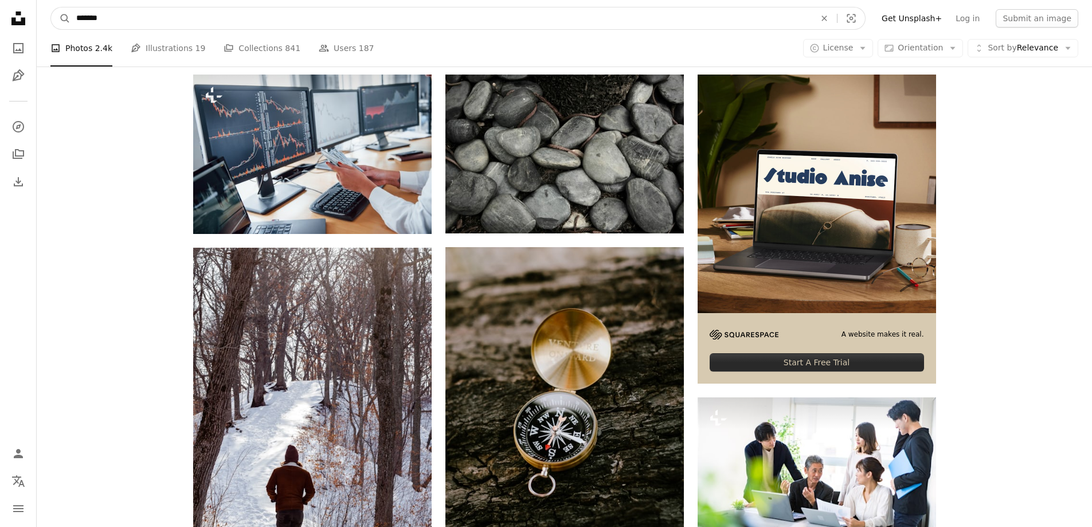
click at [155, 17] on input "*******" at bounding box center [440, 18] width 741 height 22
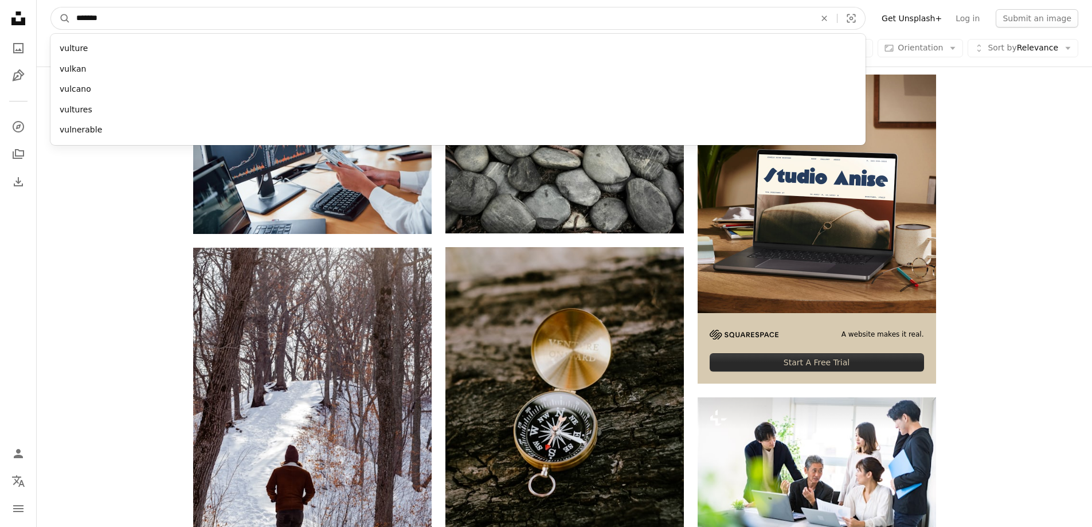
type input "*******"
click at [51, 7] on button "A magnifying glass" at bounding box center [60, 18] width 19 height 22
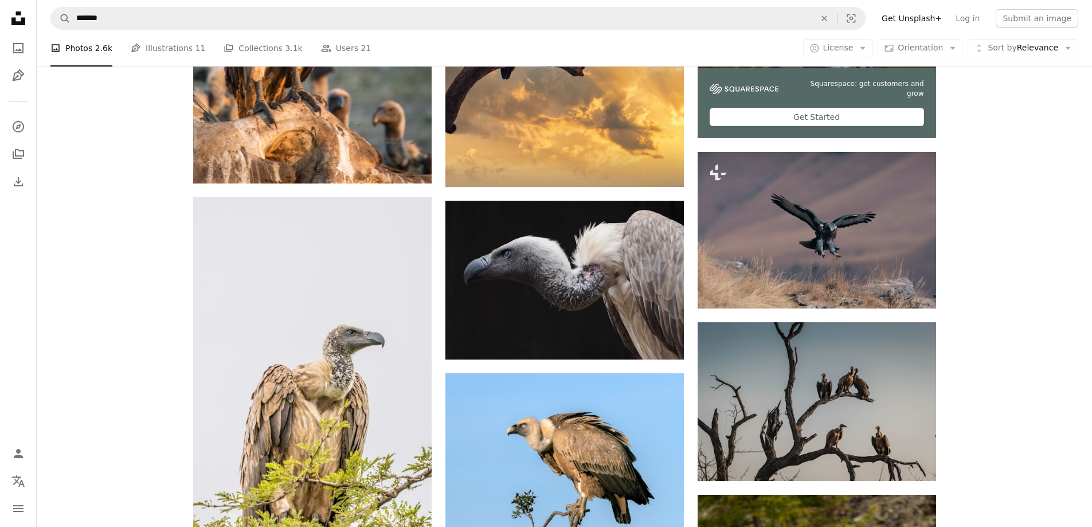
scroll to position [516, 0]
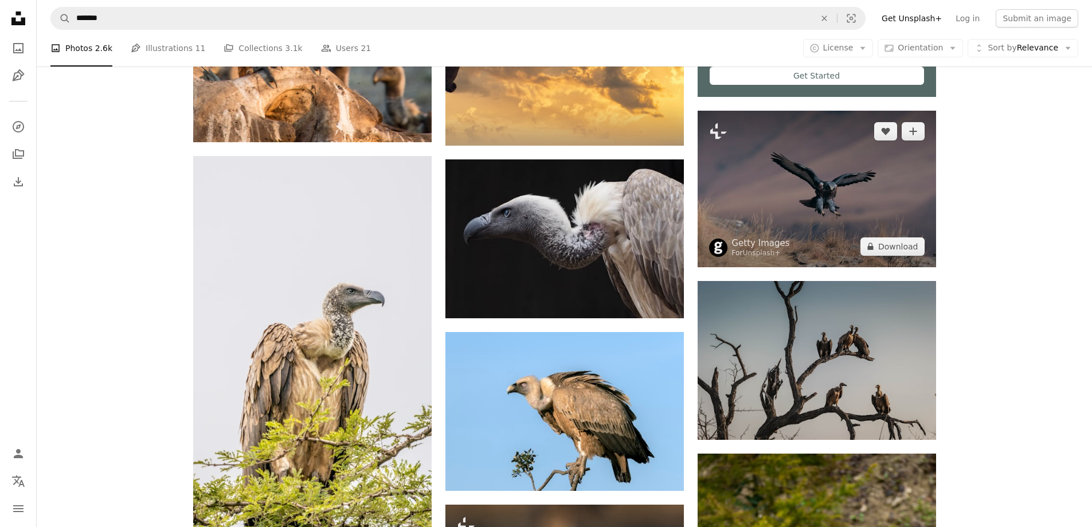
click at [823, 207] on img at bounding box center [816, 189] width 238 height 156
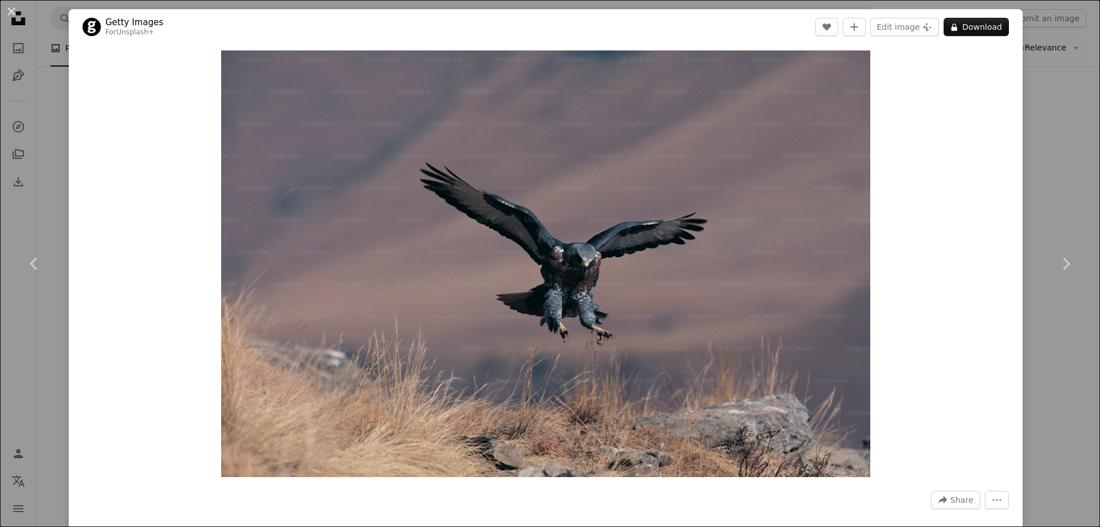
click at [1065, 164] on div "An X shape Chevron left Chevron right Getty Images For Unsplash+ A heart A plus…" at bounding box center [550, 263] width 1100 height 527
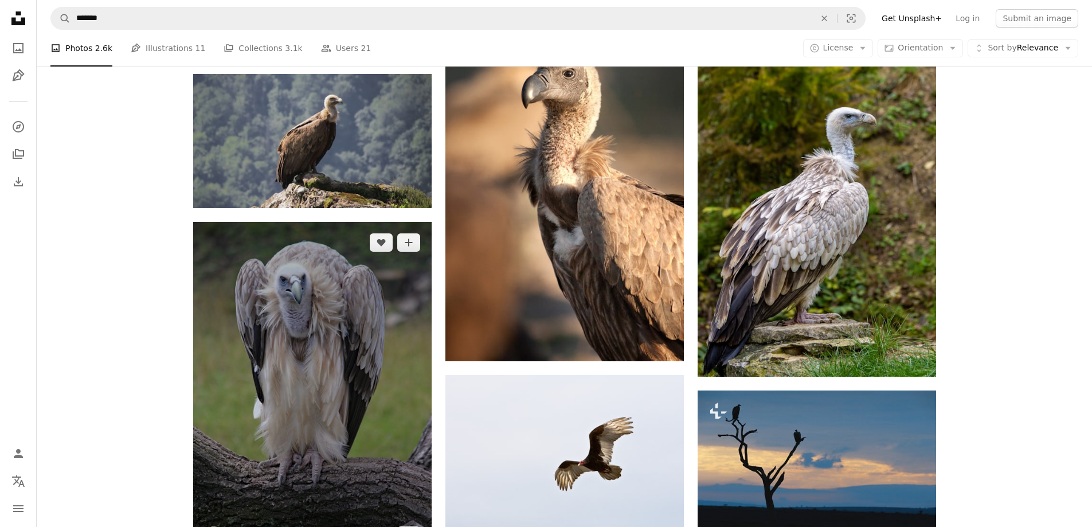
scroll to position [1031, 0]
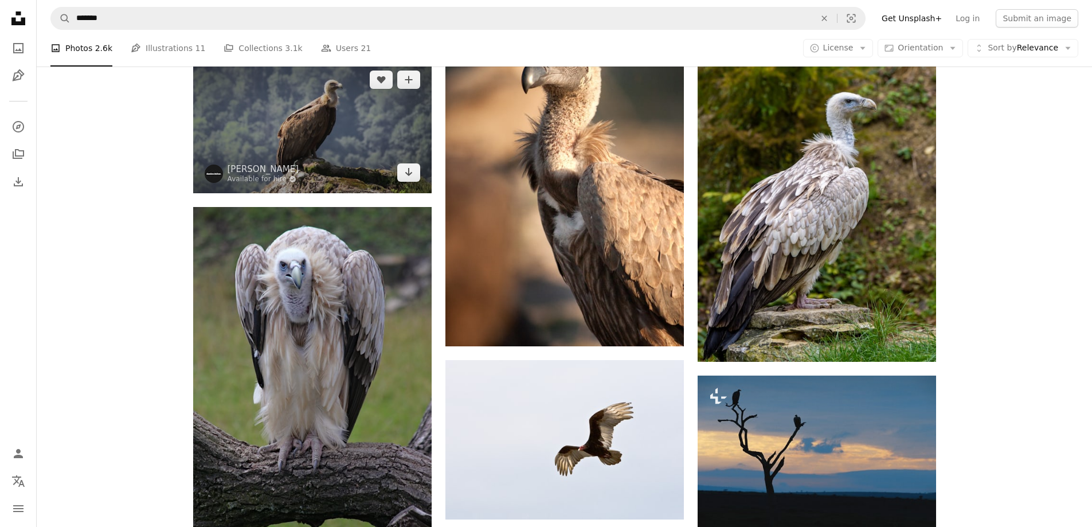
click at [291, 153] on img at bounding box center [312, 126] width 238 height 134
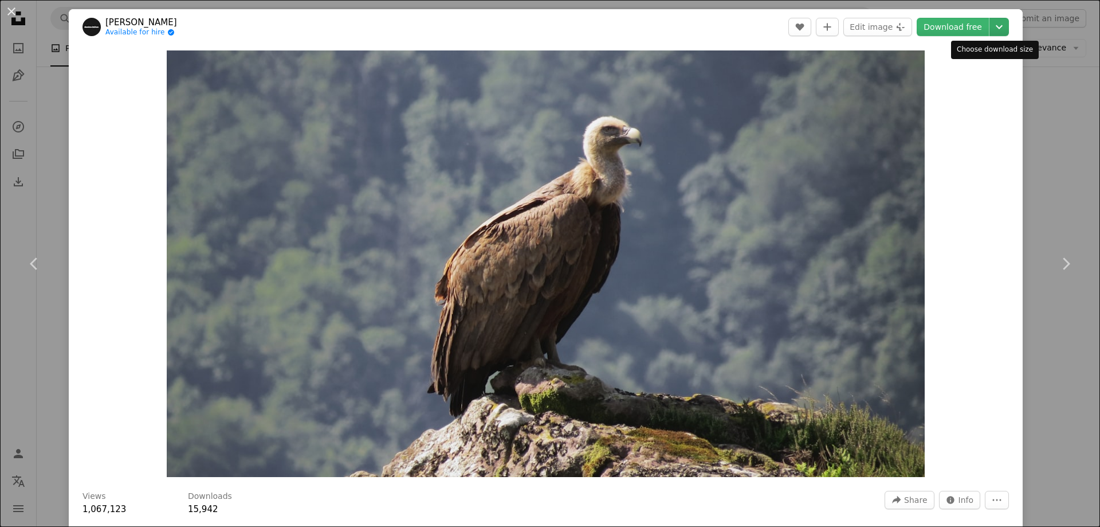
click at [993, 30] on icon "Chevron down" at bounding box center [999, 27] width 18 height 14
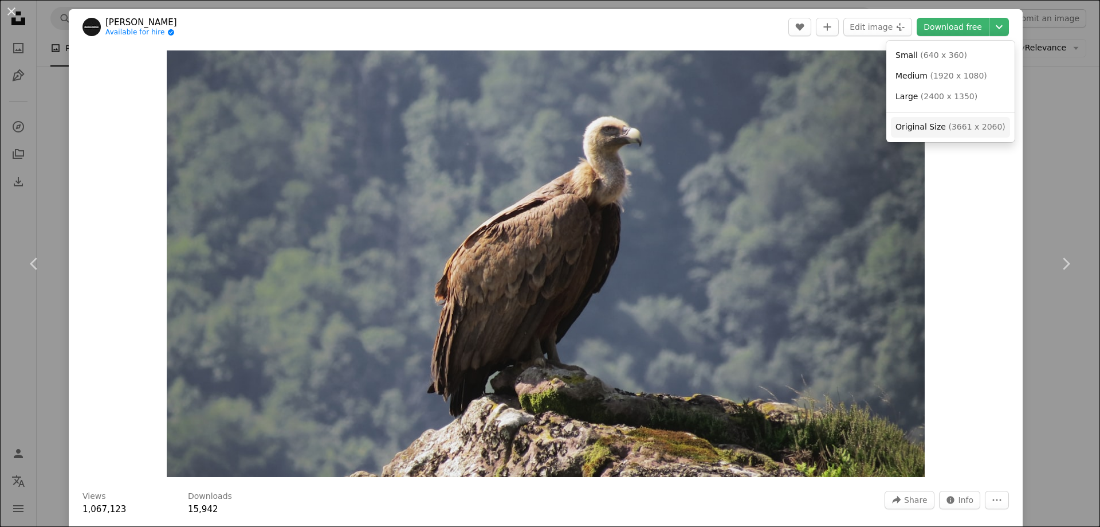
click at [969, 124] on span "( 3661 x 2060 )" at bounding box center [976, 126] width 57 height 9
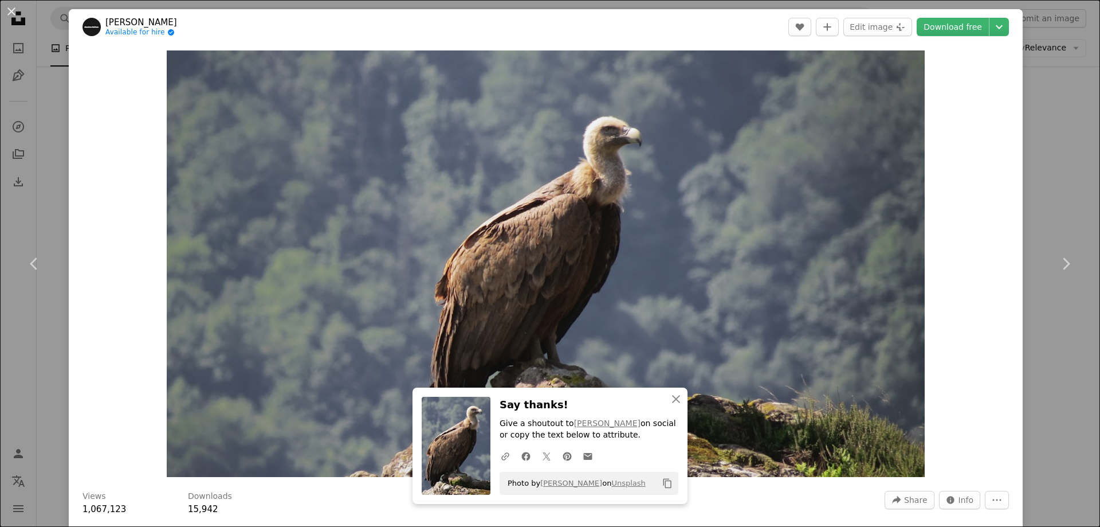
click at [1051, 131] on div "An X shape Chevron left Chevron right [PERSON_NAME] Available for hire A checkm…" at bounding box center [550, 263] width 1100 height 527
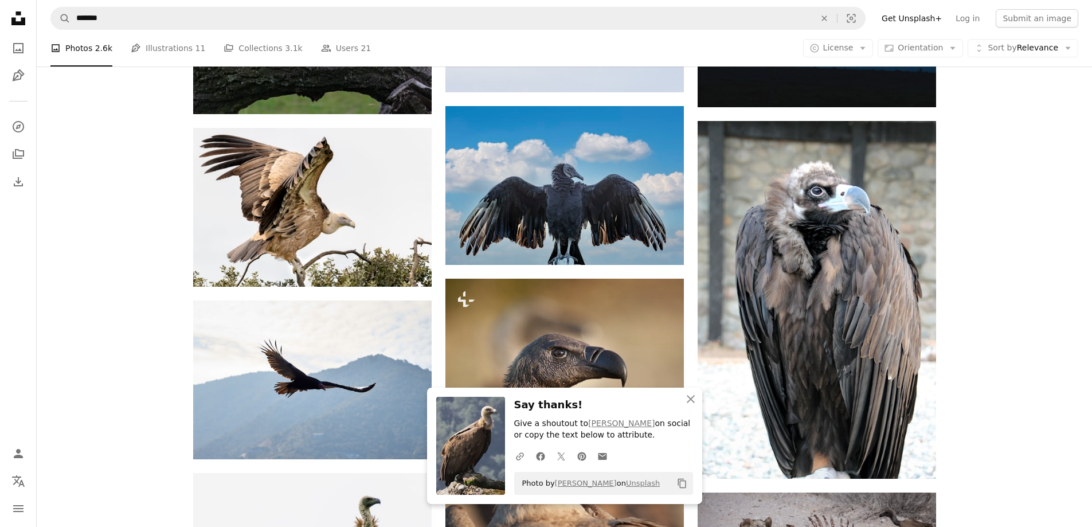
scroll to position [1490, 0]
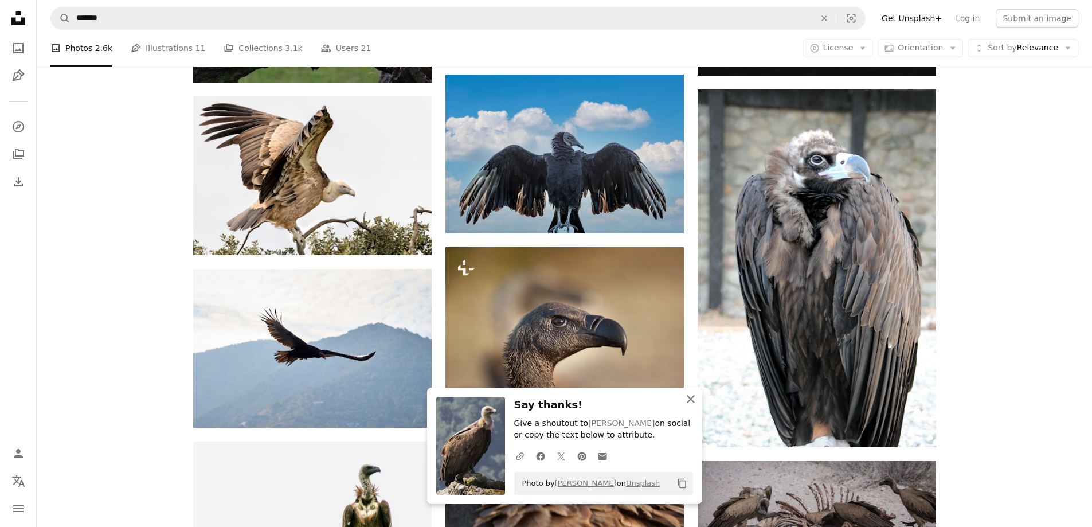
click at [692, 399] on icon "An X shape" at bounding box center [691, 399] width 14 height 14
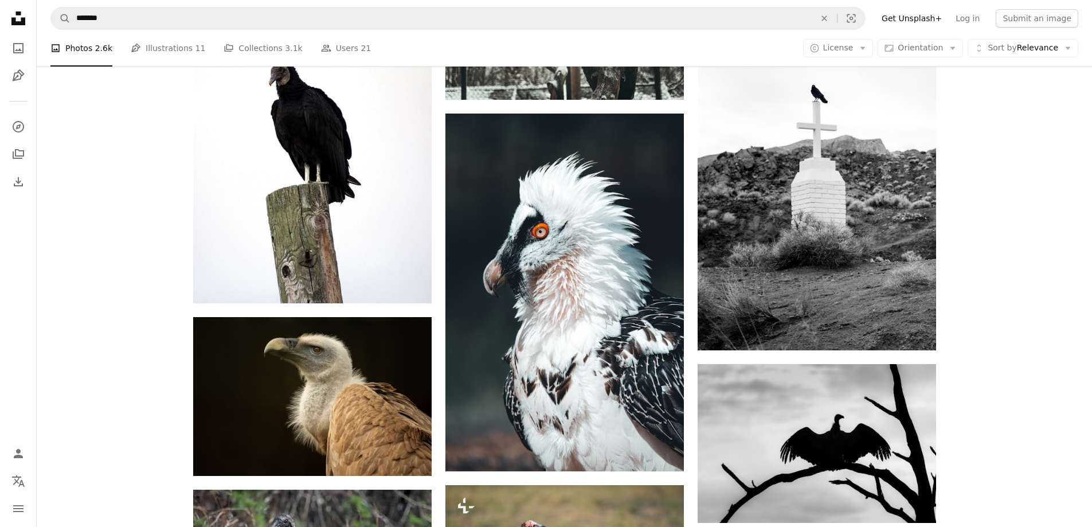
scroll to position [2890, 0]
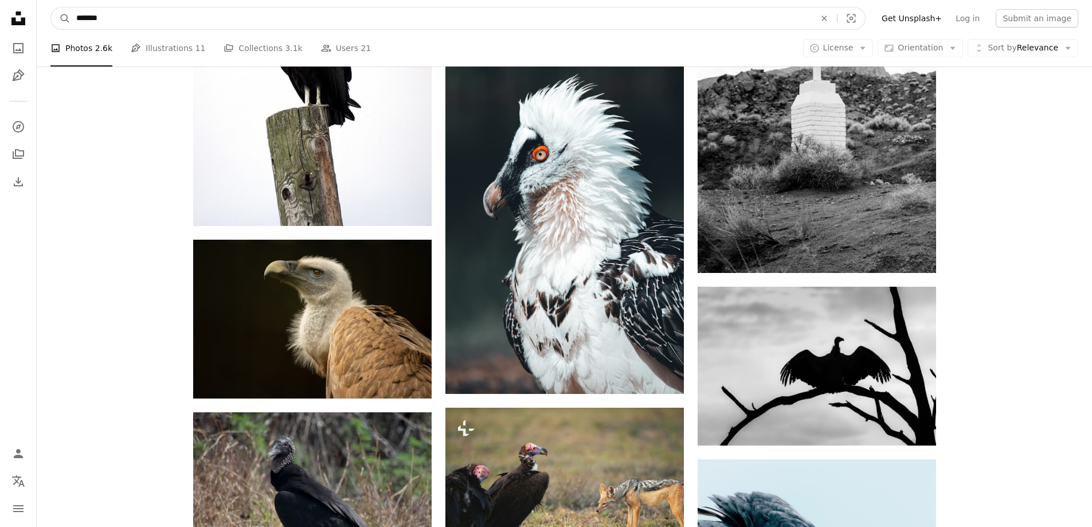
click at [207, 11] on input "*******" at bounding box center [440, 18] width 741 height 22
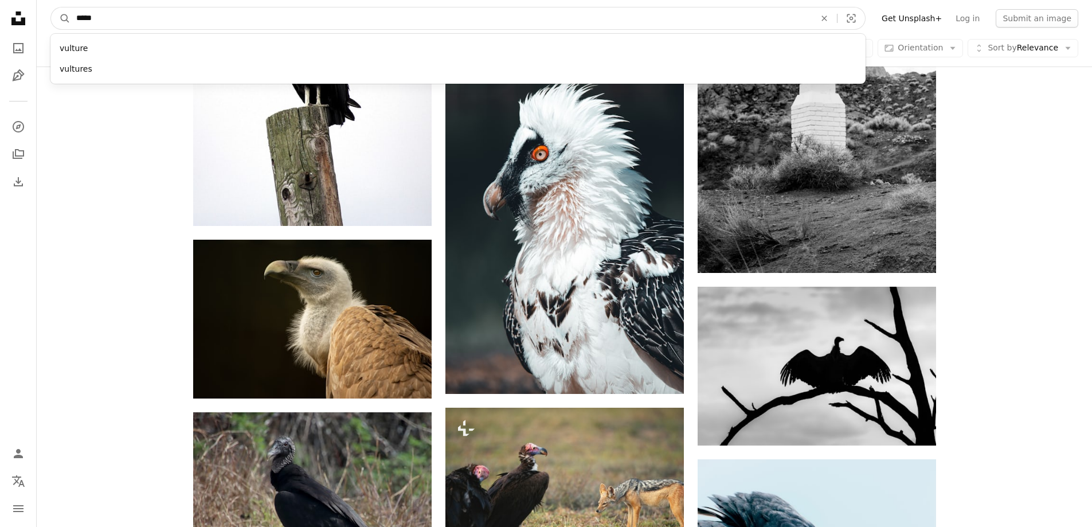
type input "******"
click button "A magnifying glass" at bounding box center [60, 18] width 19 height 22
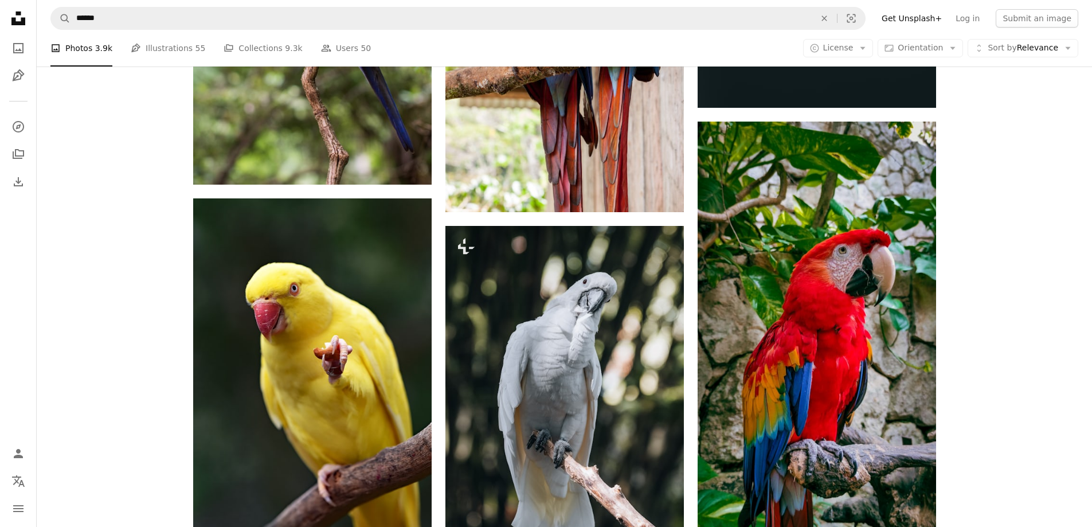
scroll to position [1571, 0]
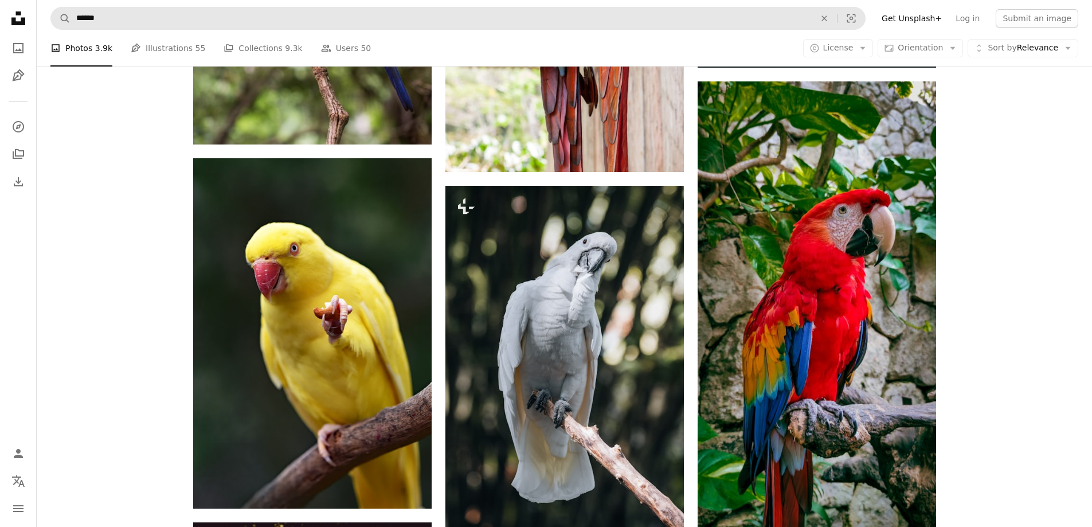
click at [274, 7] on form "A magnifying glass ****** An X shape Visual search" at bounding box center [457, 18] width 815 height 23
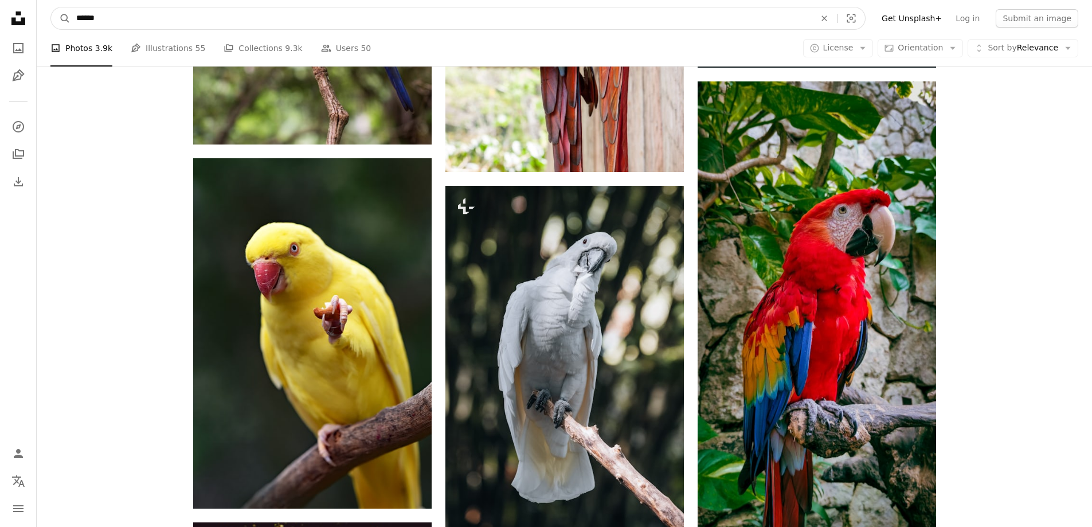
click at [264, 18] on input "******" at bounding box center [440, 18] width 741 height 22
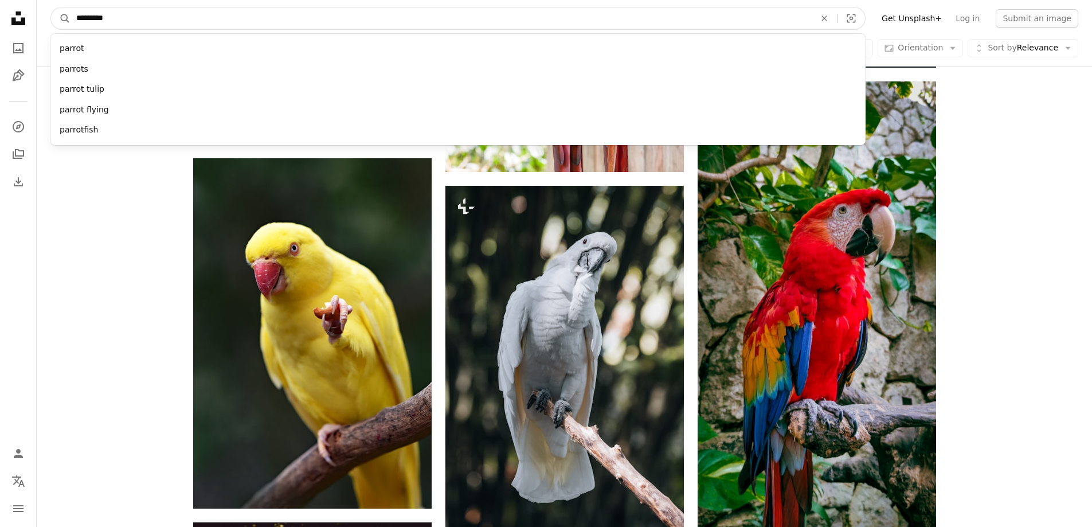
type input "*********"
click at [51, 7] on button "A magnifying glass" at bounding box center [60, 18] width 19 height 22
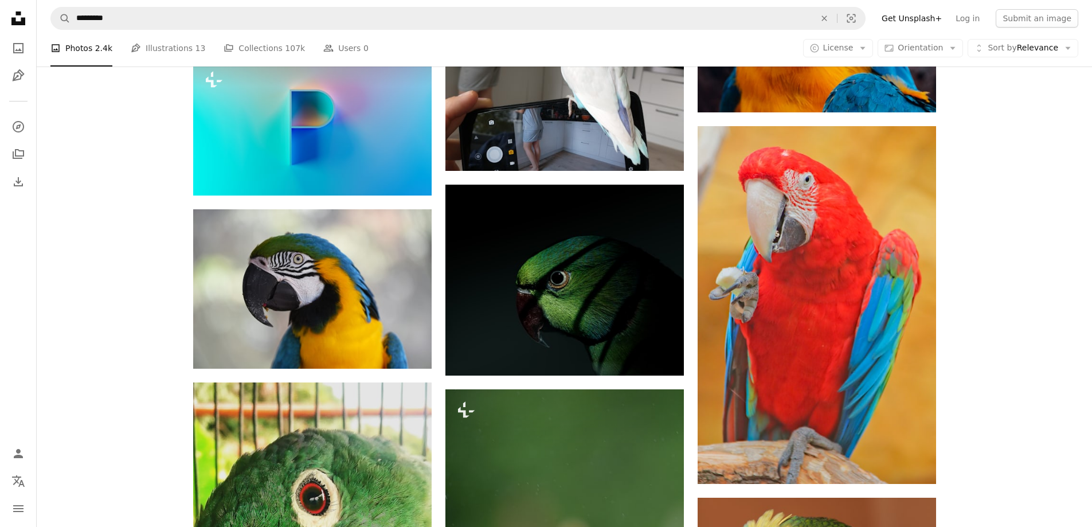
scroll to position [1810, 0]
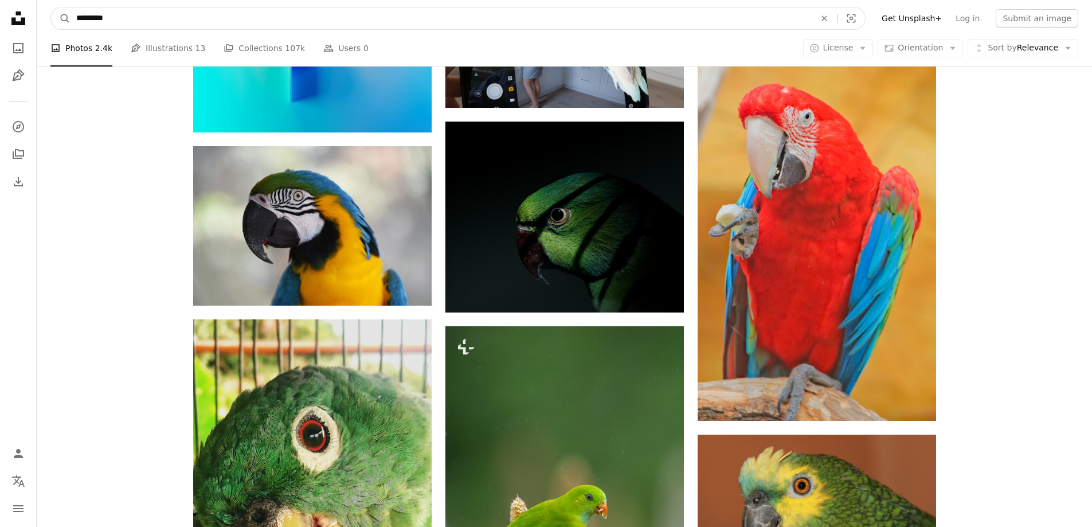
click at [164, 11] on input "*********" at bounding box center [440, 18] width 741 height 22
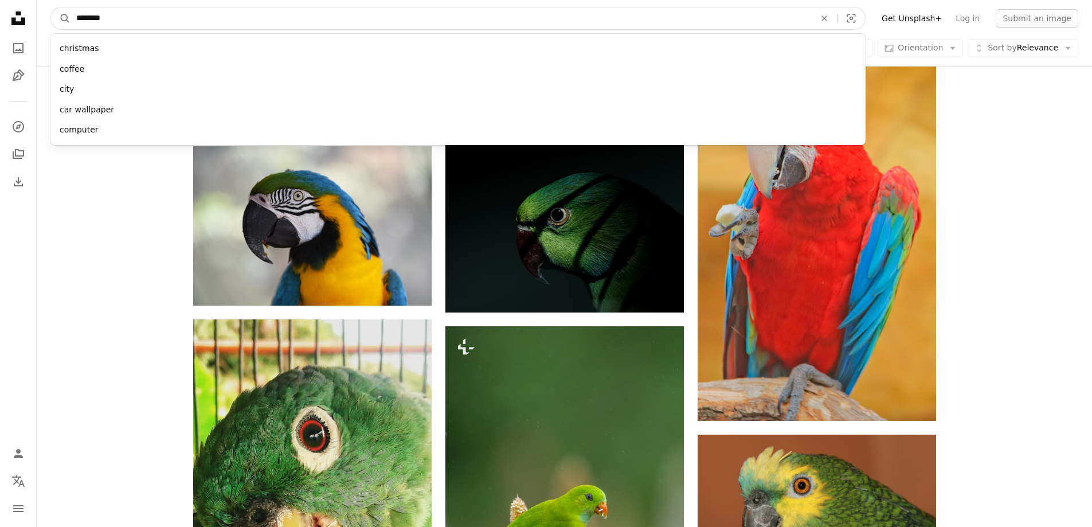
type input "********"
click at [51, 7] on button "A magnifying glass" at bounding box center [60, 18] width 19 height 22
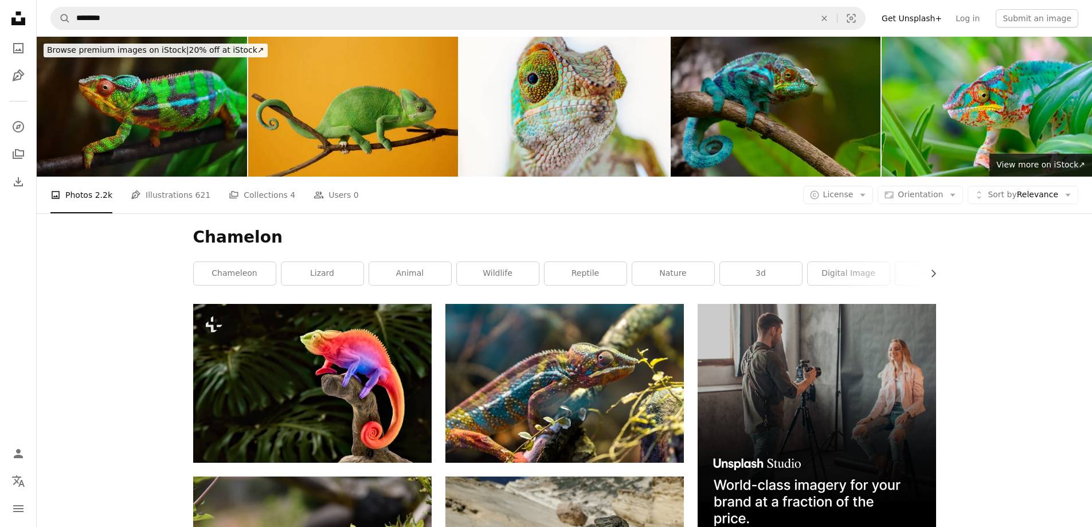
scroll to position [172, 0]
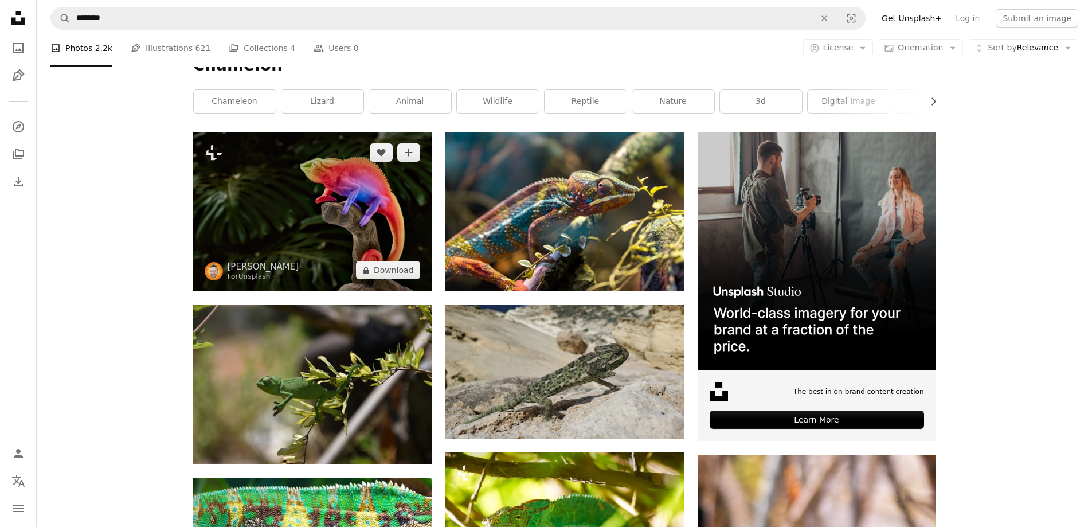
click at [303, 202] on img at bounding box center [312, 211] width 238 height 159
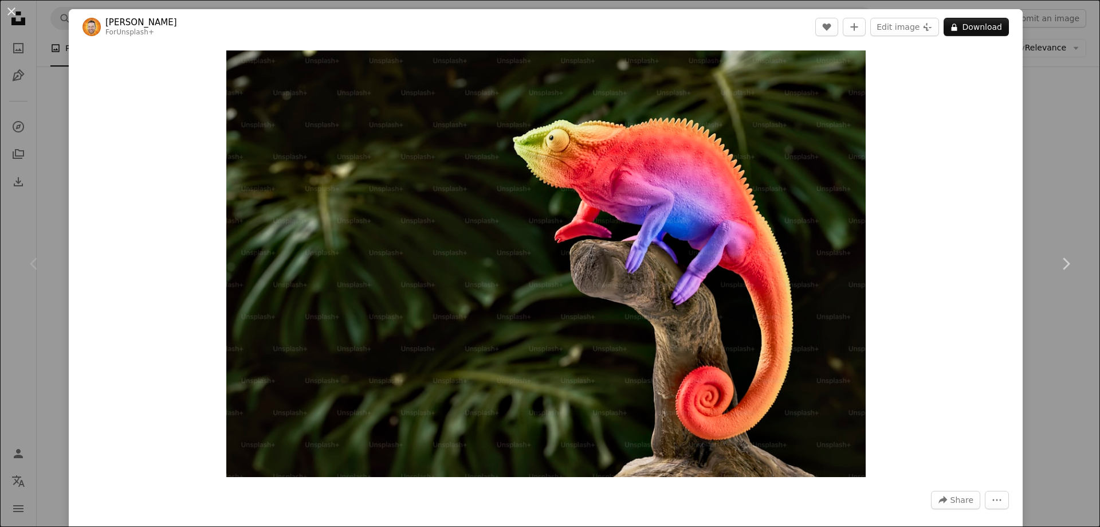
click at [1044, 131] on div "An X shape Chevron left Chevron right [PERSON_NAME] For Unsplash+ A heart A plu…" at bounding box center [550, 263] width 1100 height 527
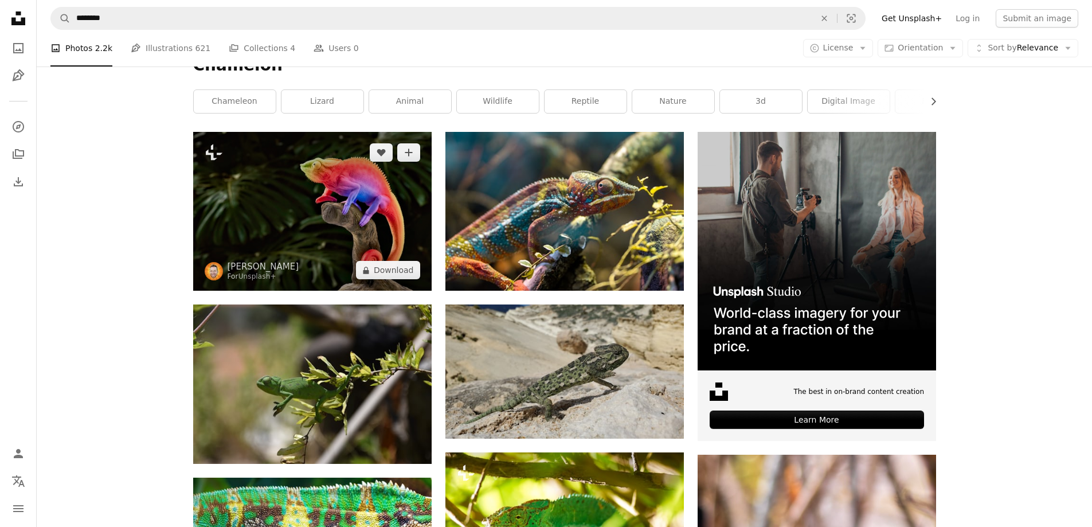
click at [319, 183] on img at bounding box center [312, 211] width 238 height 159
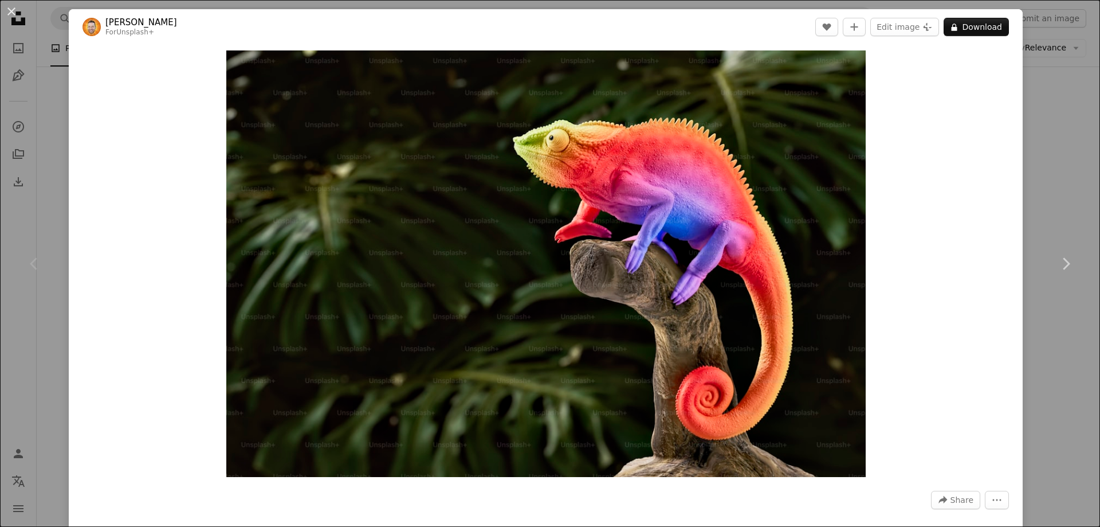
click at [1060, 149] on div "An X shape Chevron left Chevron right [PERSON_NAME] For Unsplash+ A heart A plu…" at bounding box center [550, 263] width 1100 height 527
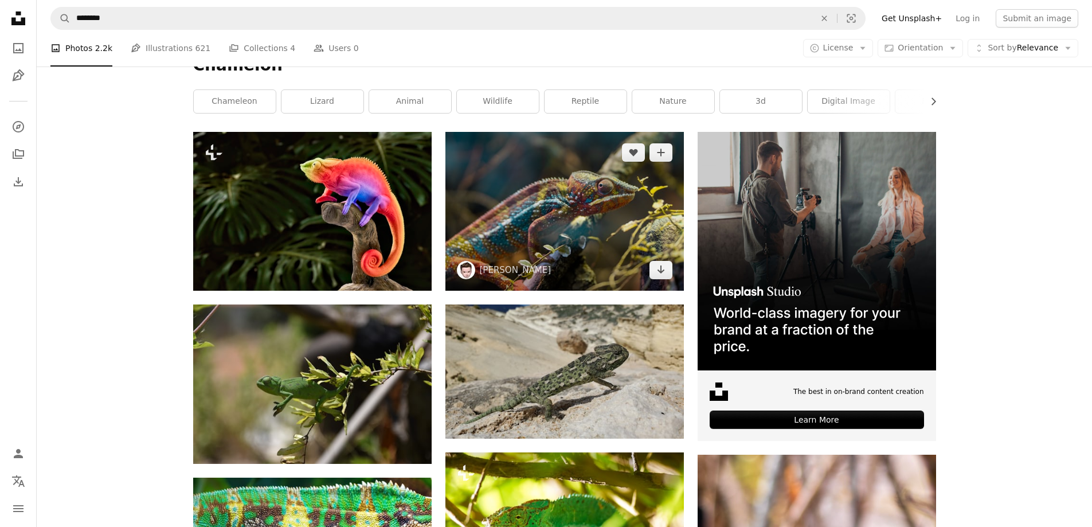
click at [567, 203] on img at bounding box center [564, 211] width 238 height 159
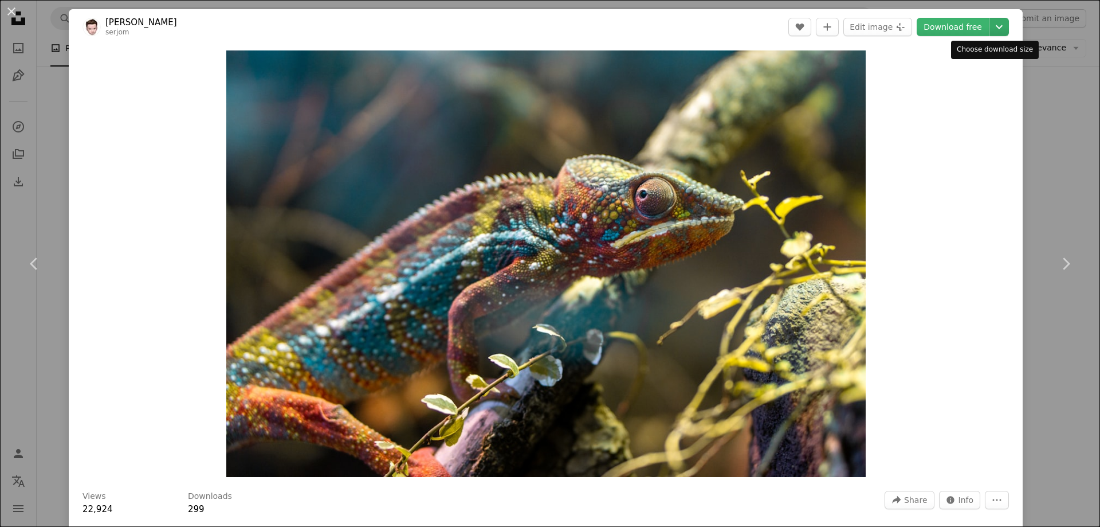
click at [992, 33] on icon "Chevron down" at bounding box center [999, 27] width 18 height 14
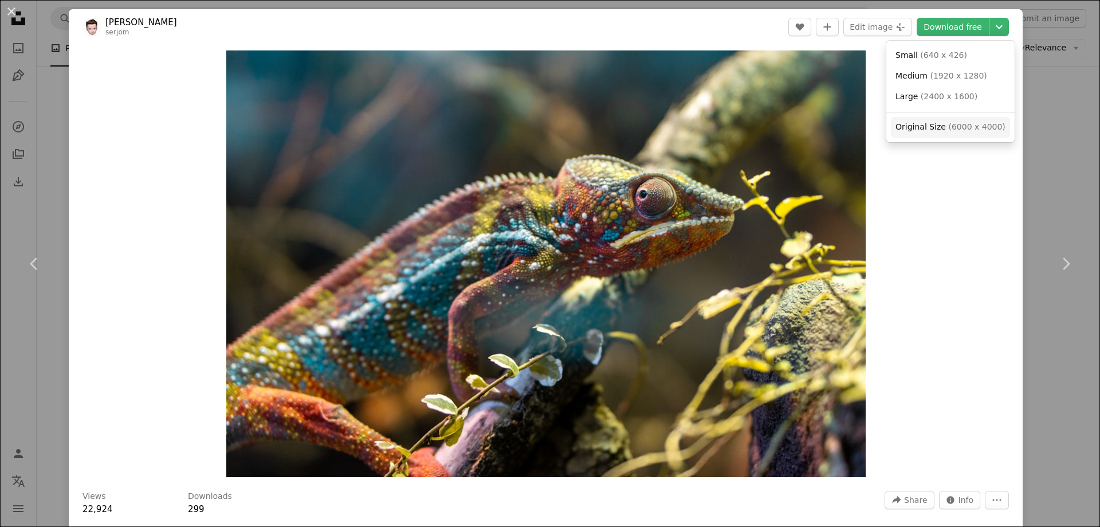
click at [957, 123] on span "( 6000 x 4000 )" at bounding box center [976, 126] width 57 height 9
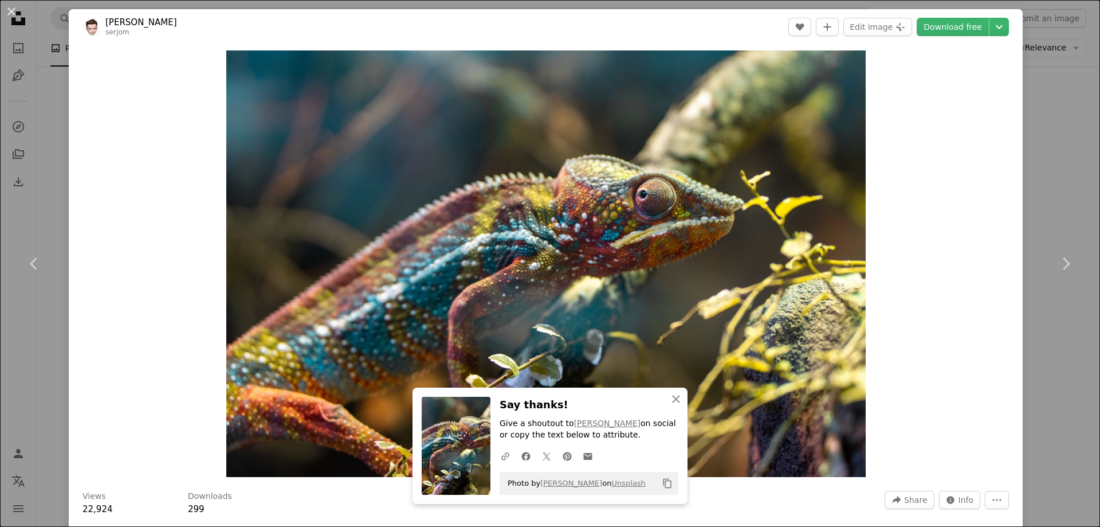
click at [1033, 128] on div "An X shape Chevron left Chevron right [PERSON_NAME] serjom A heart A plus sign …" at bounding box center [550, 263] width 1100 height 527
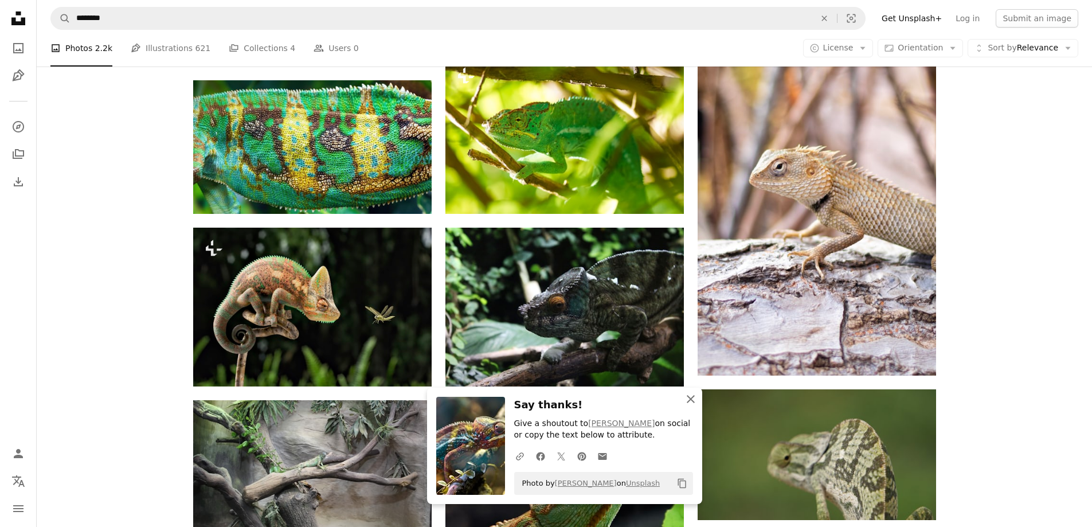
scroll to position [573, 0]
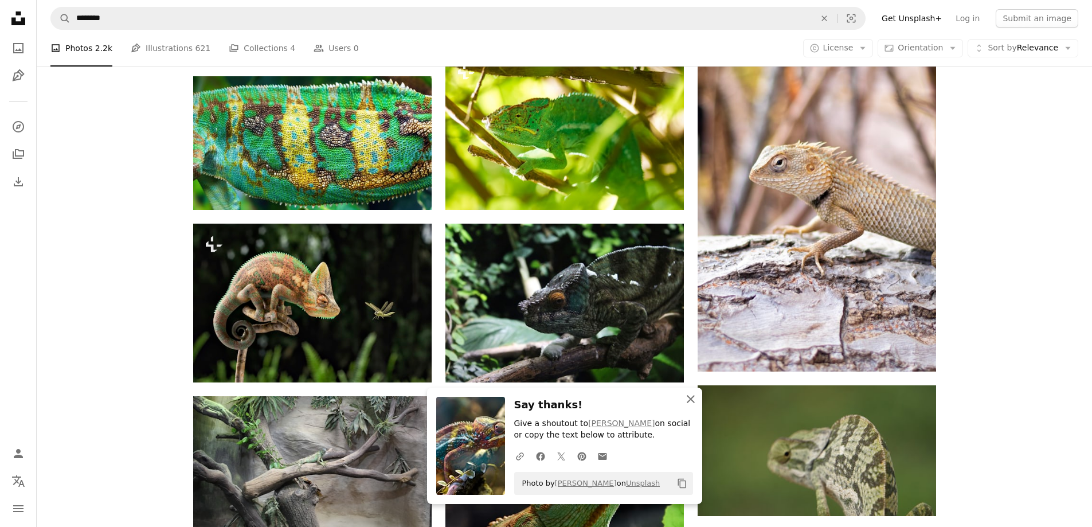
click at [693, 398] on icon "An X shape" at bounding box center [691, 399] width 14 height 14
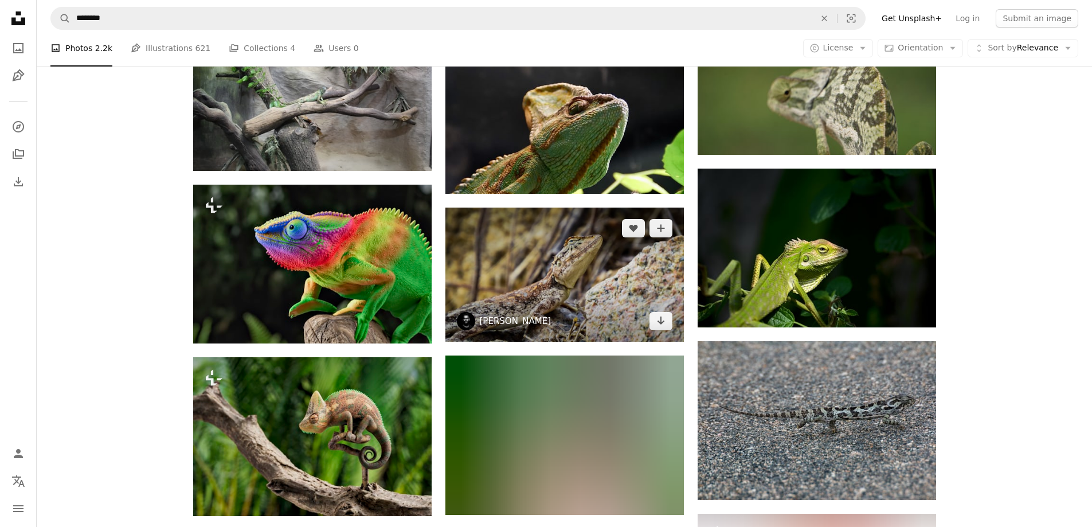
scroll to position [974, 0]
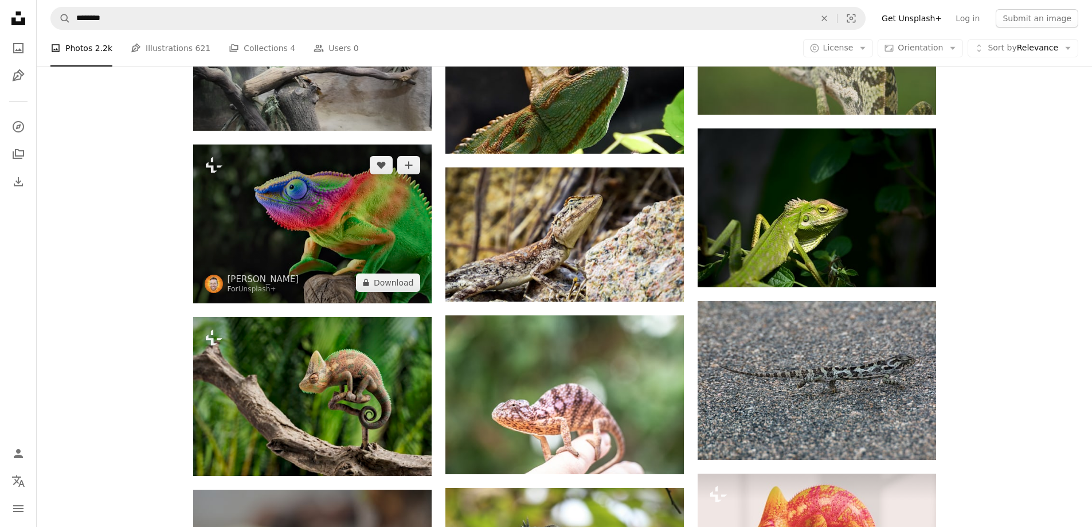
click at [367, 250] on img at bounding box center [312, 223] width 238 height 159
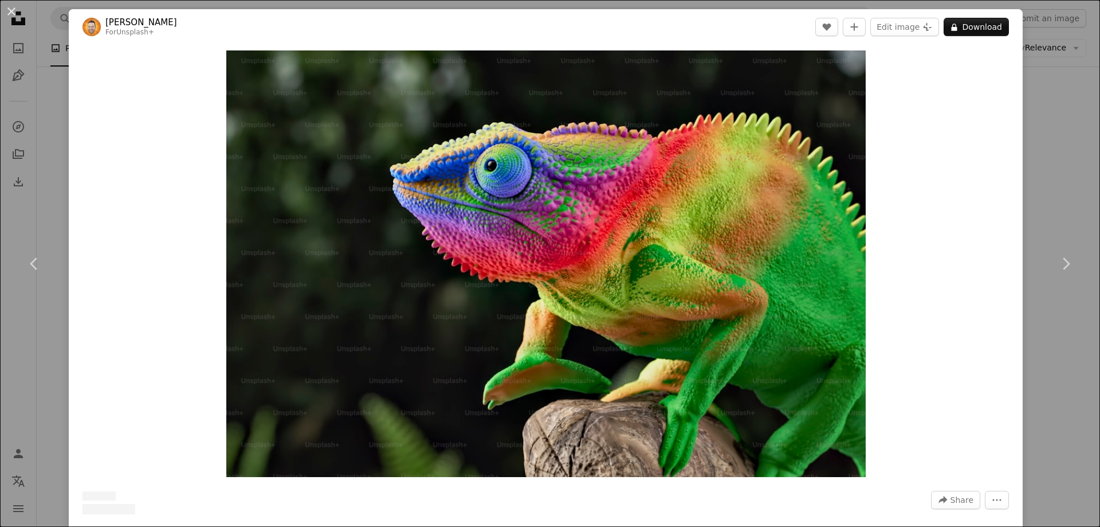
click at [1040, 197] on div "An X shape Chevron left Chevron right [PERSON_NAME] For Unsplash+ A heart A plu…" at bounding box center [550, 263] width 1100 height 527
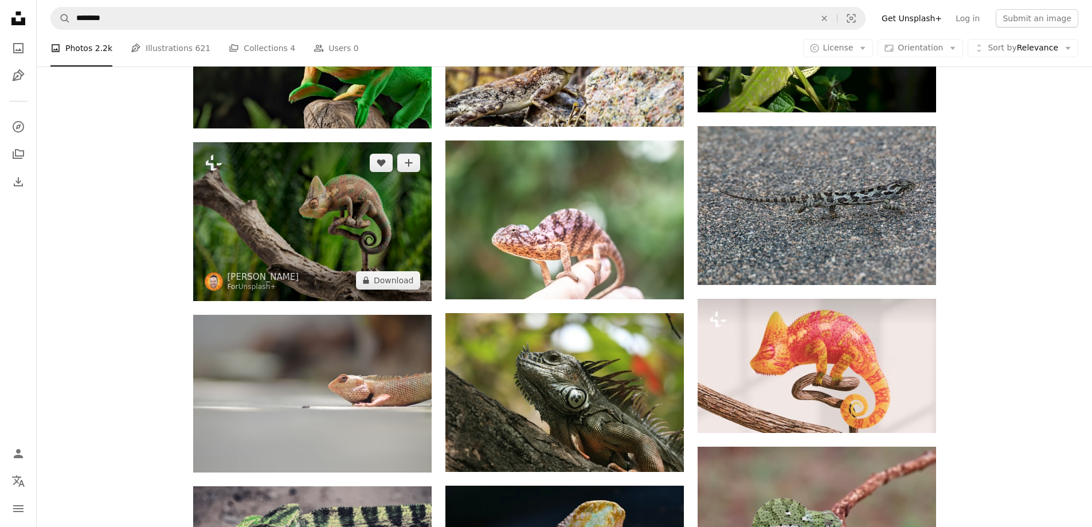
scroll to position [1146, 0]
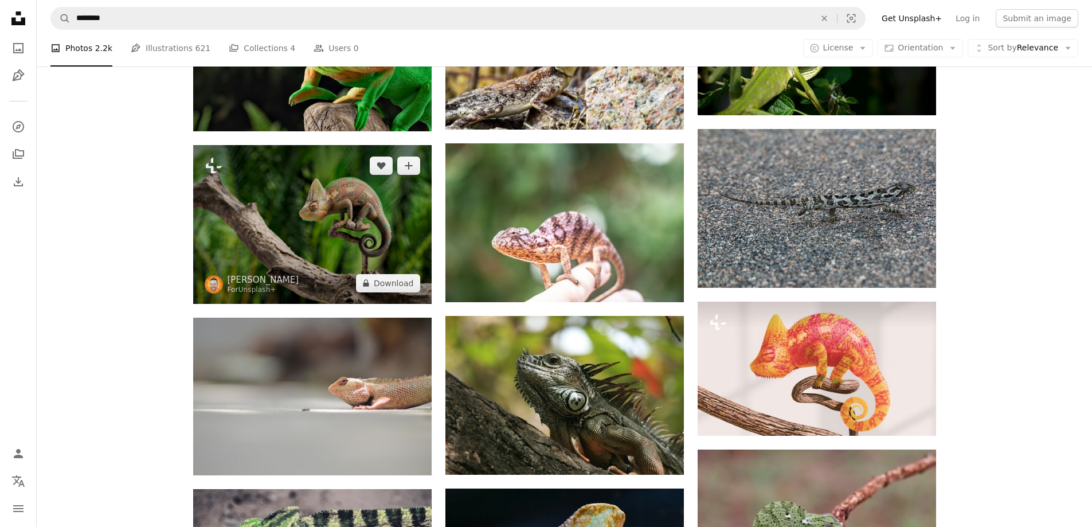
click at [304, 234] on img at bounding box center [312, 224] width 238 height 159
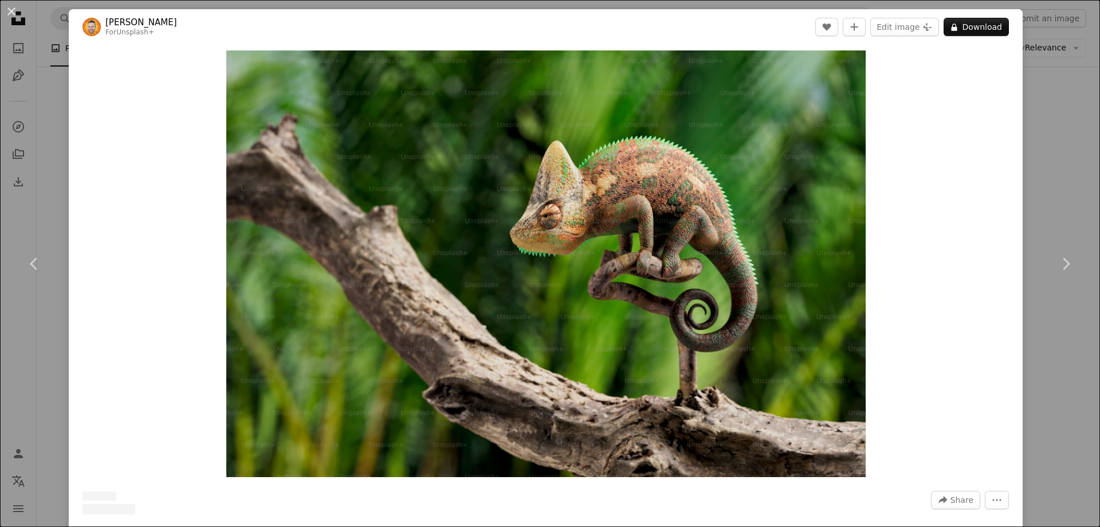
click at [1038, 170] on div "An X shape Chevron left Chevron right [PERSON_NAME] For Unsplash+ A heart A plu…" at bounding box center [550, 263] width 1100 height 527
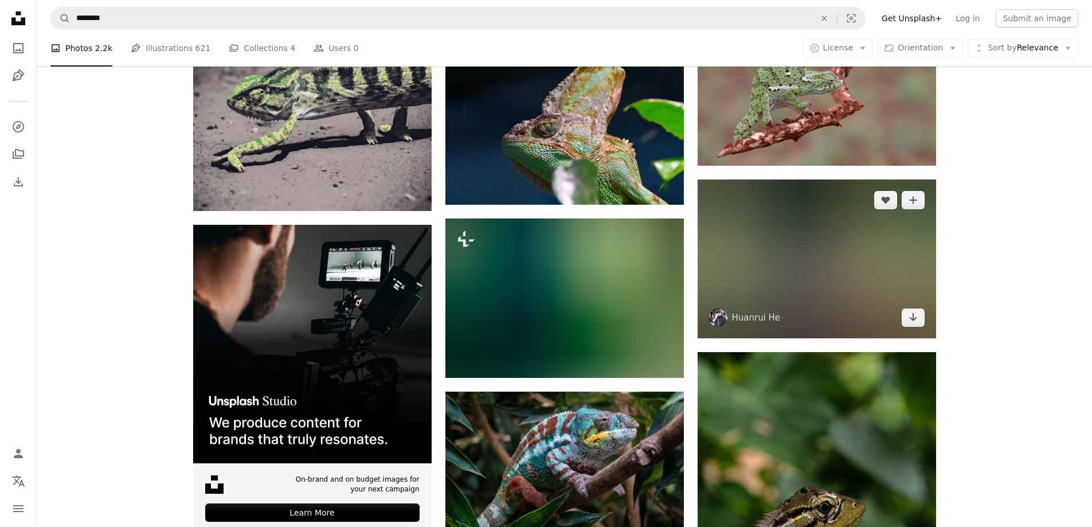
scroll to position [1604, 0]
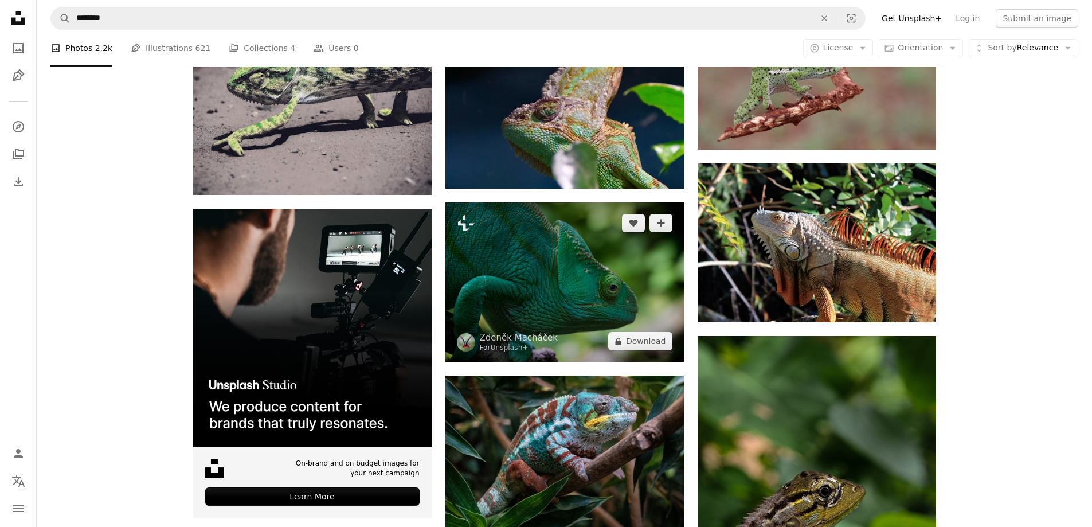
click at [588, 281] on img at bounding box center [564, 281] width 238 height 159
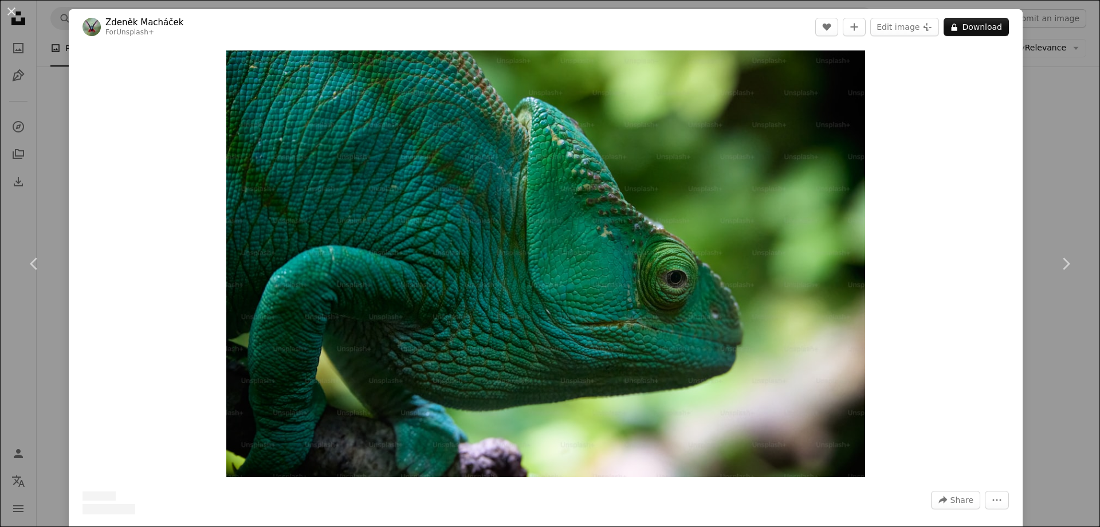
click at [1060, 147] on div "An X shape Chevron left Chevron right [PERSON_NAME] For Unsplash+ A heart A plu…" at bounding box center [550, 263] width 1100 height 527
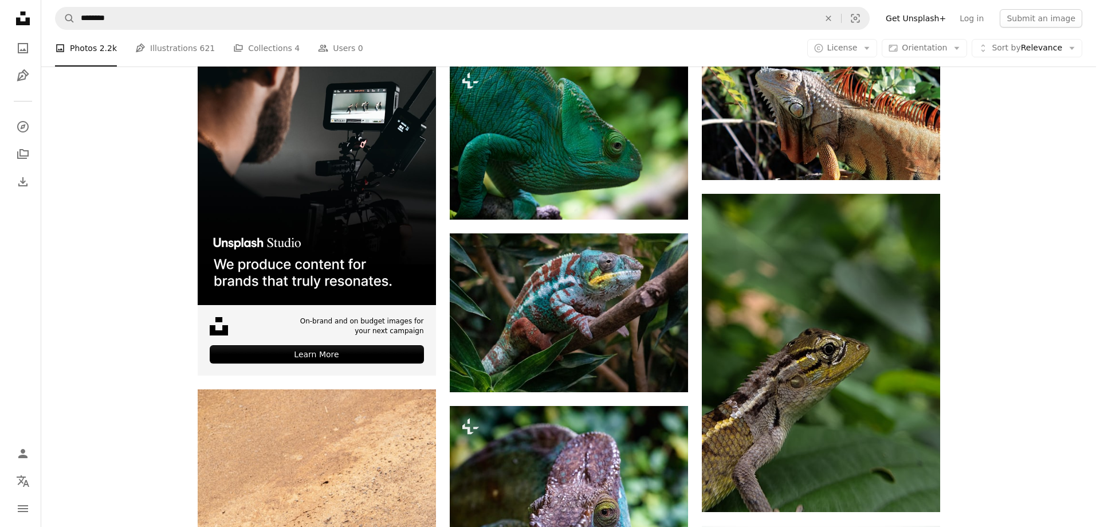
scroll to position [1776, 0]
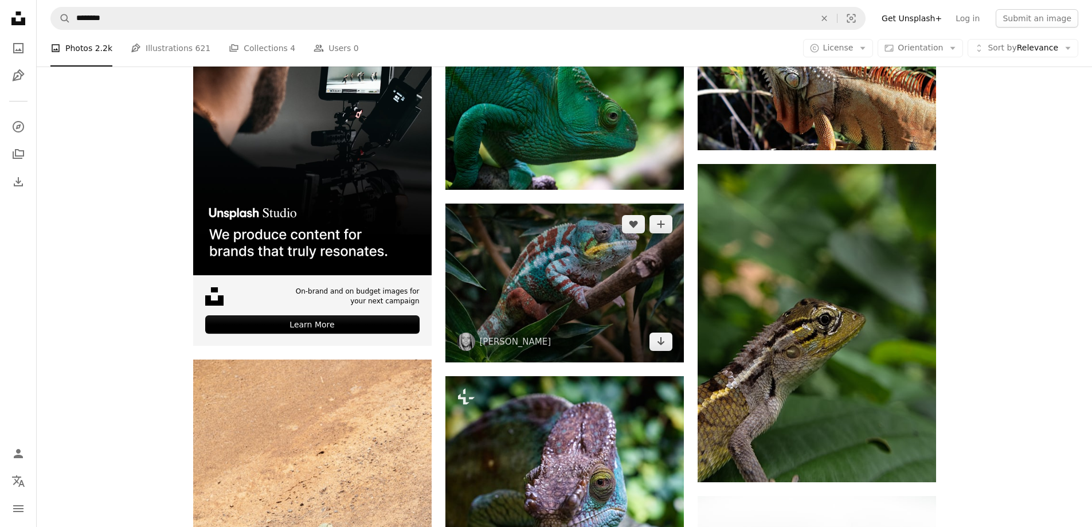
click at [610, 258] on img at bounding box center [564, 282] width 238 height 159
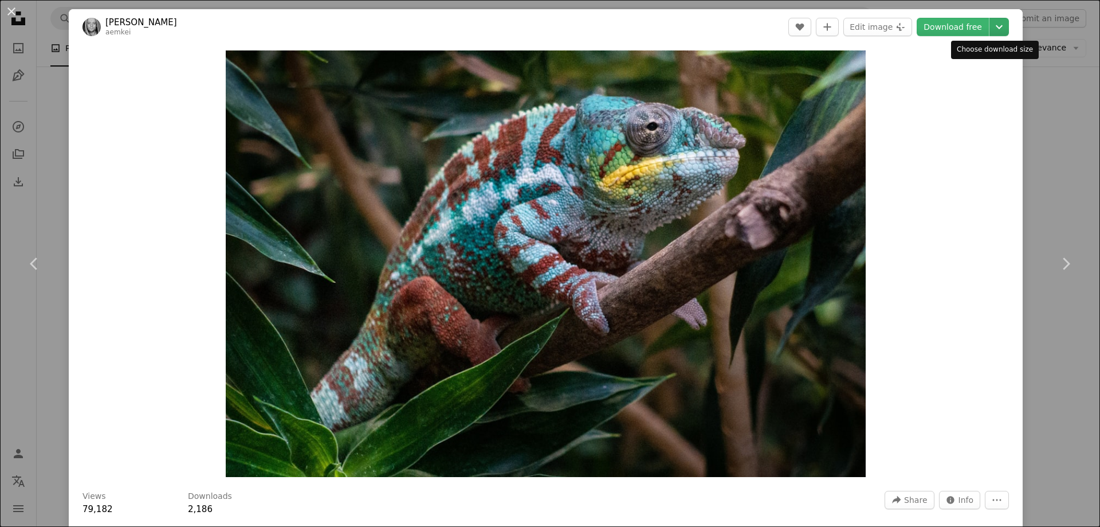
click at [996, 28] on icon "Choose download size" at bounding box center [999, 27] width 7 height 4
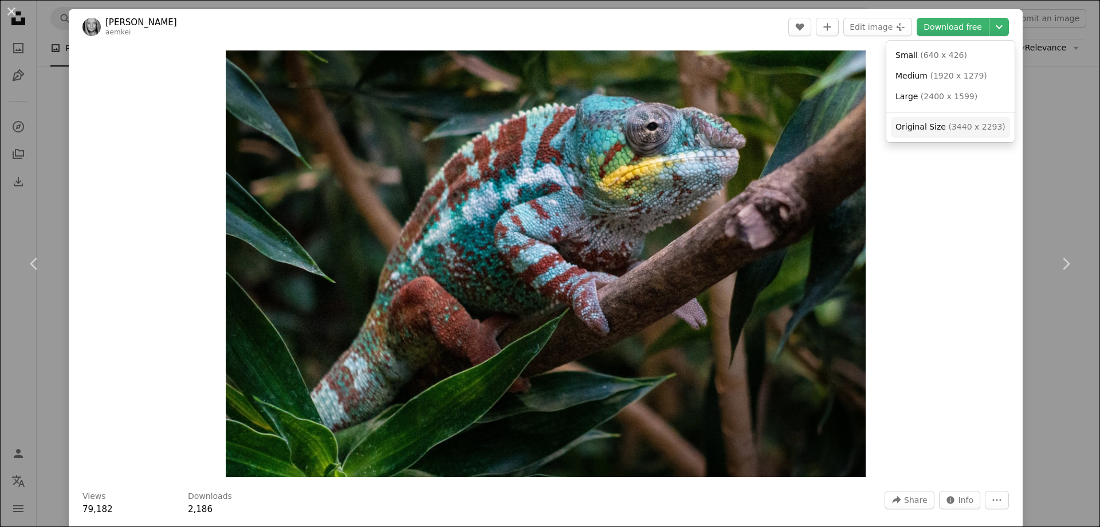
click at [948, 131] on span "( 3440 x 2293 )" at bounding box center [976, 126] width 57 height 9
